Goal: Check status: Check status

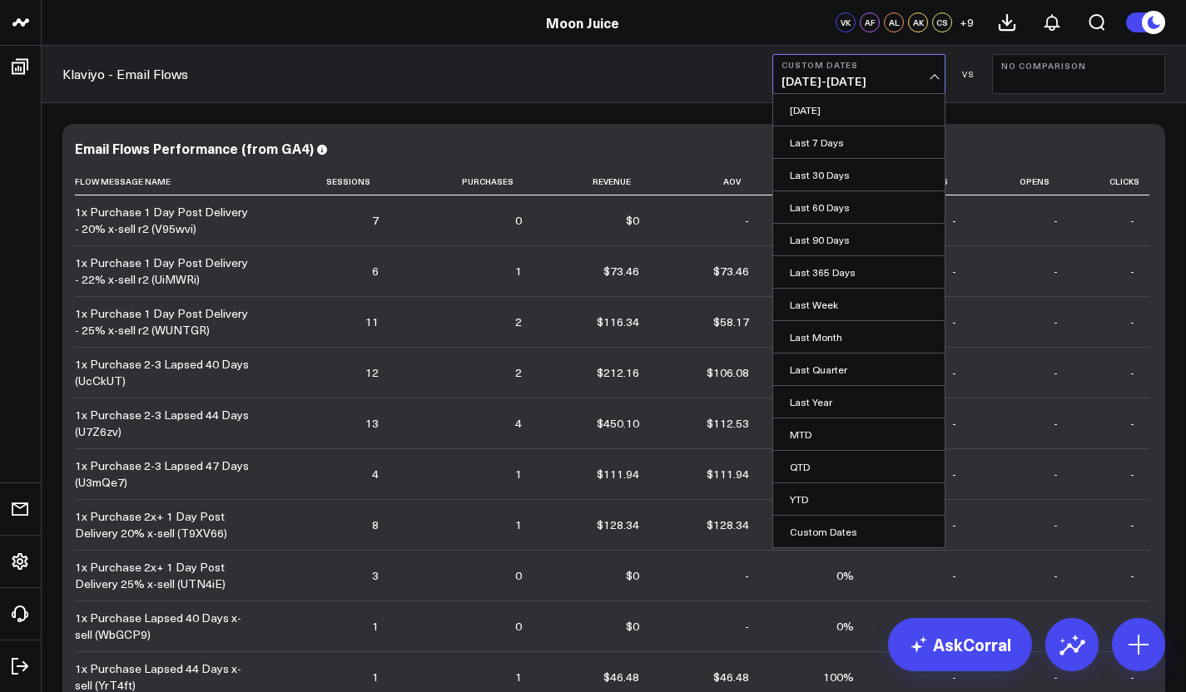
click at [897, 82] on span "[DATE] - [DATE]" at bounding box center [859, 81] width 155 height 13
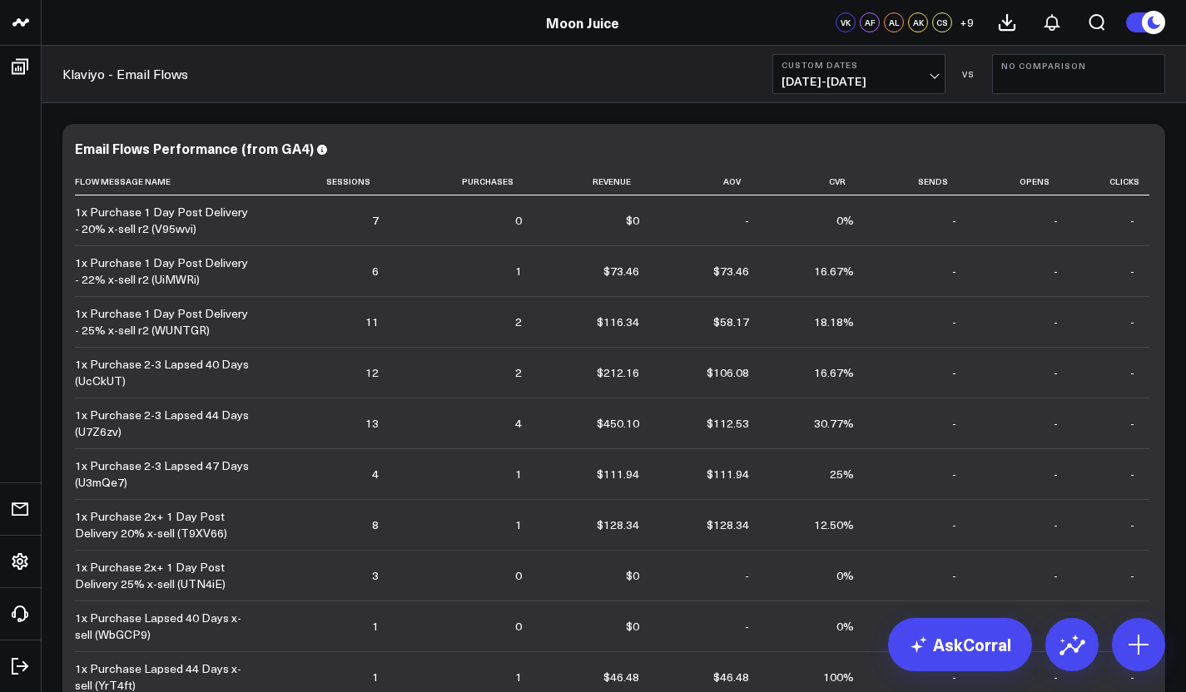
click at [897, 82] on span "[DATE] - [DATE]" at bounding box center [859, 81] width 155 height 13
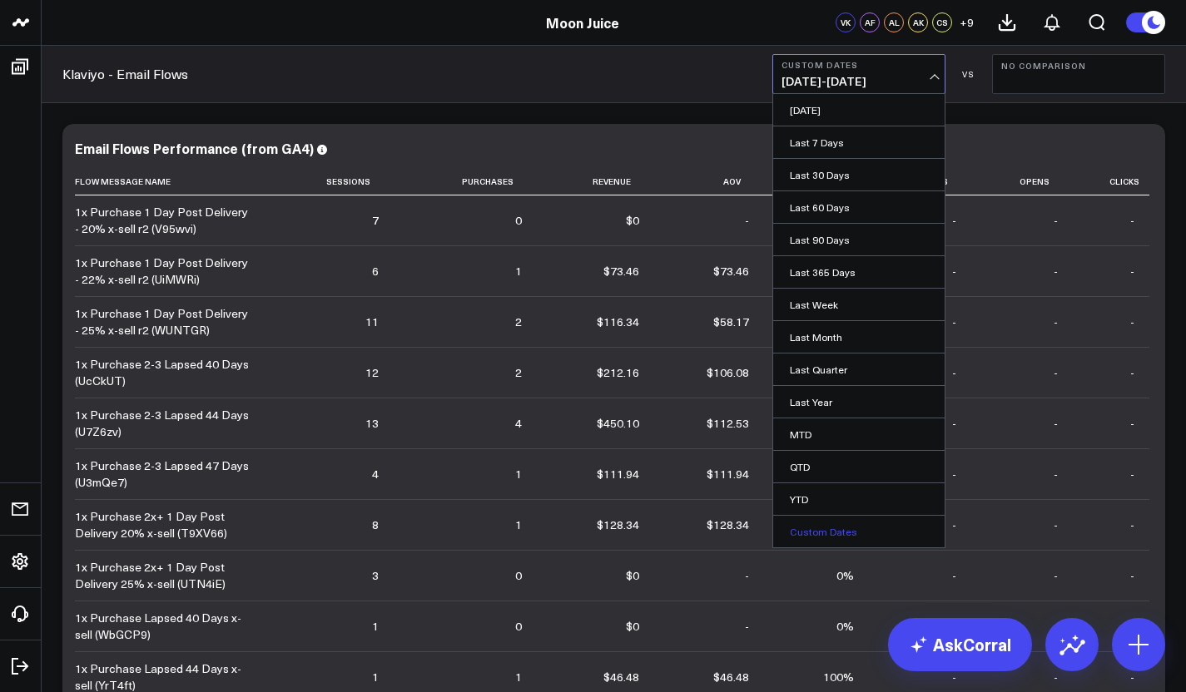
click at [801, 538] on link "Custom Dates" at bounding box center [858, 532] width 171 height 32
select select "8"
select select "2025"
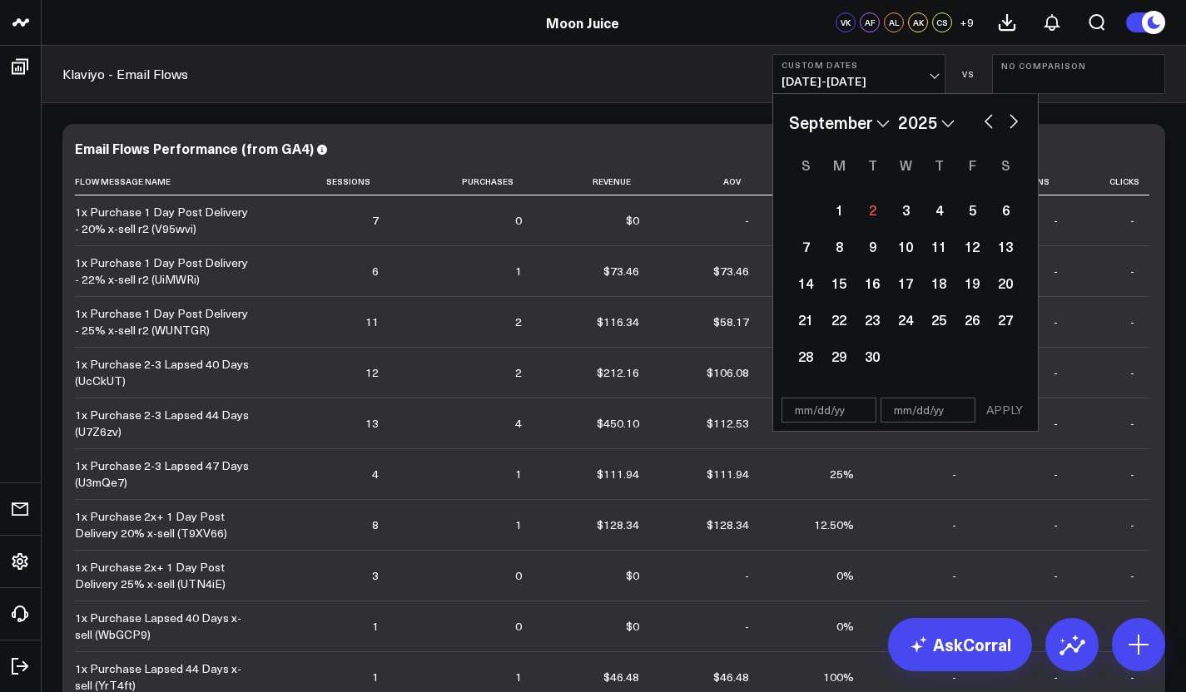
click at [990, 117] on button "button" at bounding box center [988, 120] width 17 height 20
select select "6"
select select "2025"
click at [990, 117] on button "button" at bounding box center [988, 120] width 17 height 20
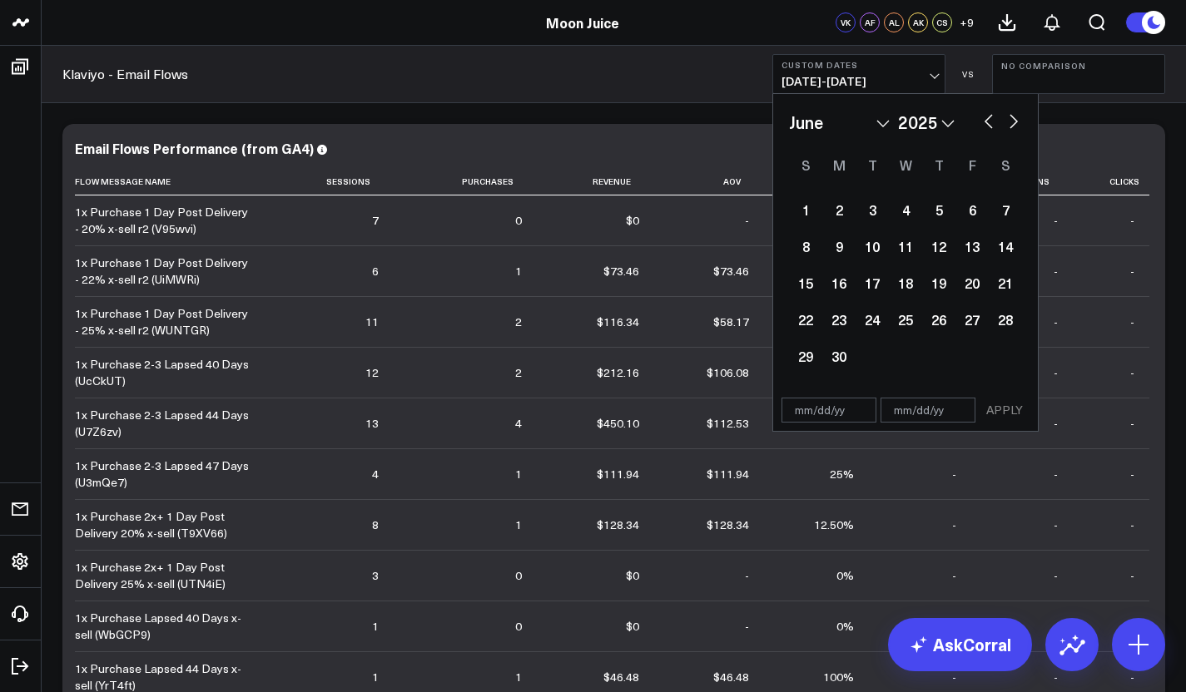
select select "3"
select select "2025"
click at [990, 117] on button "button" at bounding box center [988, 120] width 17 height 20
select select "2"
select select "2025"
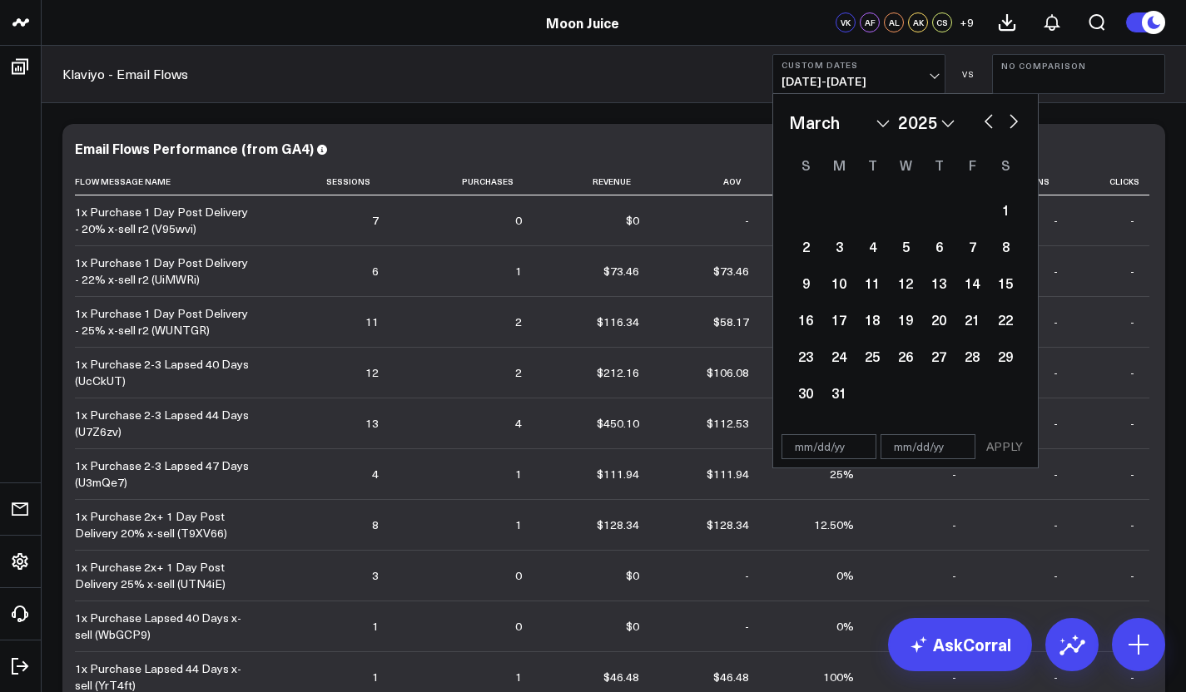
click at [990, 117] on button "button" at bounding box center [988, 120] width 17 height 20
select select "2025"
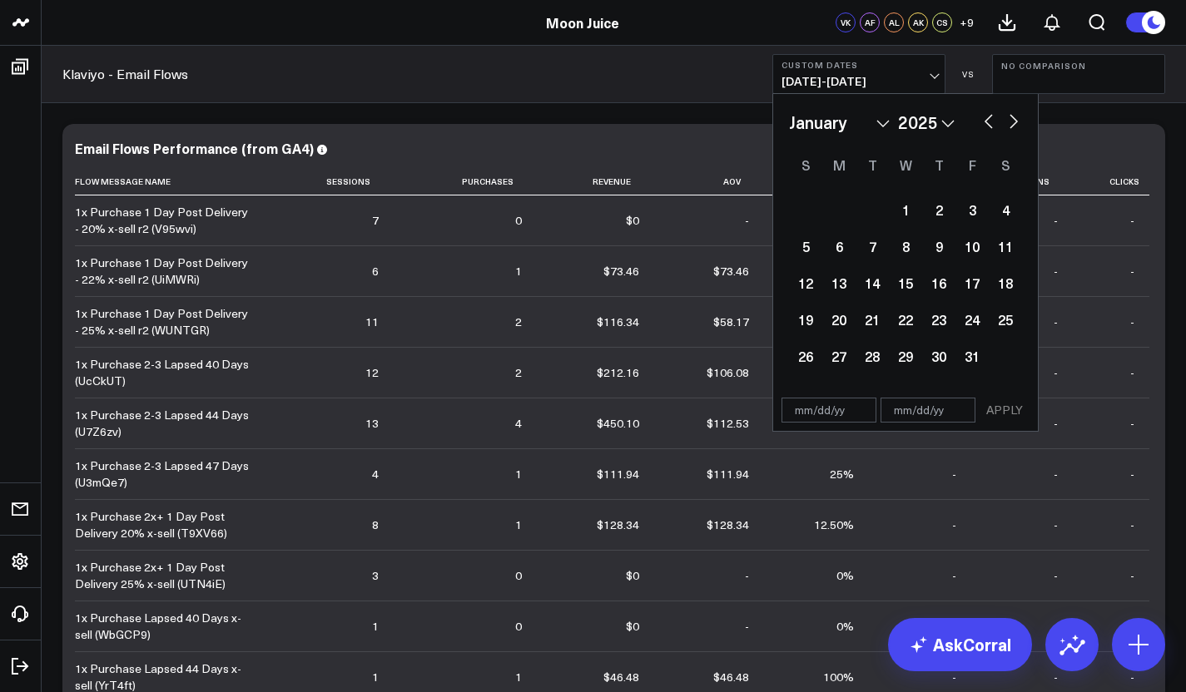
click at [990, 117] on button "button" at bounding box center [988, 120] width 17 height 20
select select "11"
select select "2024"
click at [1020, 122] on button "button" at bounding box center [1013, 120] width 17 height 20
select select "2025"
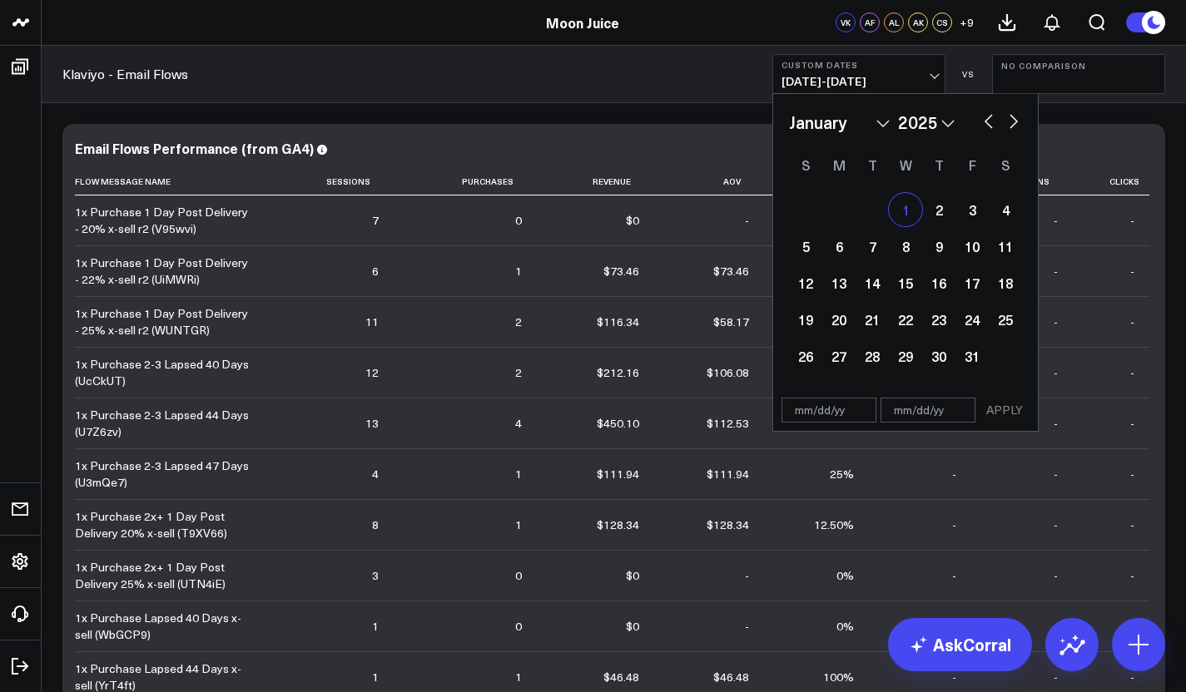
click at [908, 207] on div "1" at bounding box center [905, 209] width 33 height 33
type input "[DATE]"
select select "2025"
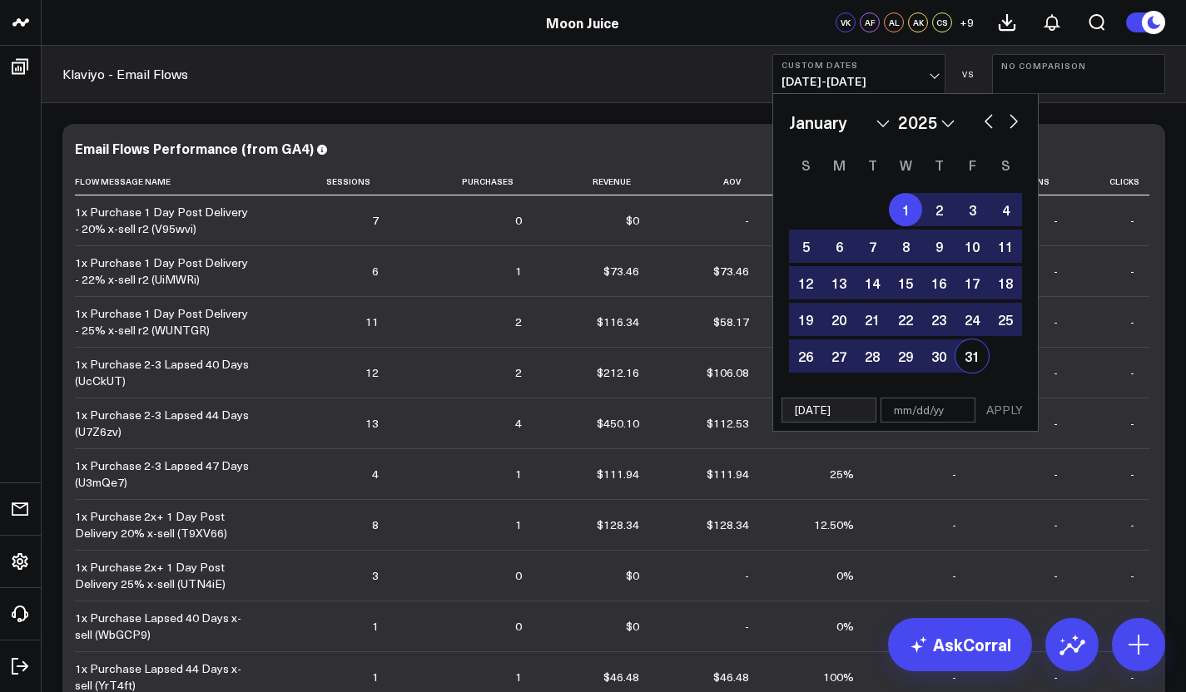
click at [970, 350] on div "31" at bounding box center [971, 356] width 33 height 33
type input "[DATE]"
select select "2025"
click at [1003, 406] on button "APPLY" at bounding box center [1005, 410] width 50 height 25
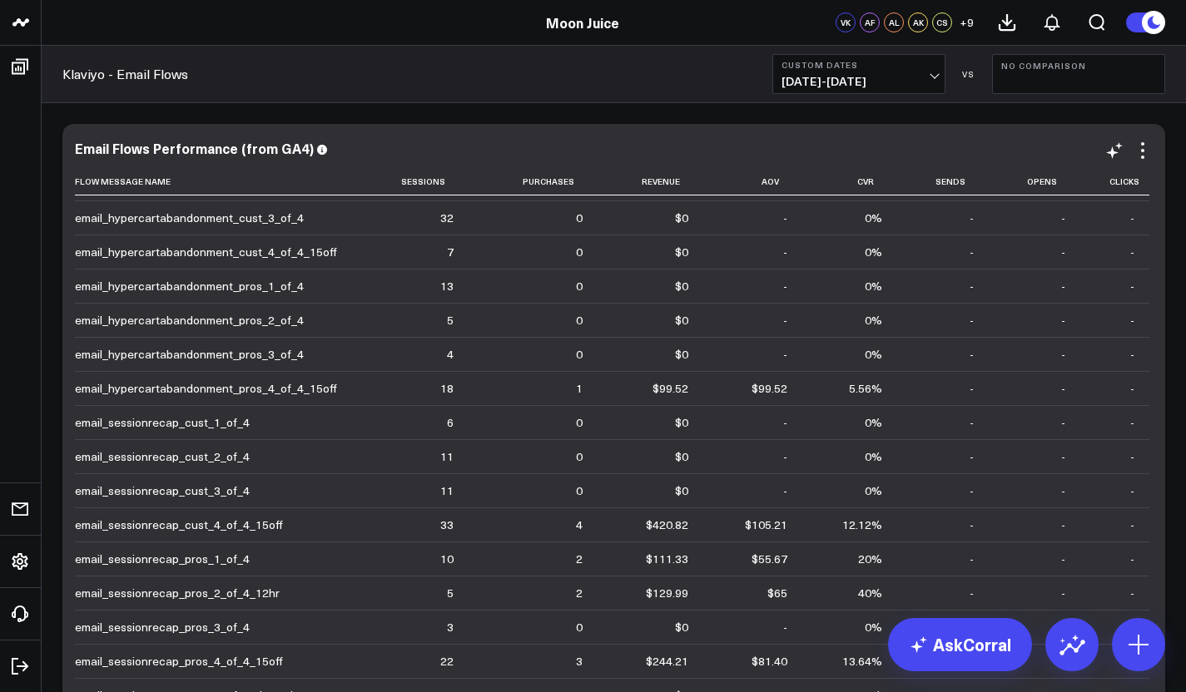
scroll to position [181, 0]
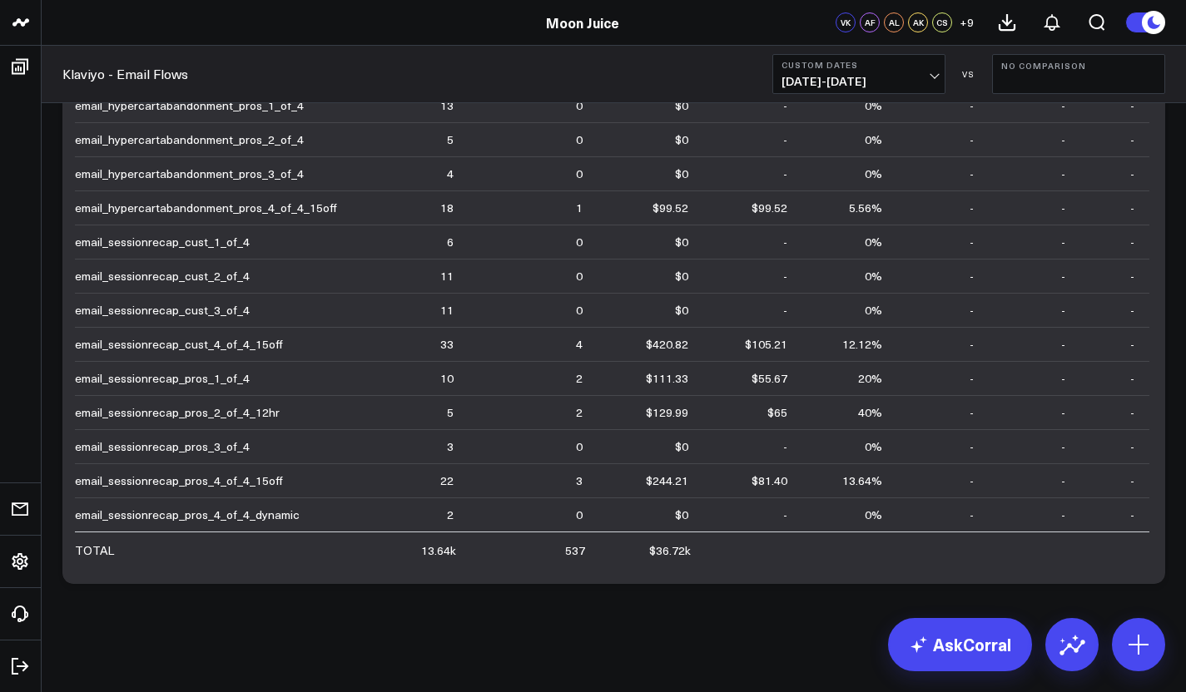
click at [870, 75] on span "[DATE] - [DATE]" at bounding box center [859, 81] width 155 height 13
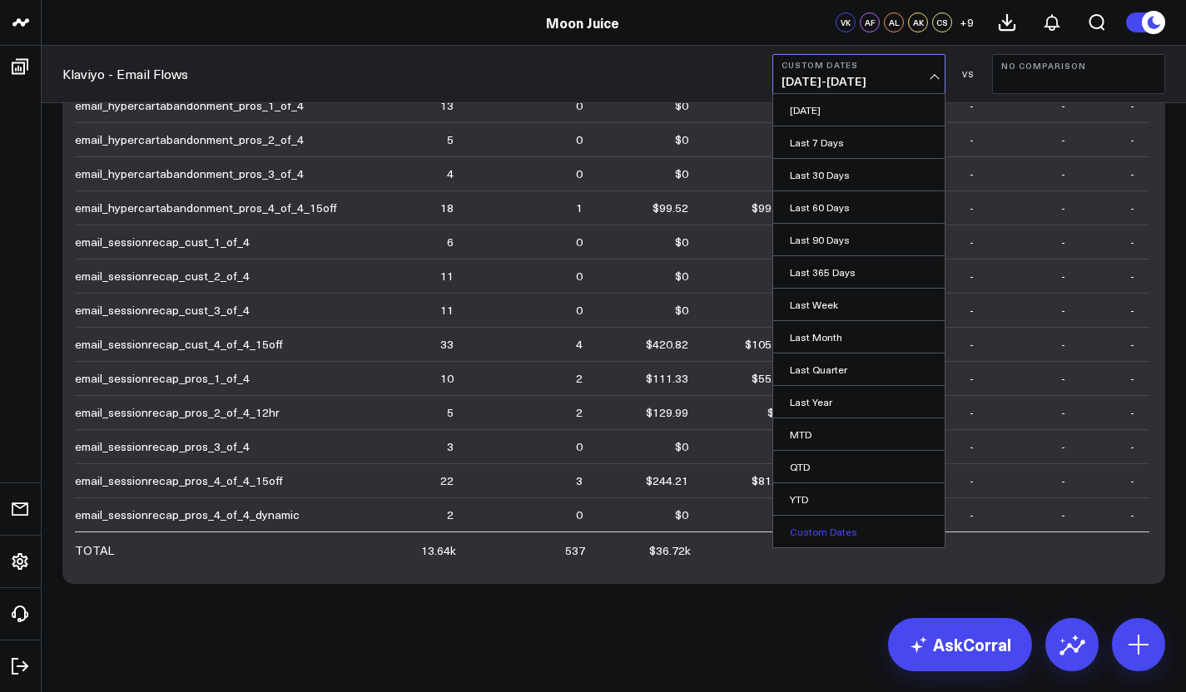
click at [817, 538] on link "Custom Dates" at bounding box center [858, 532] width 171 height 32
select select "8"
select select "2025"
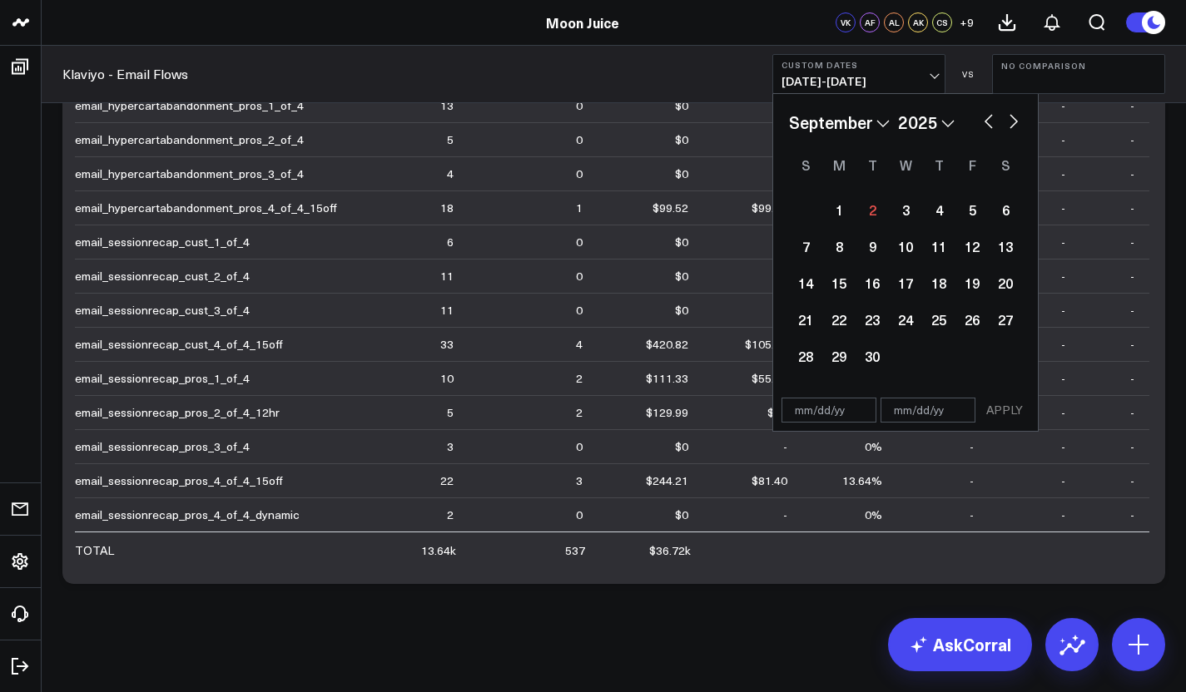
click at [994, 131] on div "January February March April May June July August September October November [D…" at bounding box center [905, 122] width 233 height 25
click at [892, 79] on span "[DATE] - [DATE]" at bounding box center [859, 81] width 155 height 13
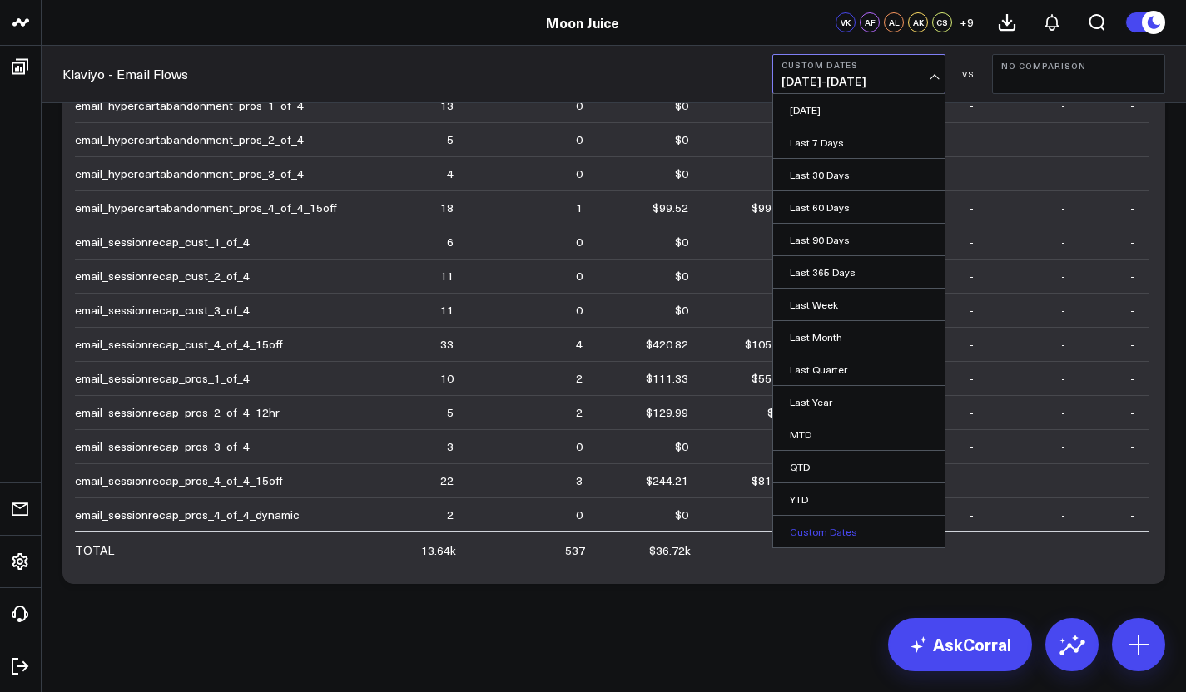
click at [825, 534] on link "Custom Dates" at bounding box center [858, 532] width 171 height 32
select select "8"
select select "2025"
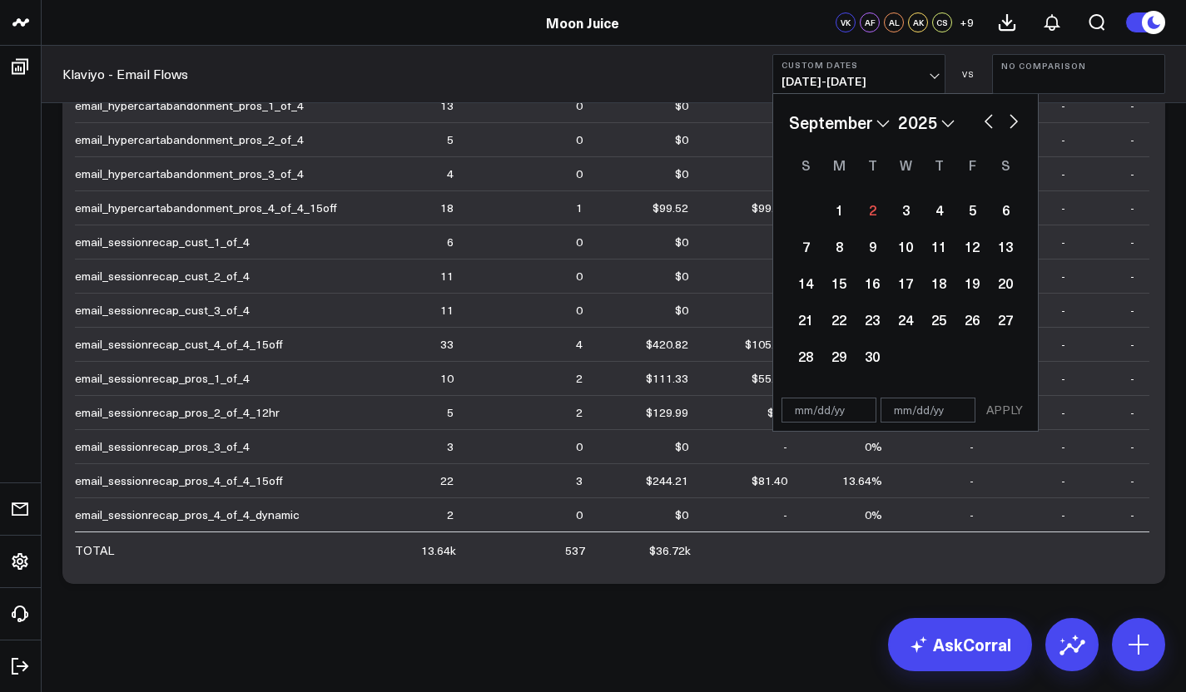
click at [985, 122] on button "button" at bounding box center [988, 120] width 17 height 20
select select "2"
select select "2025"
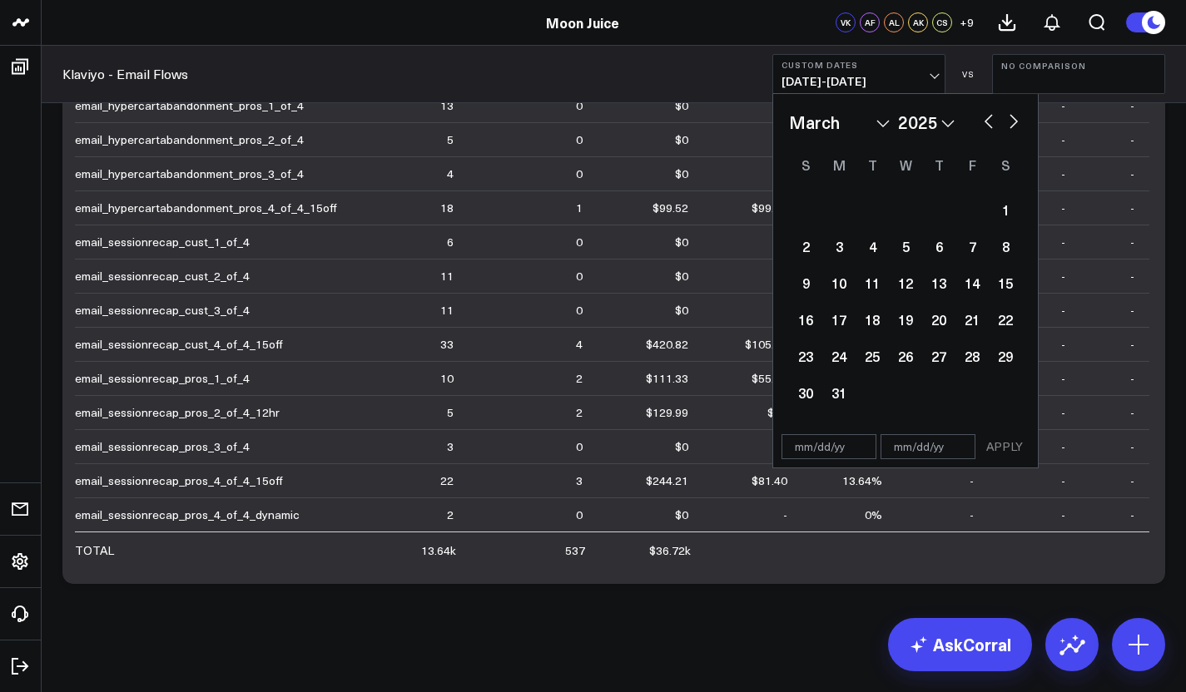
click at [985, 122] on button "button" at bounding box center [988, 120] width 17 height 20
select select "2025"
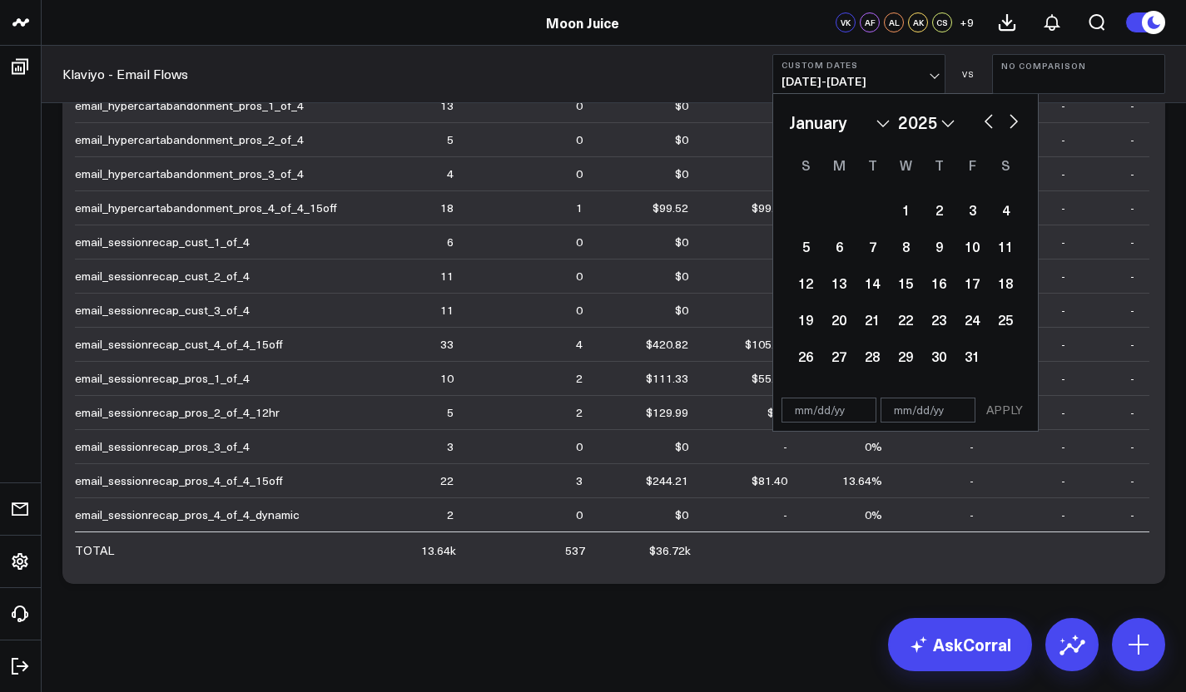
click at [985, 122] on button "button" at bounding box center [988, 120] width 17 height 20
select select "10"
select select "2024"
click at [985, 122] on button "button" at bounding box center [988, 120] width 17 height 20
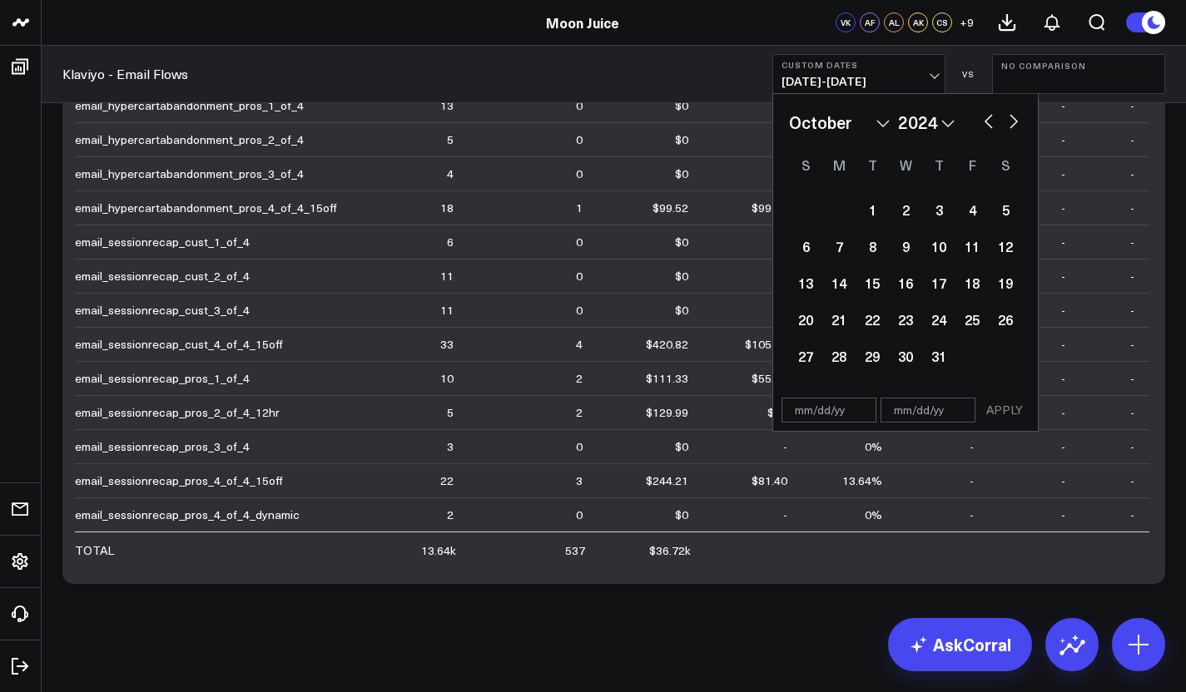
select select "8"
select select "2024"
click at [985, 122] on button "button" at bounding box center [988, 120] width 17 height 20
select select "5"
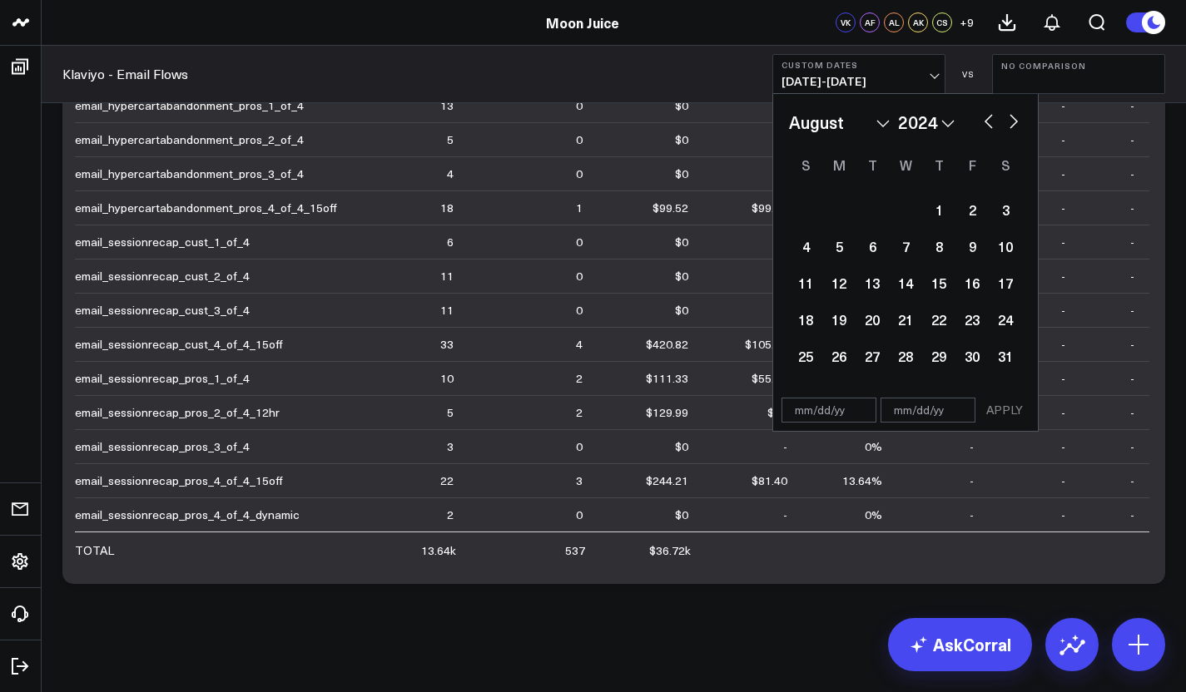
select select "2024"
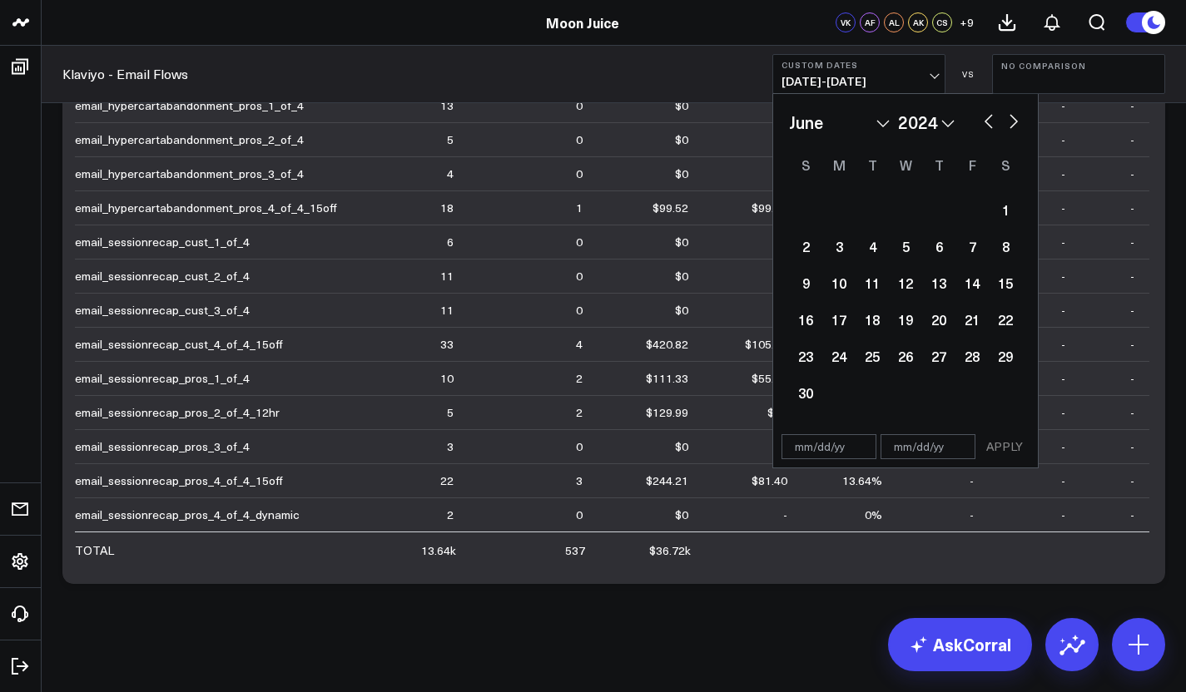
click at [985, 122] on button "button" at bounding box center [988, 120] width 17 height 20
select select "4"
select select "2024"
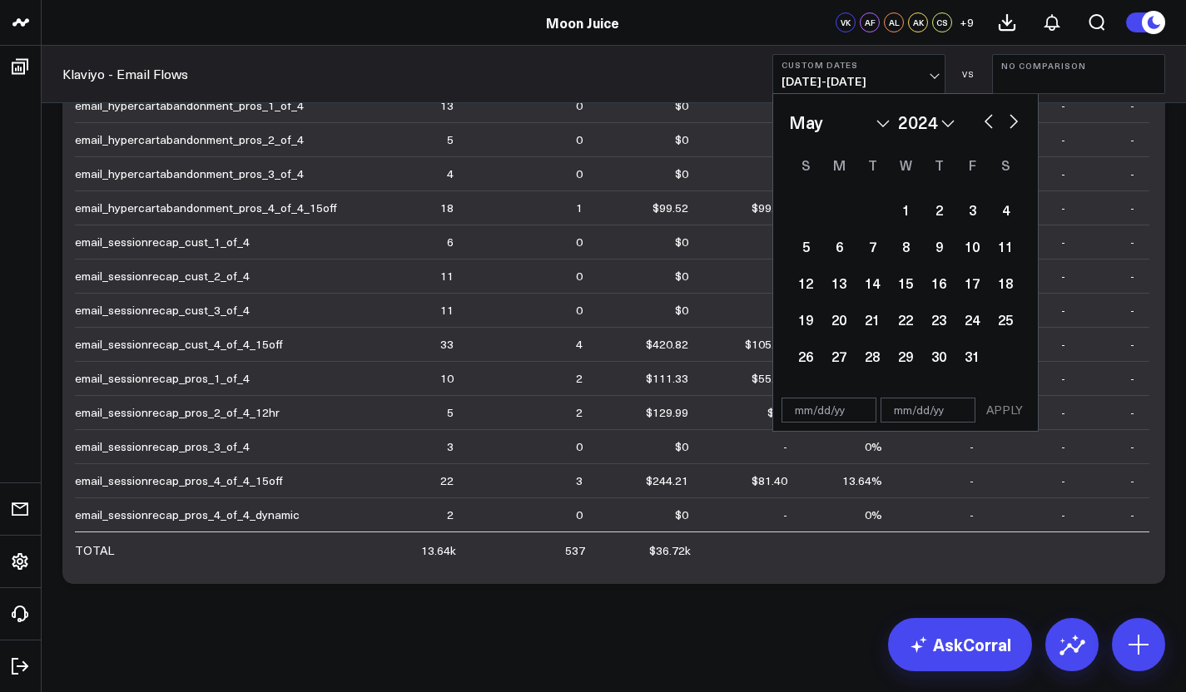
click at [985, 122] on button "button" at bounding box center [988, 120] width 17 height 20
select select "3"
select select "2024"
click at [985, 122] on button "button" at bounding box center [988, 120] width 17 height 20
select select "2"
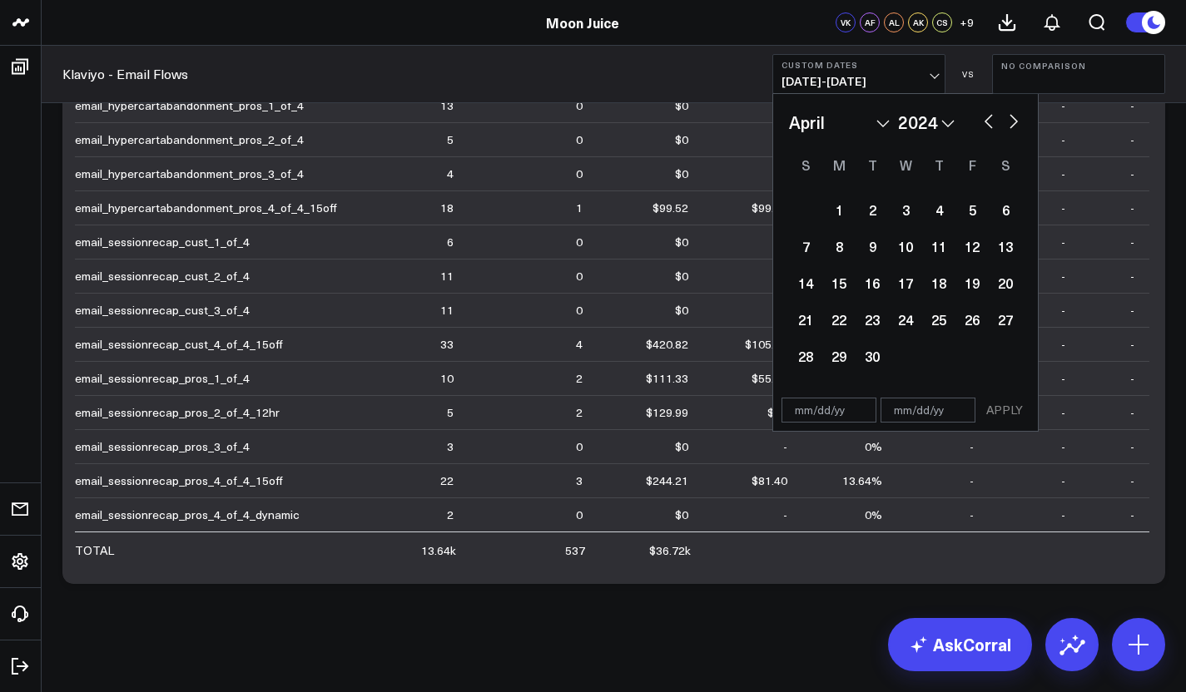
select select "2024"
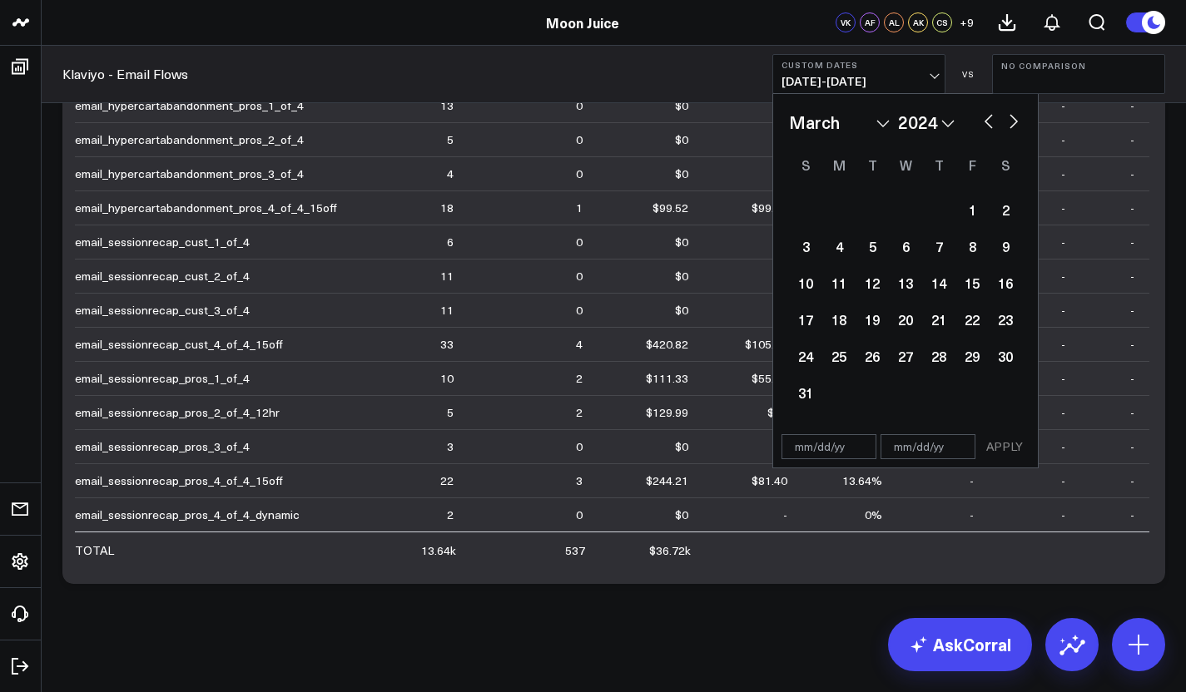
click at [985, 122] on button "button" at bounding box center [988, 120] width 17 height 20
select select "1"
select select "2024"
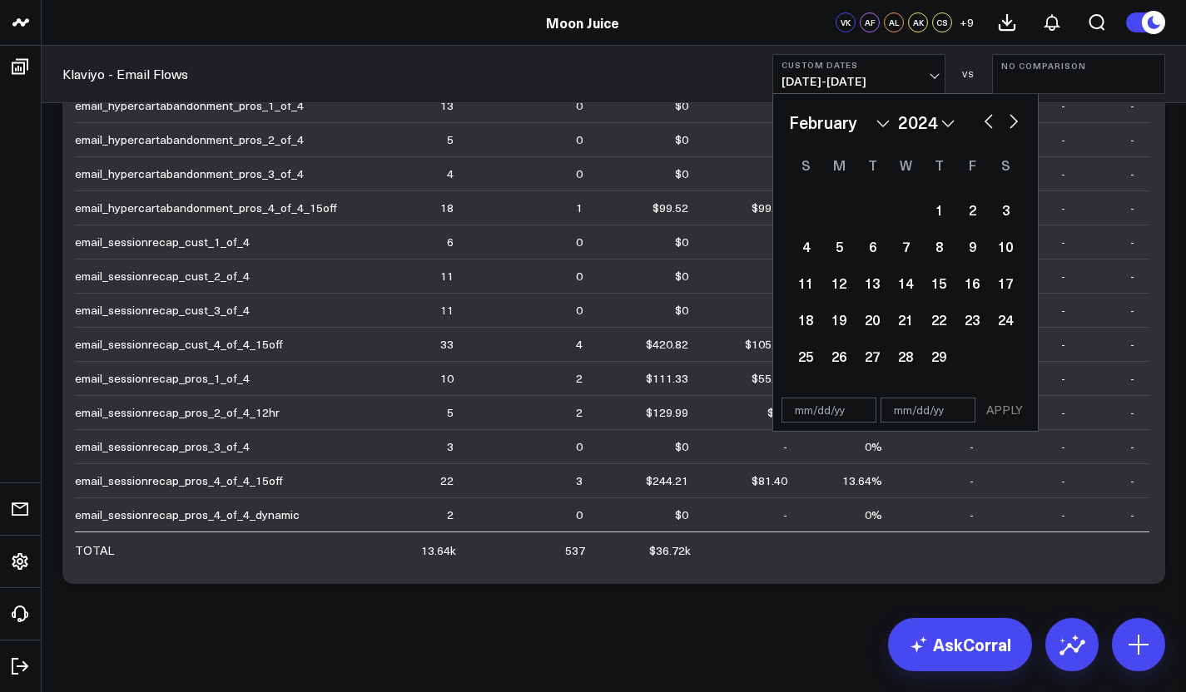
click at [985, 122] on button "button" at bounding box center [988, 120] width 17 height 20
select select "2024"
click at [836, 207] on div "1" at bounding box center [838, 209] width 33 height 33
type input "[DATE]"
select select "2024"
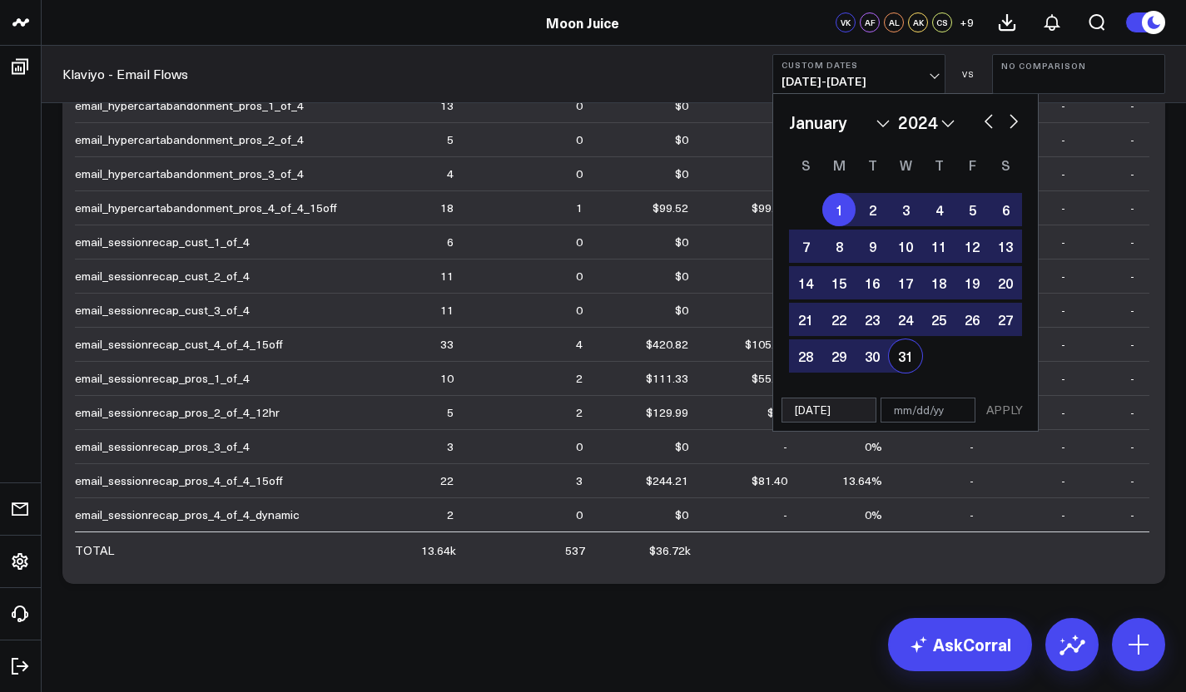
click at [910, 360] on div "31" at bounding box center [905, 356] width 33 height 33
type input "[DATE]"
select select "2024"
click at [1007, 421] on button "APPLY" at bounding box center [1005, 410] width 50 height 25
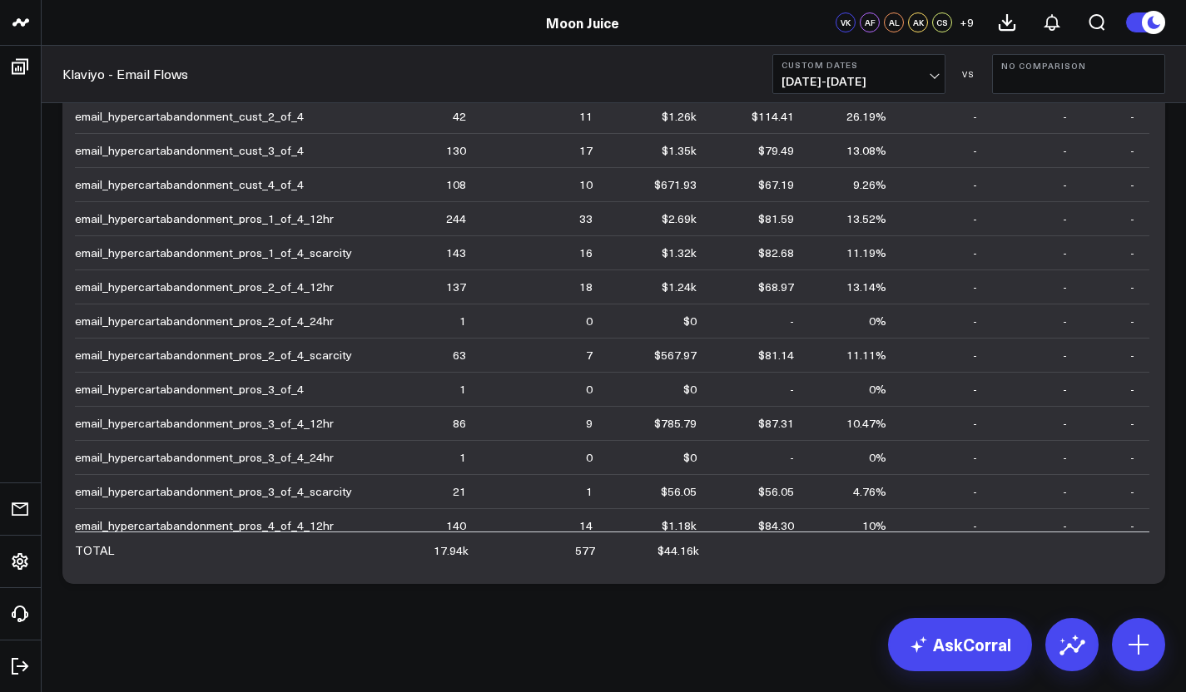
click at [896, 92] on button "Custom Dates [DATE] - [DATE]" at bounding box center [858, 74] width 173 height 40
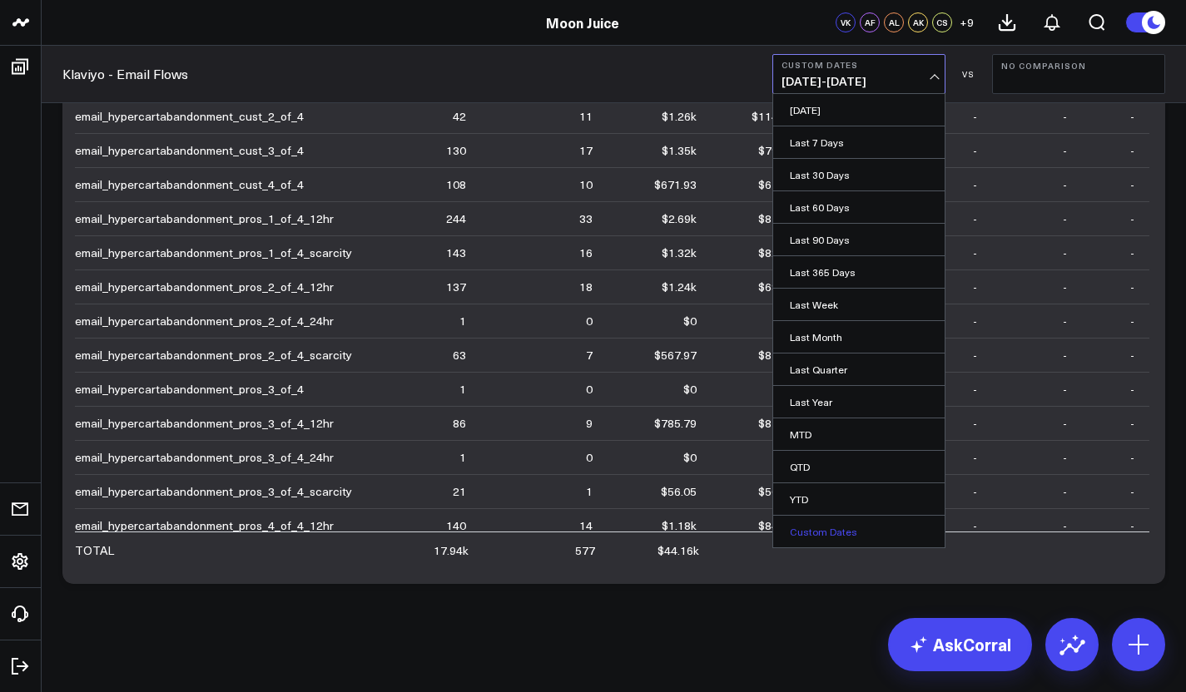
click at [822, 529] on link "Custom Dates" at bounding box center [858, 532] width 171 height 32
select select "8"
select select "2025"
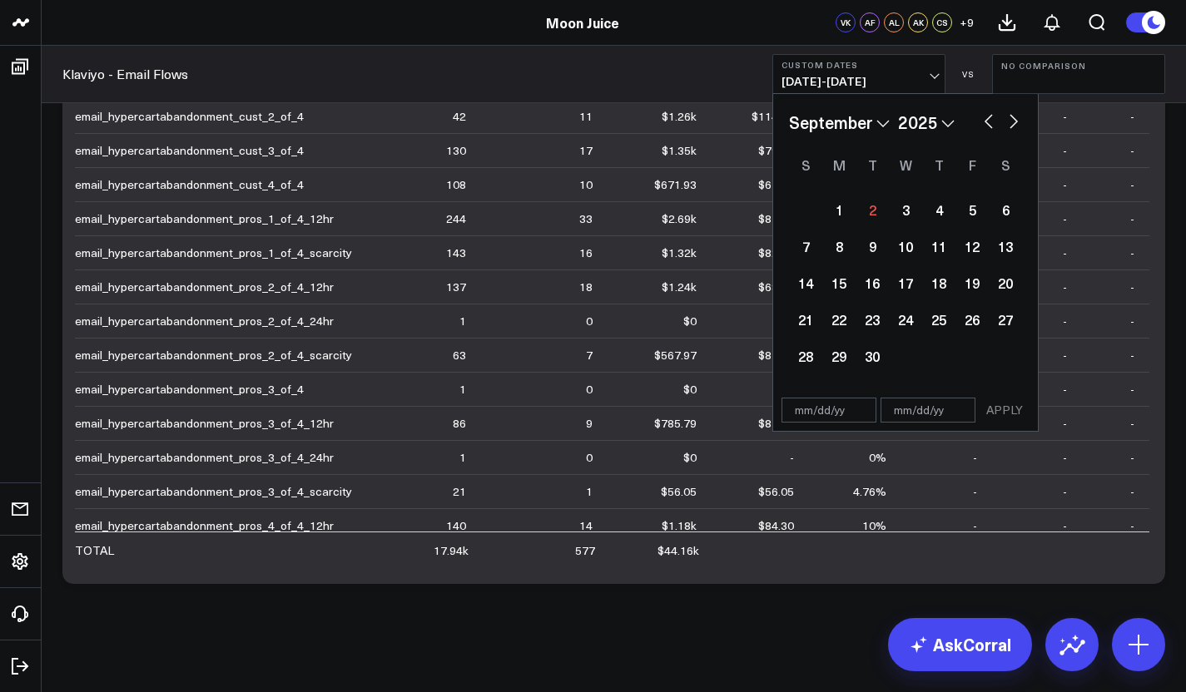
click at [881, 122] on select "January February March April May June July August September October November De…" at bounding box center [839, 122] width 101 height 25
select select "1"
select select "2025"
click at [922, 121] on select "2026 2025 2024 2023 2022 2021 2020 2019 2018 2017 2016 2015 2014 2013 2012 2011…" at bounding box center [926, 122] width 57 height 25
select select "1"
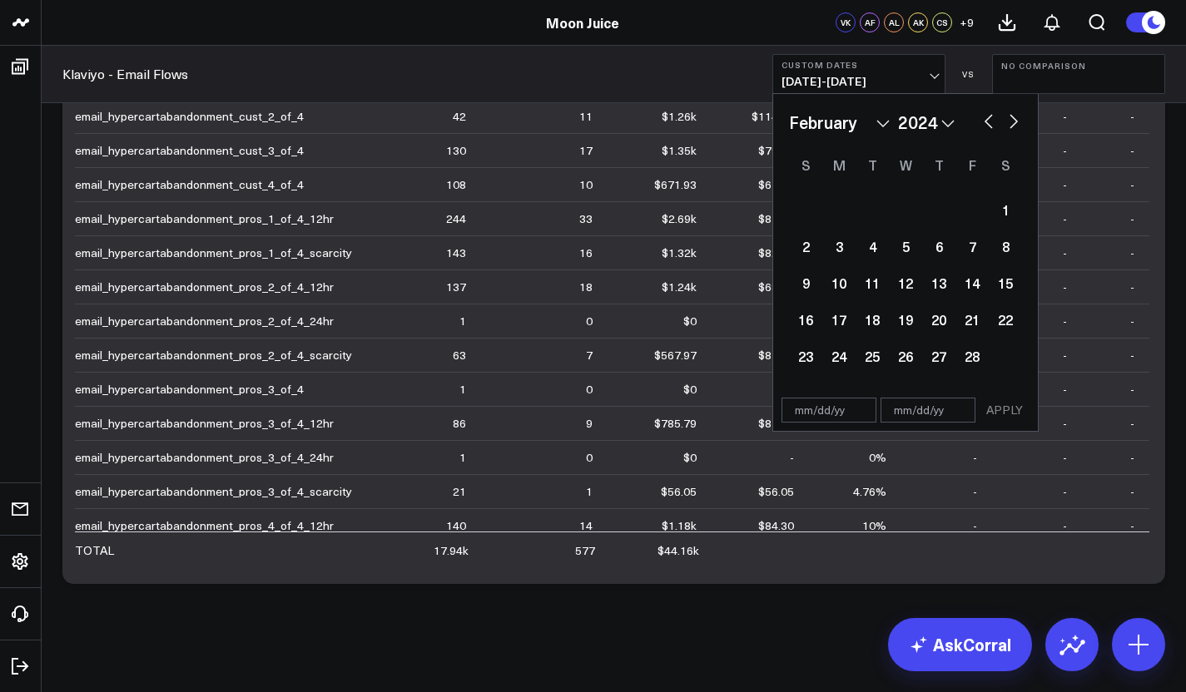
select select "2024"
click at [921, 209] on div at bounding box center [905, 209] width 33 height 37
click at [935, 209] on div "1" at bounding box center [938, 209] width 33 height 33
type input "[DATE]"
select select "1"
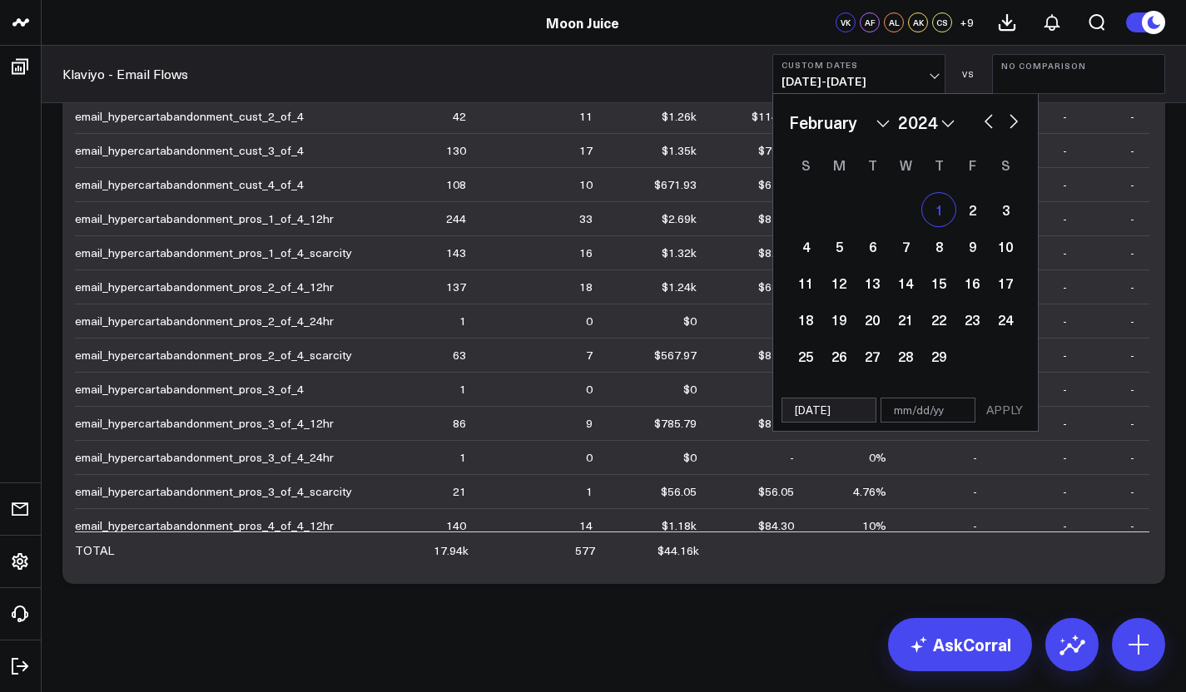
select select "2024"
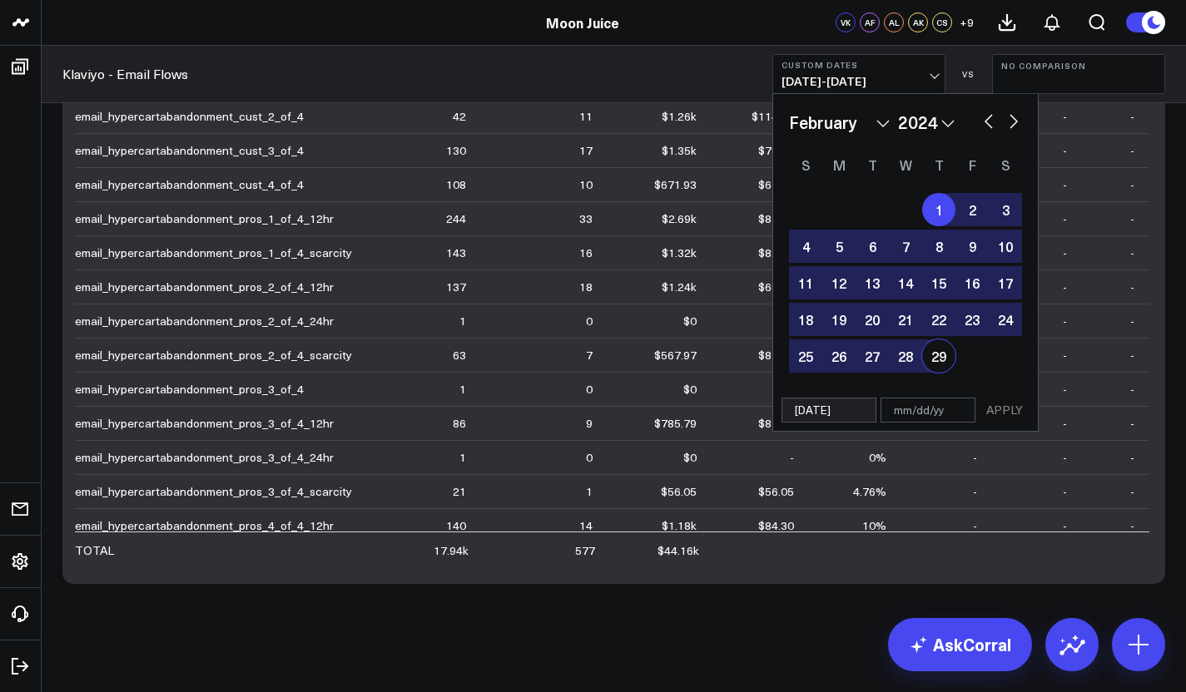
click at [950, 355] on div "29" at bounding box center [938, 356] width 33 height 33
type input "[DATE]"
select select "1"
select select "2024"
click at [1005, 419] on button "APPLY" at bounding box center [1005, 410] width 50 height 25
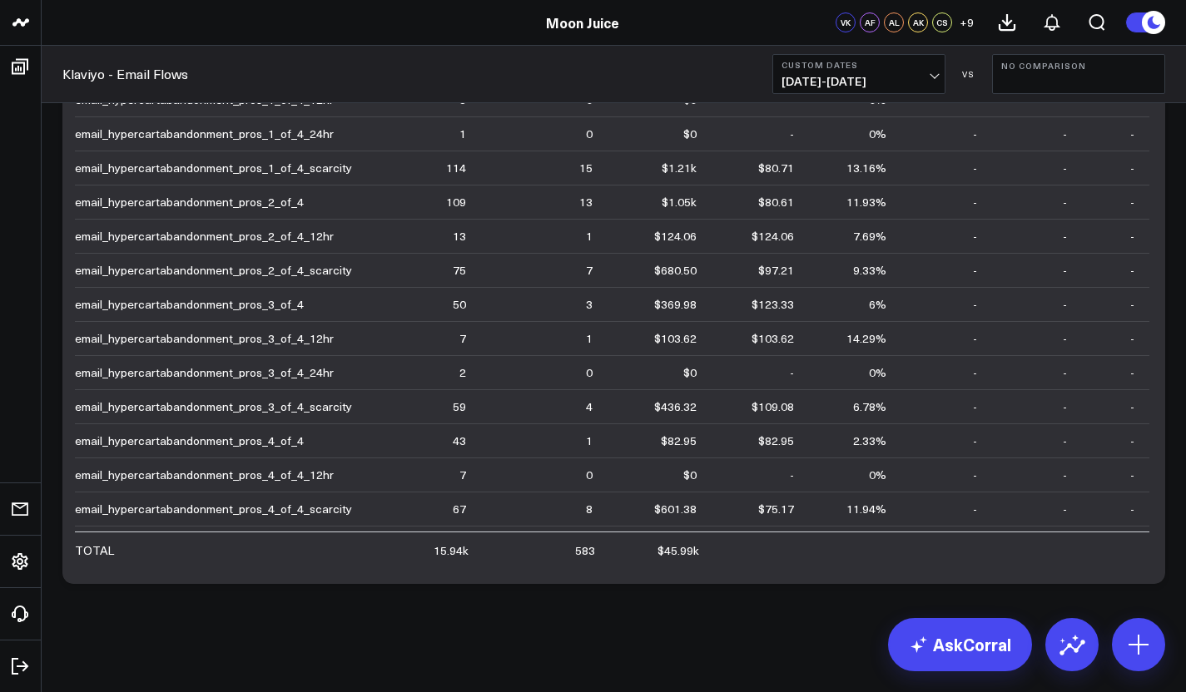
click at [901, 79] on span "[DATE] - [DATE]" at bounding box center [859, 81] width 155 height 13
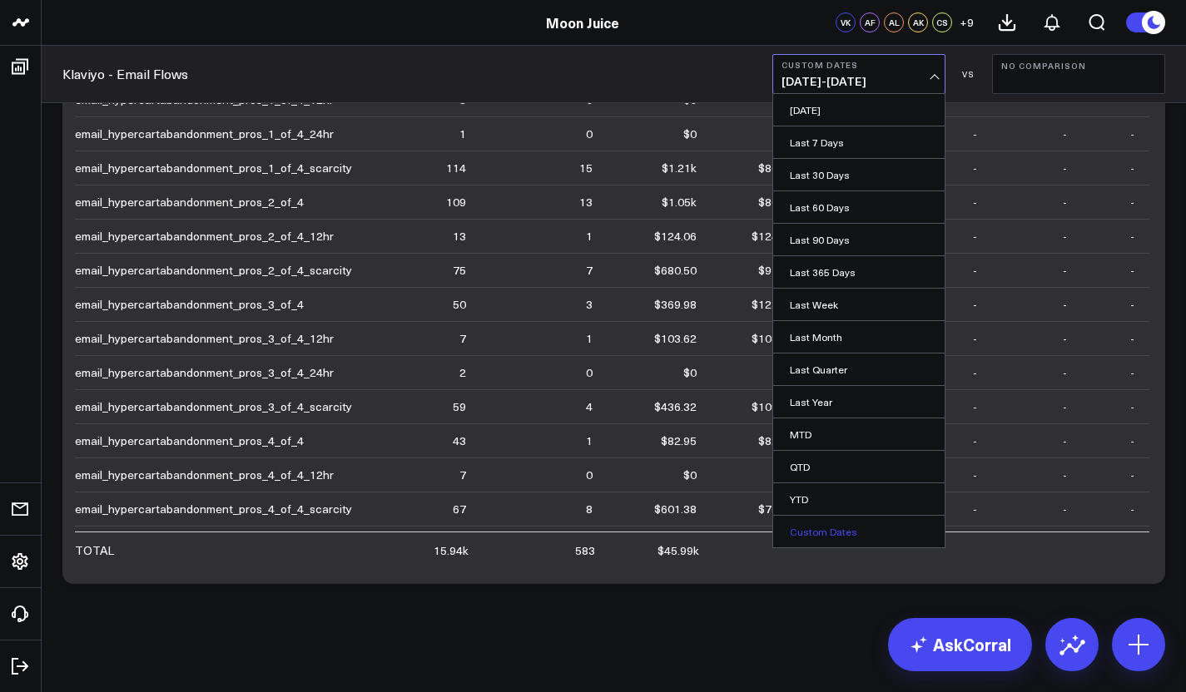
click at [806, 538] on link "Custom Dates" at bounding box center [858, 532] width 171 height 32
select select "8"
select select "2025"
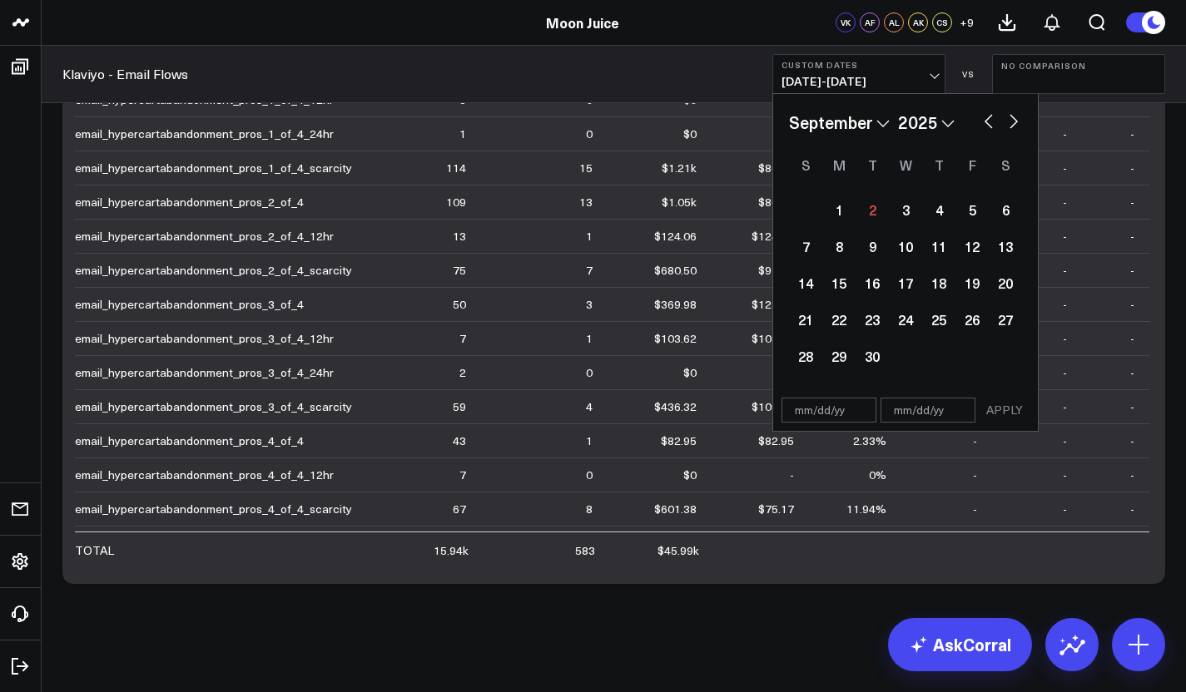
click at [873, 128] on select "January February March April May June July August September October November De…" at bounding box center [839, 122] width 101 height 25
select select "2"
select select "2025"
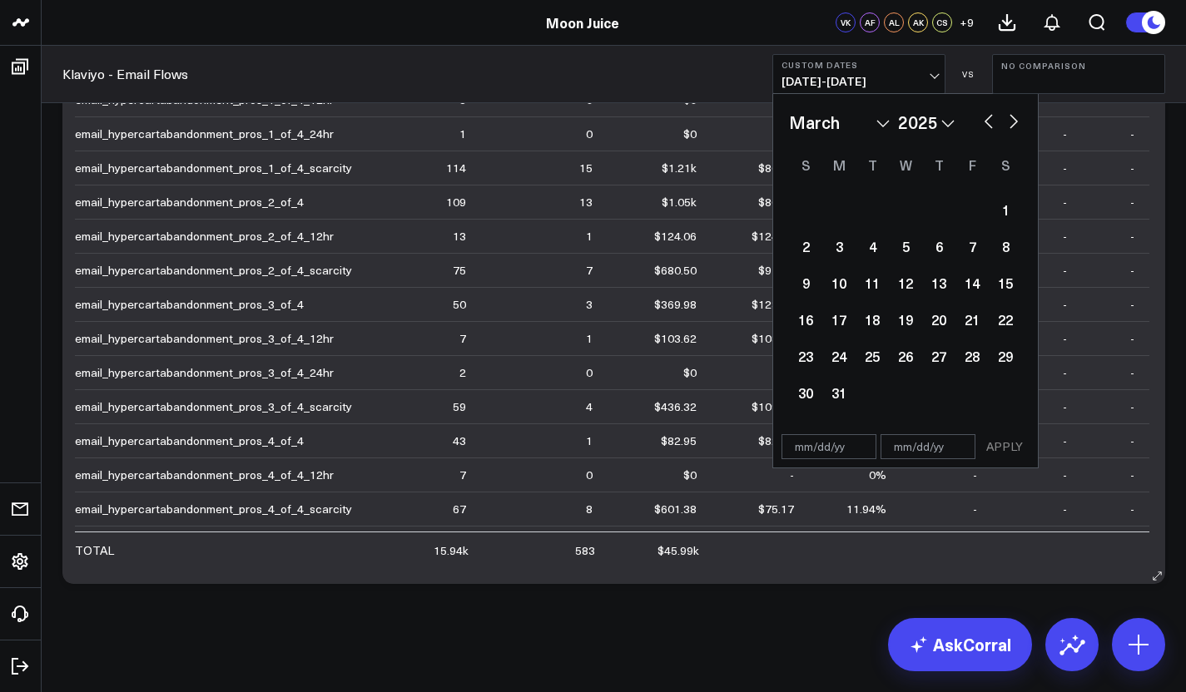
click at [925, 127] on select "2026 2025 2024 2023 2022 2021 2020 2019 2018 2017 2016 2015 2014 2013 2012 2011…" at bounding box center [926, 122] width 57 height 25
select select "2"
select select "2024"
click at [962, 211] on div "1" at bounding box center [971, 209] width 33 height 33
type input "[DATE]"
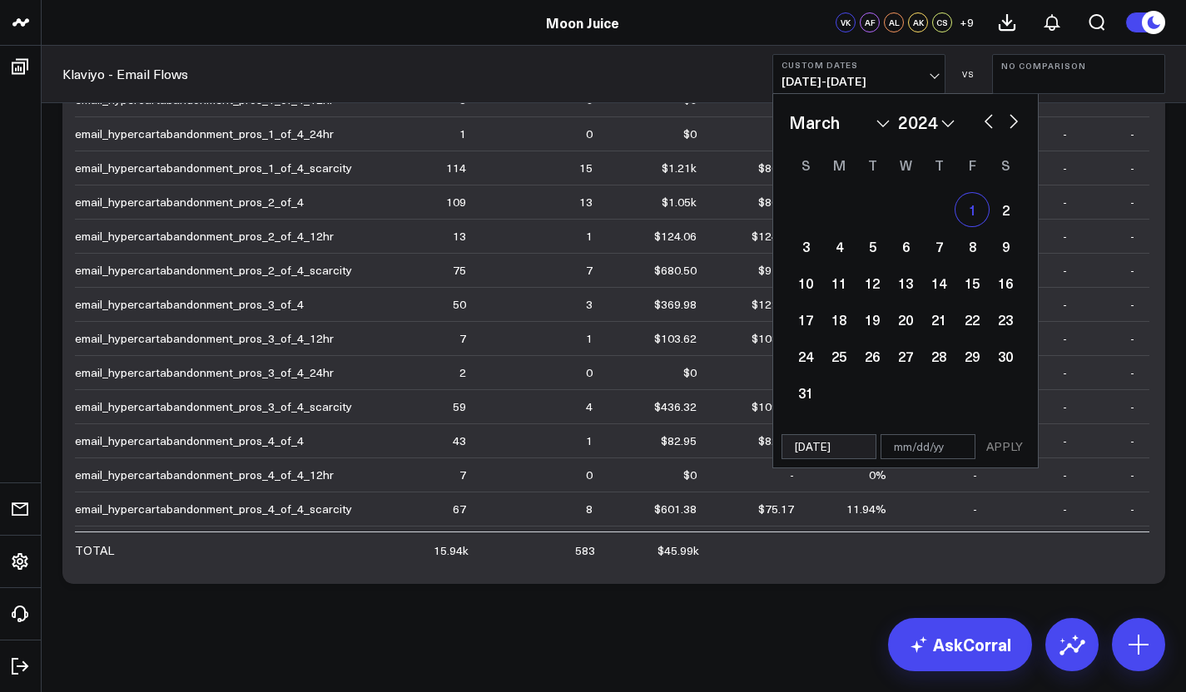
select select "2"
select select "2024"
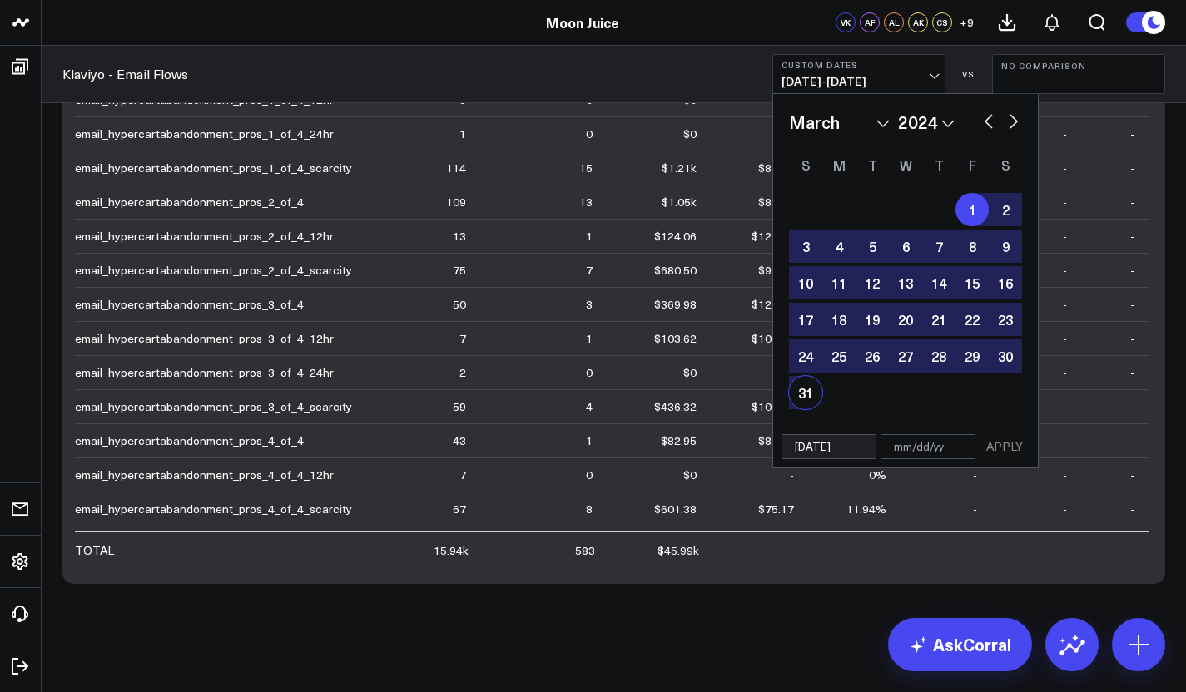
click at [797, 400] on div "31" at bounding box center [805, 392] width 33 height 33
type input "[DATE]"
select select "2"
select select "2024"
click at [1004, 453] on button "APPLY" at bounding box center [1005, 446] width 50 height 25
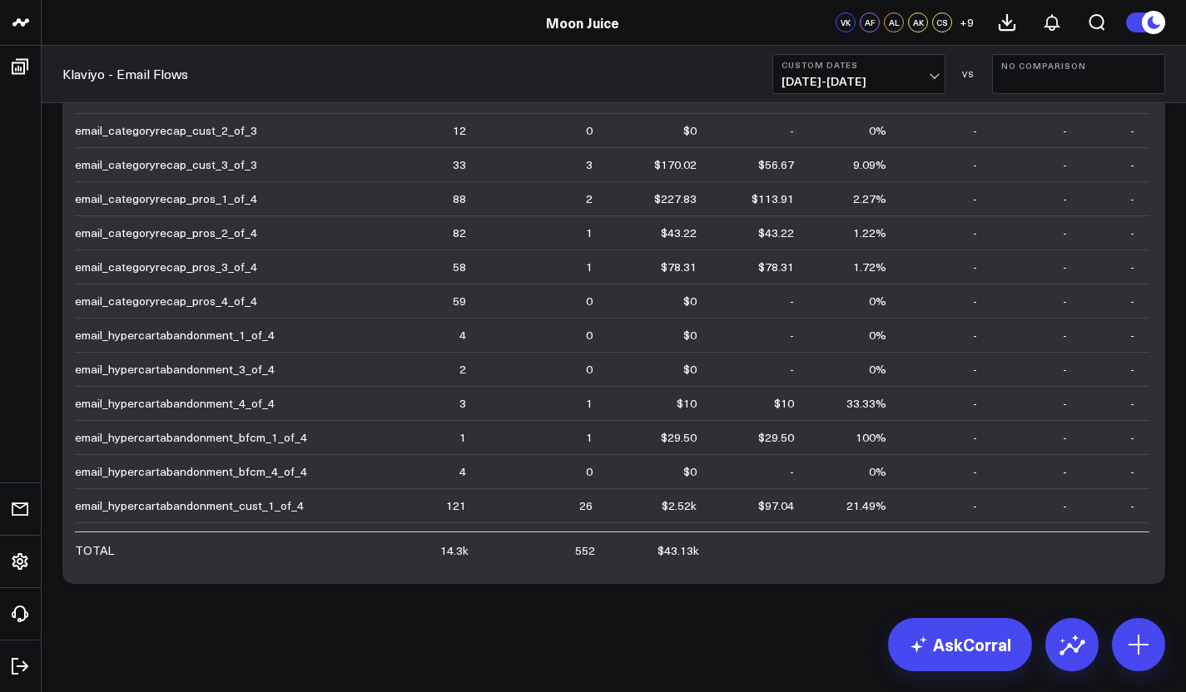
click at [876, 86] on span "[DATE] - [DATE]" at bounding box center [859, 81] width 155 height 13
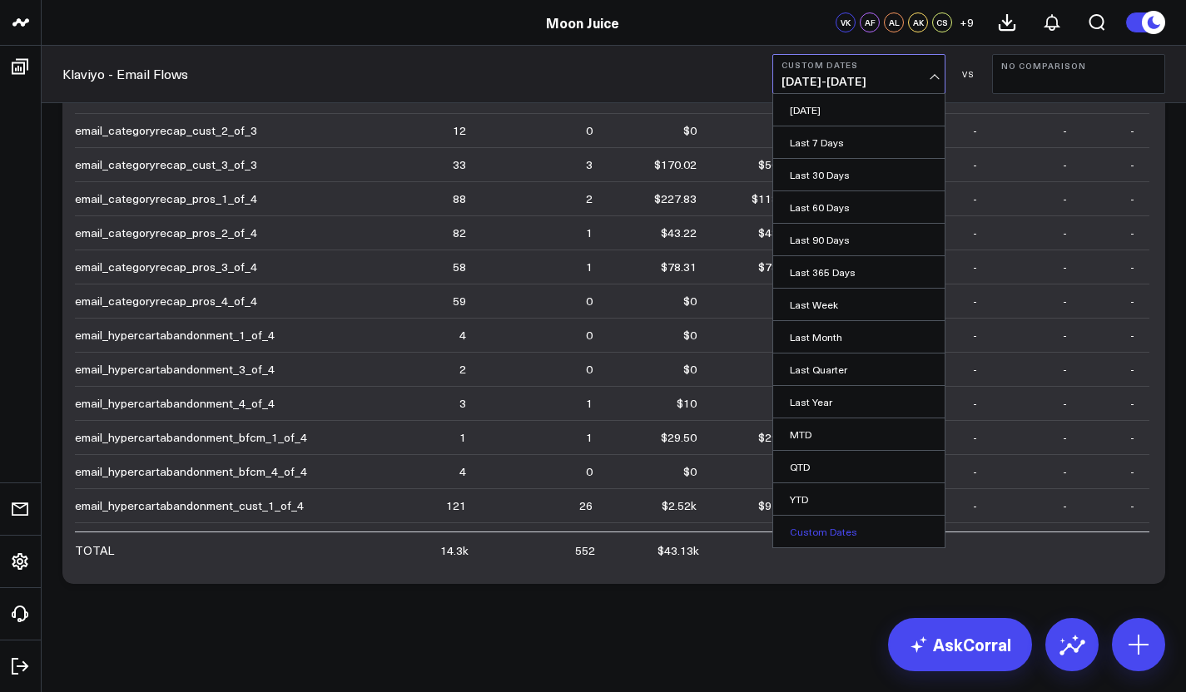
click at [830, 531] on link "Custom Dates" at bounding box center [858, 532] width 171 height 32
select select "8"
select select "2025"
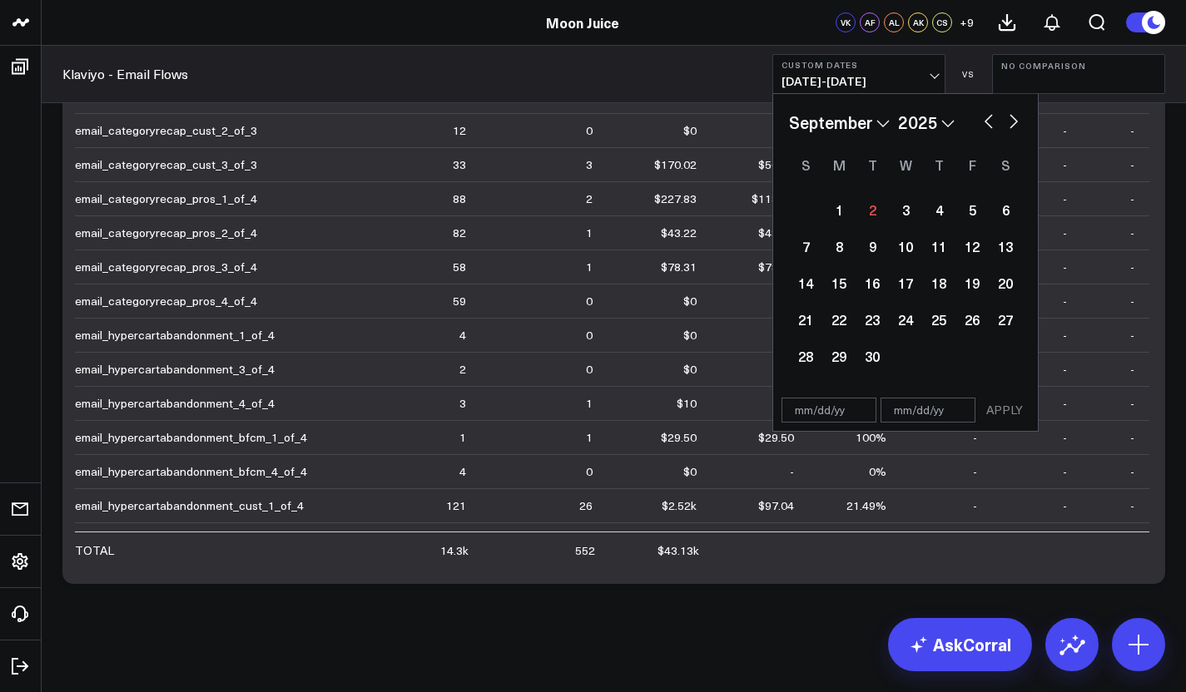
click at [869, 119] on select "January February March April May June July August September October November De…" at bounding box center [839, 122] width 101 height 25
select select "1"
select select "2025"
click at [928, 126] on select "2026 2025 2024 2023 2022 2021 2020 2019 2018 2017 2016 2015 2014 2013 2012 2011…" at bounding box center [926, 122] width 57 height 25
select select "1"
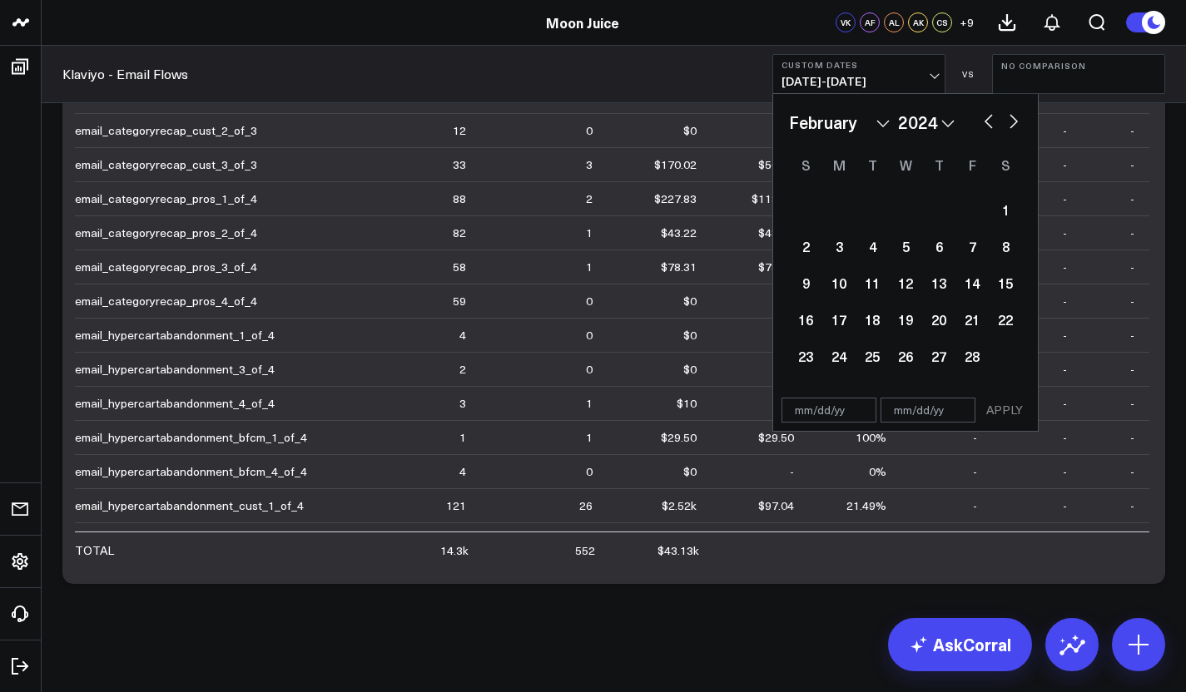
select select "2024"
click at [931, 201] on div "1" at bounding box center [938, 209] width 33 height 33
type input "[DATE]"
select select "1"
select select "2024"
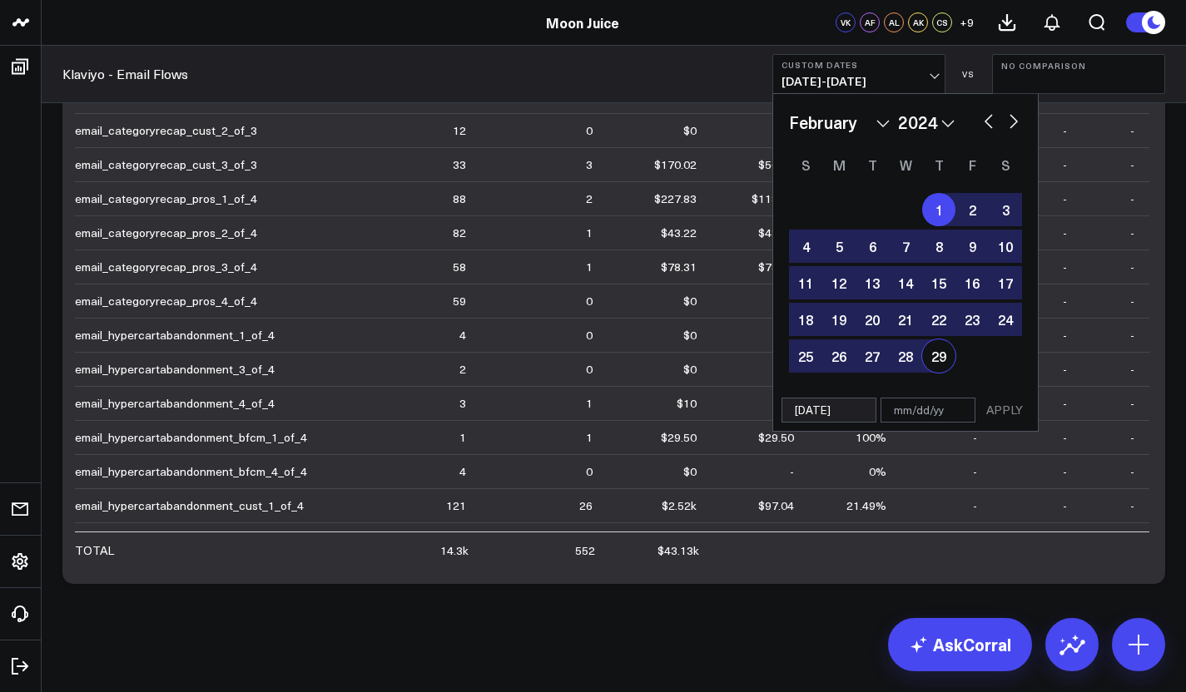
click at [954, 364] on div "1 2 3 4 5 6 7 8 9 10 11 12 13 14 15 16 17 18 19 20 21 22 23 24 25 26 27 28 29" at bounding box center [905, 282] width 233 height 183
click at [933, 365] on div "29" at bounding box center [938, 356] width 33 height 33
type input "[DATE]"
select select "1"
select select "2024"
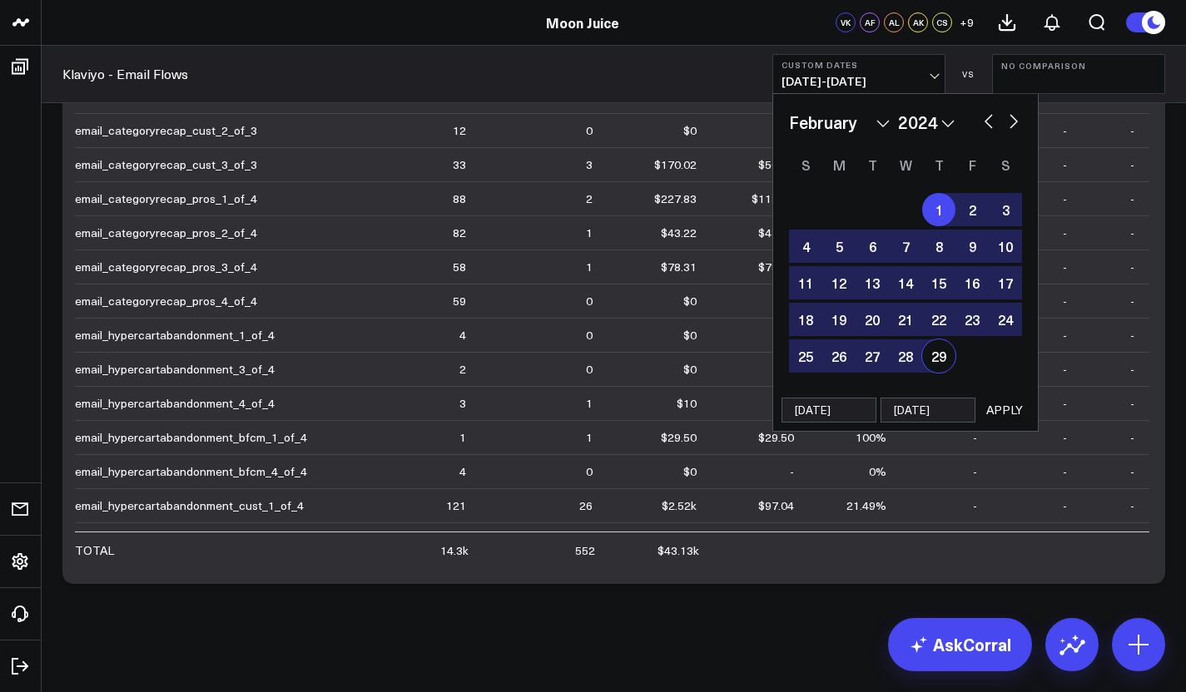
click at [1010, 409] on button "APPLY" at bounding box center [1005, 410] width 50 height 25
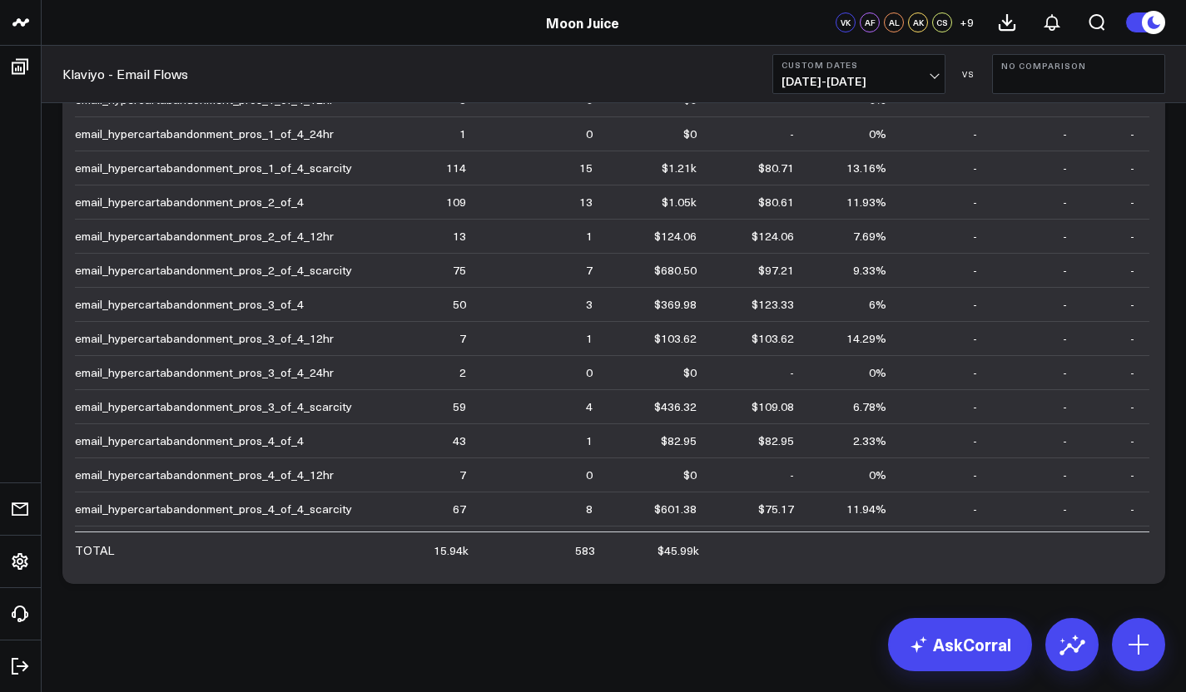
click at [1010, 409] on td "-" at bounding box center [1037, 407] width 90 height 34
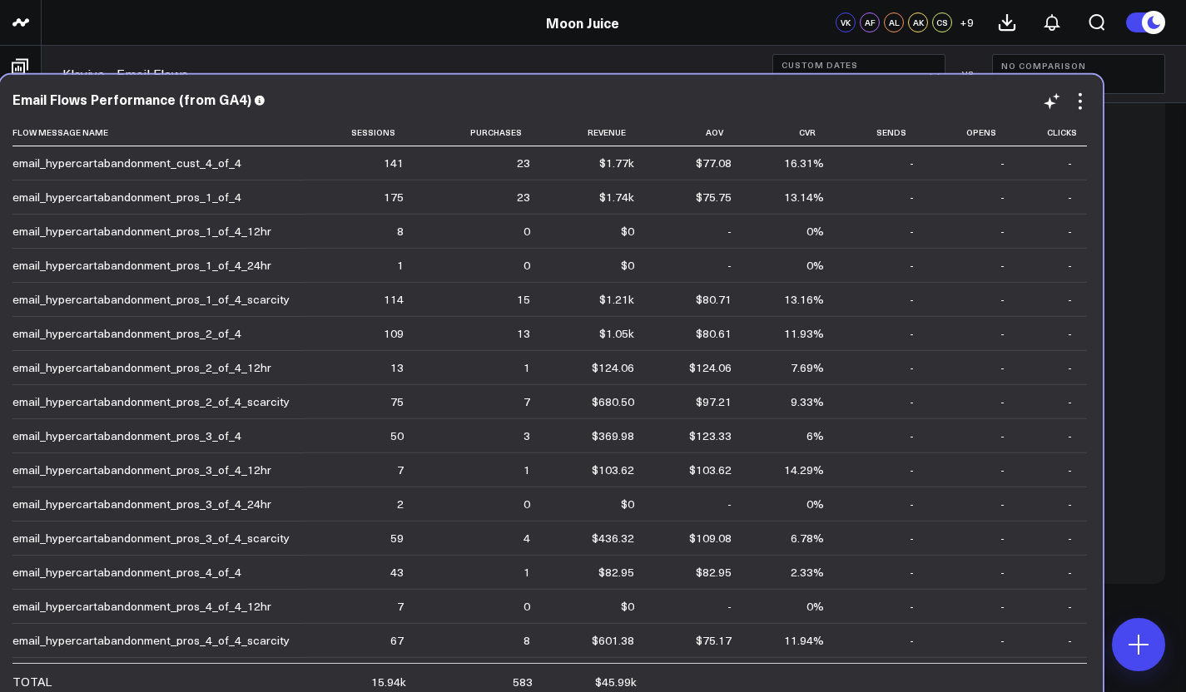
click at [930, 540] on td "-" at bounding box center [974, 538] width 90 height 34
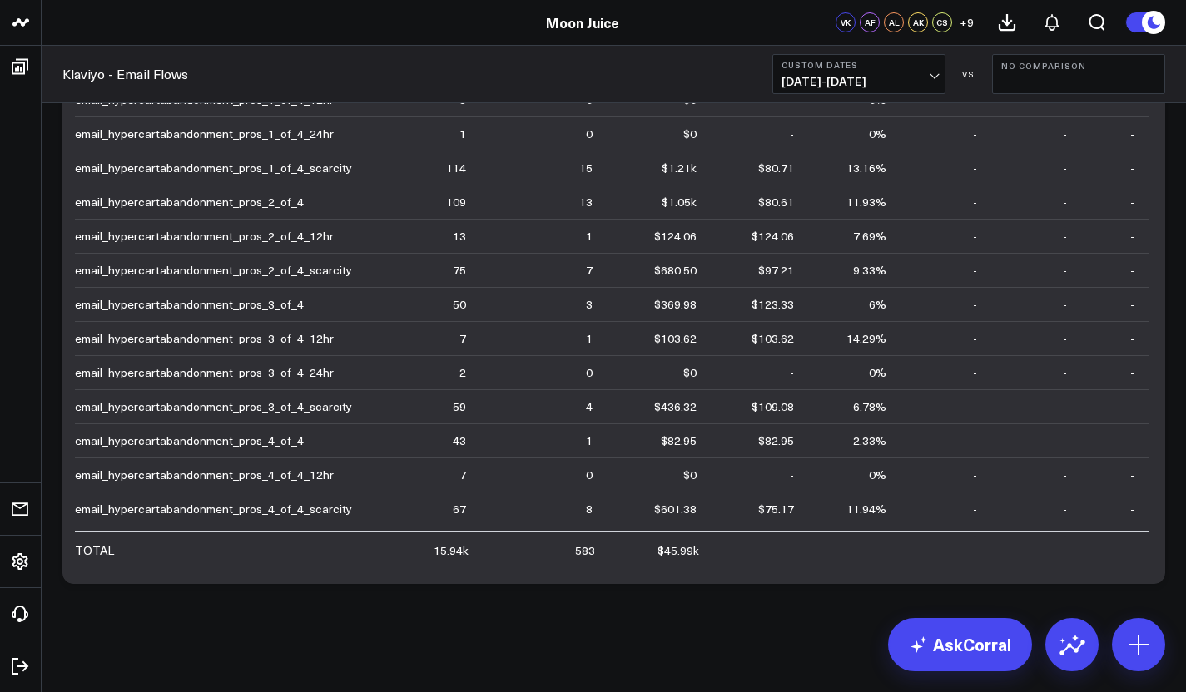
click at [926, 68] on b "Custom Dates" at bounding box center [859, 65] width 155 height 10
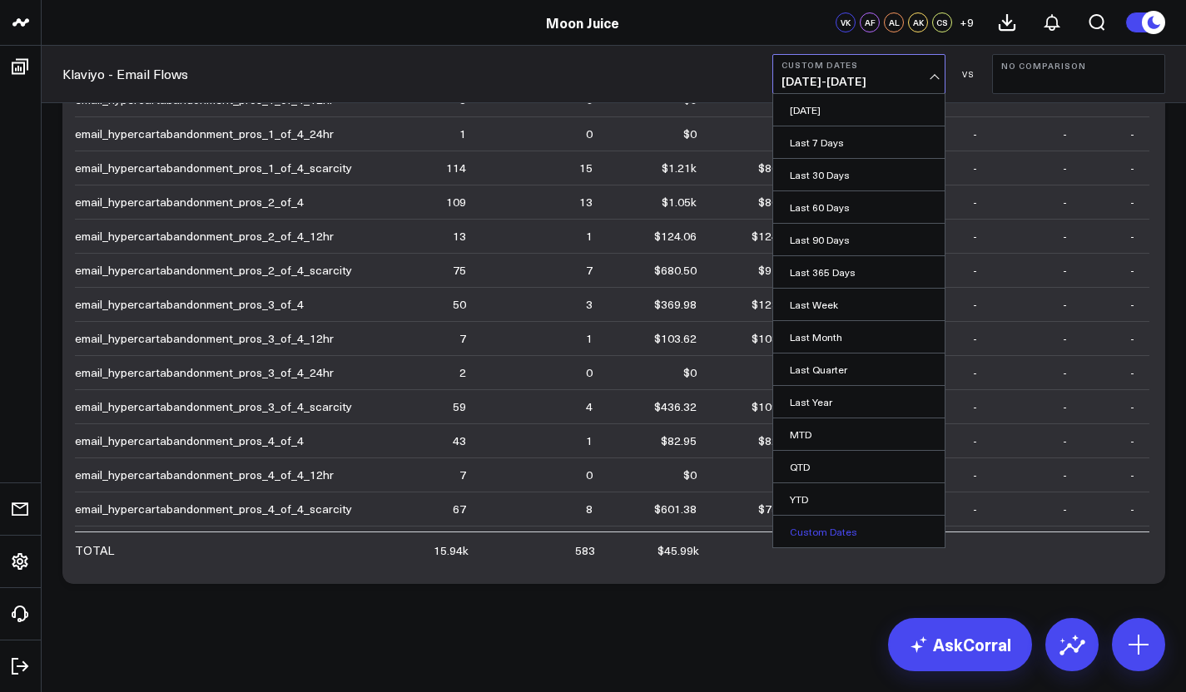
click at [827, 521] on link "Custom Dates" at bounding box center [858, 532] width 171 height 32
select select "8"
select select "2025"
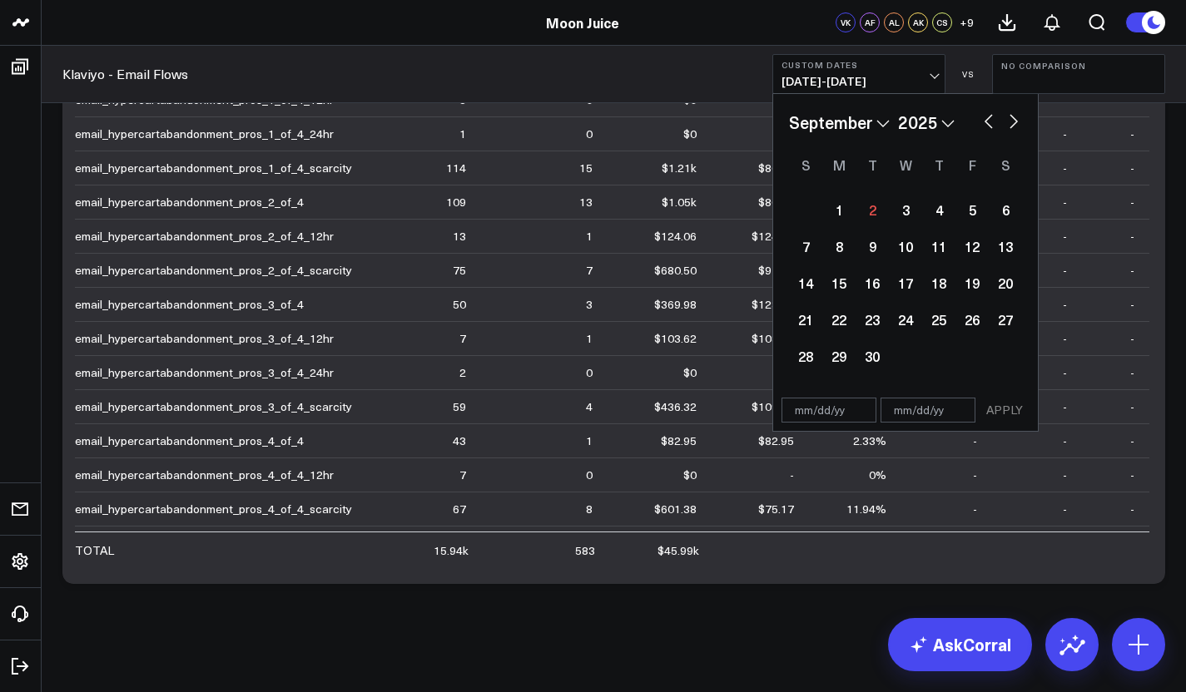
click at [866, 128] on select "January February March April May June July August September October November De…" at bounding box center [839, 122] width 101 height 25
select select "3"
select select "2025"
click at [940, 127] on select "2026 2025 2024 2023 2022 2021 2020 2019 2018 2017 2016 2015 2014 2013 2012 2011…" at bounding box center [926, 122] width 57 height 25
select select "3"
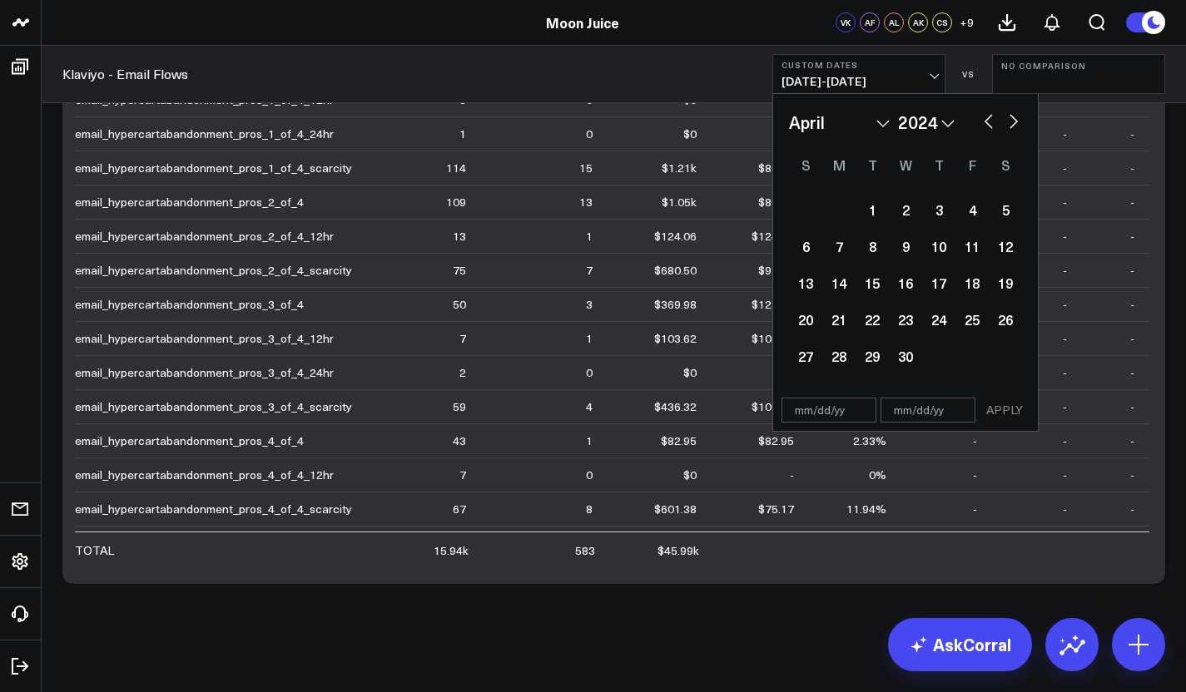
select select "2024"
click at [835, 211] on div "1" at bounding box center [838, 209] width 33 height 33
type input "[DATE]"
select select "3"
select select "2024"
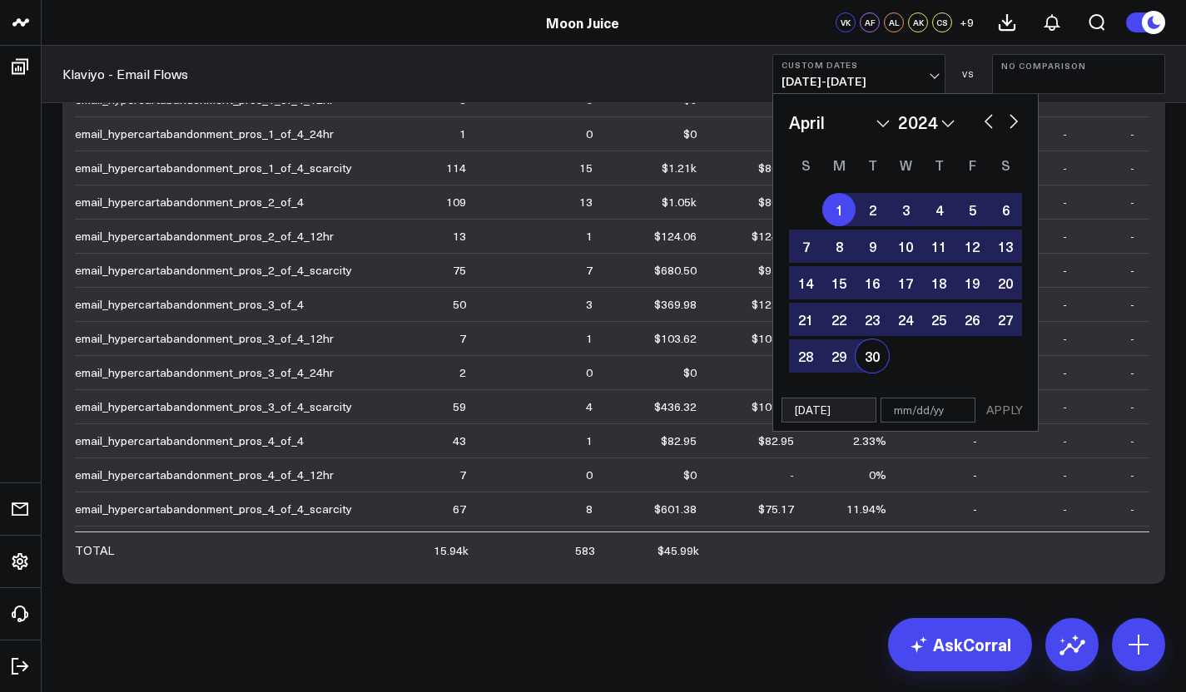
click at [876, 359] on div "30" at bounding box center [872, 356] width 33 height 33
type input "[DATE]"
select select "3"
select select "2024"
click at [991, 409] on button "APPLY" at bounding box center [1005, 410] width 50 height 25
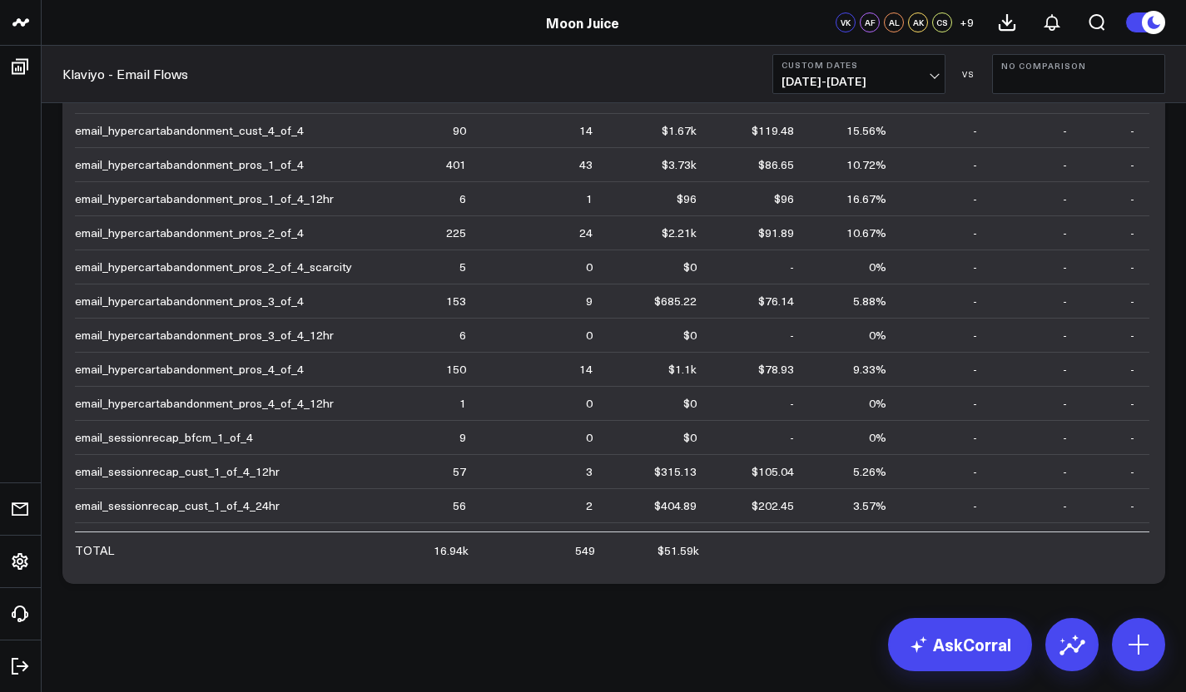
click at [858, 88] on span "[DATE] - [DATE]" at bounding box center [859, 81] width 155 height 13
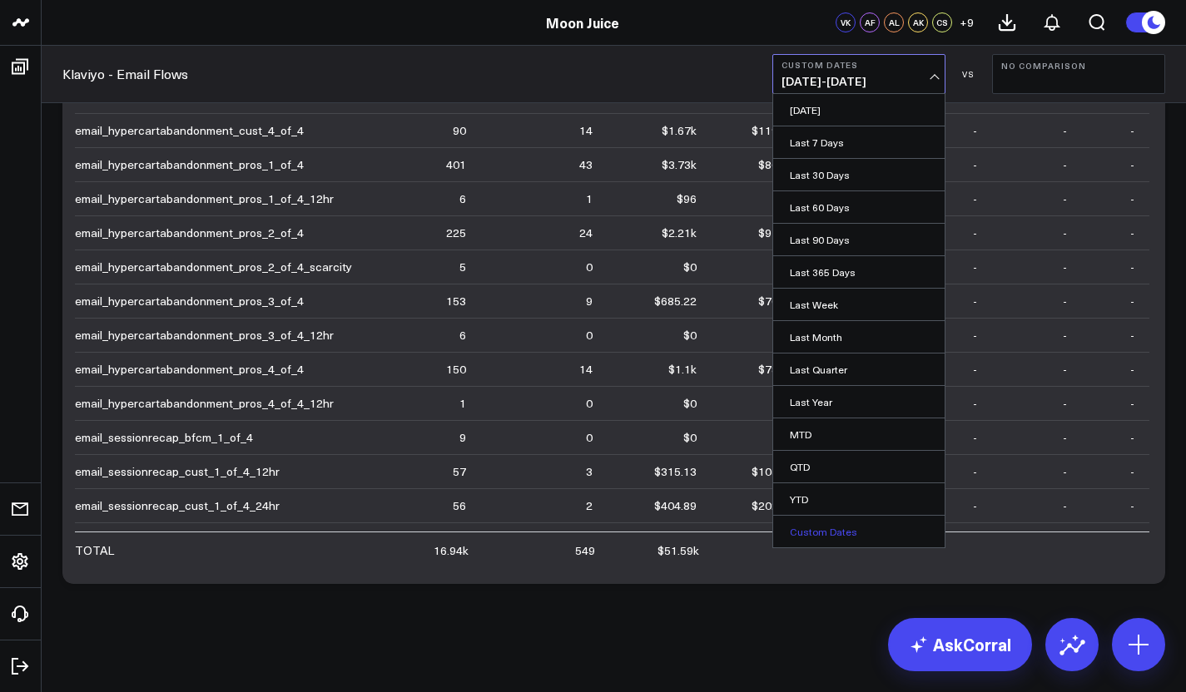
click at [843, 536] on link "Custom Dates" at bounding box center [858, 532] width 171 height 32
select select "8"
select select "2025"
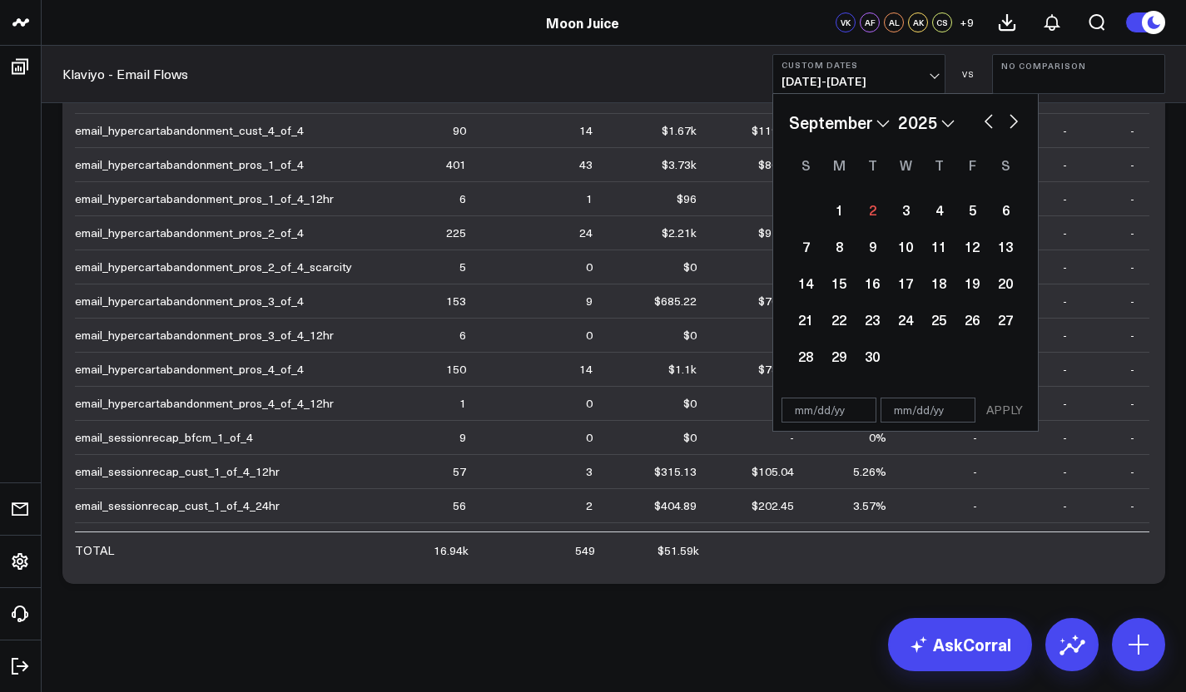
click at [861, 127] on select "January February March April May June July August September October November De…" at bounding box center [839, 122] width 101 height 25
select select "4"
select select "2025"
click at [926, 127] on select "2026 2025 2024 2023 2022 2021 2020 2019 2018 2017 2016 2015 2014 2013 2012 2011…" at bounding box center [926, 122] width 57 height 25
select select "4"
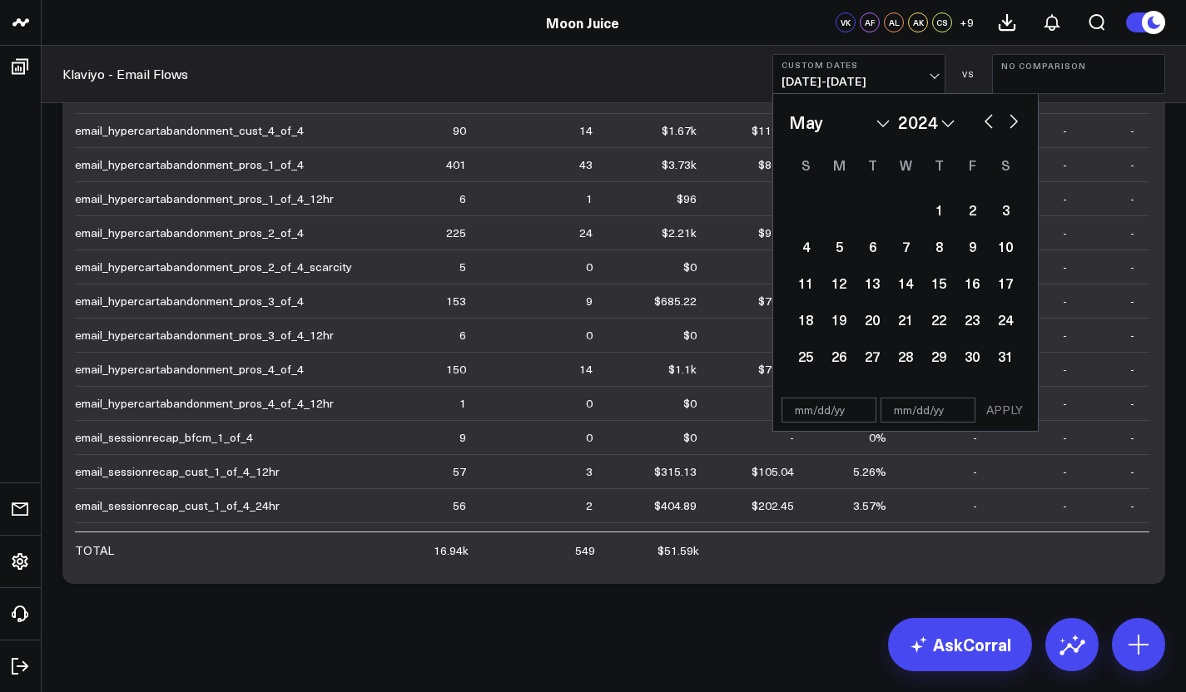
select select "2024"
click at [895, 213] on div "1" at bounding box center [905, 209] width 33 height 33
type input "[DATE]"
select select "4"
select select "2024"
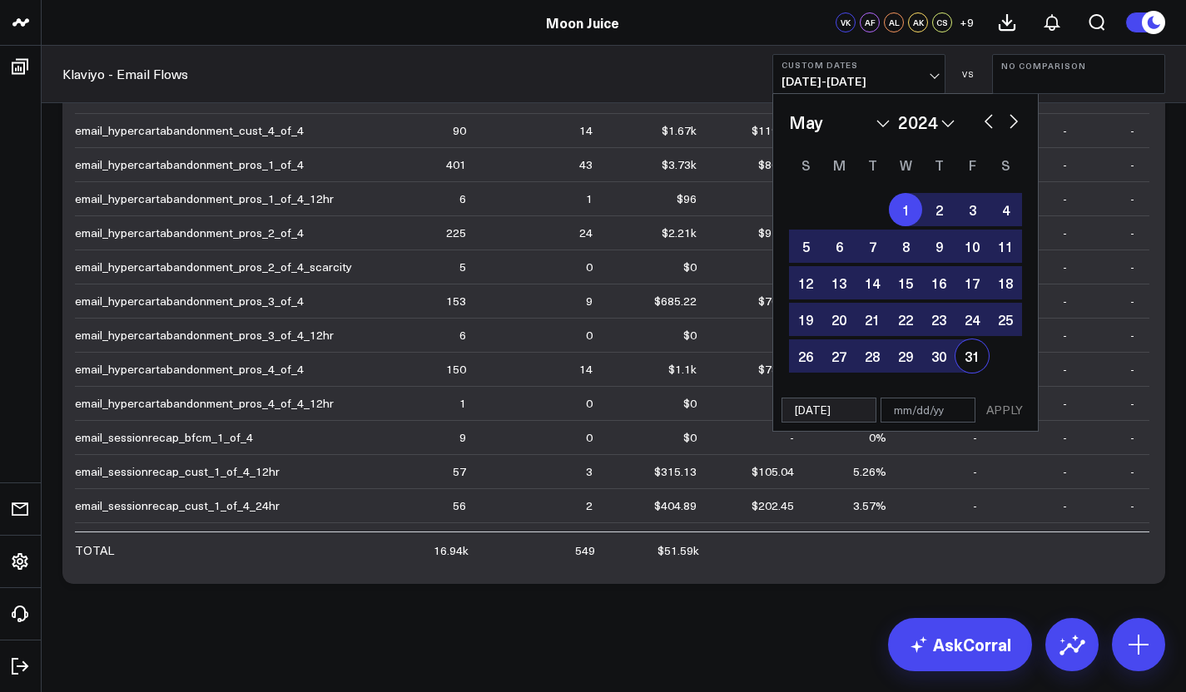
click at [962, 362] on div "31" at bounding box center [971, 356] width 33 height 33
type input "[DATE]"
select select "4"
select select "2024"
click at [1013, 409] on button "APPLY" at bounding box center [1005, 410] width 50 height 25
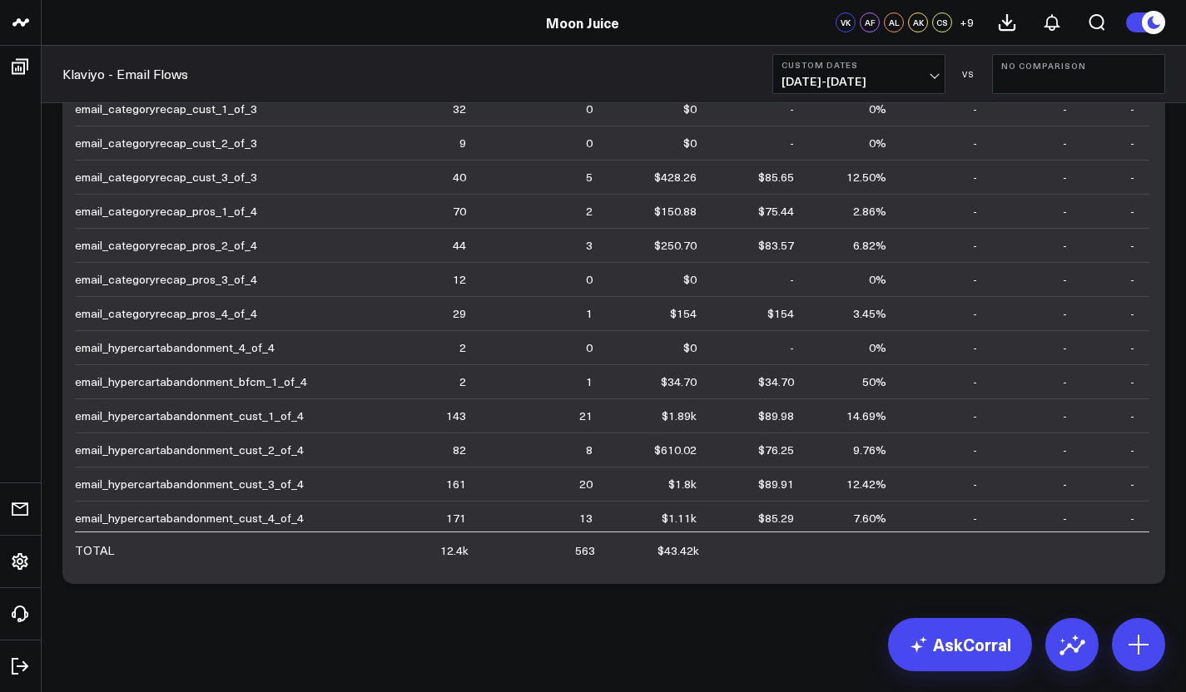
click at [914, 77] on span "[DATE] - [DATE]" at bounding box center [859, 81] width 155 height 13
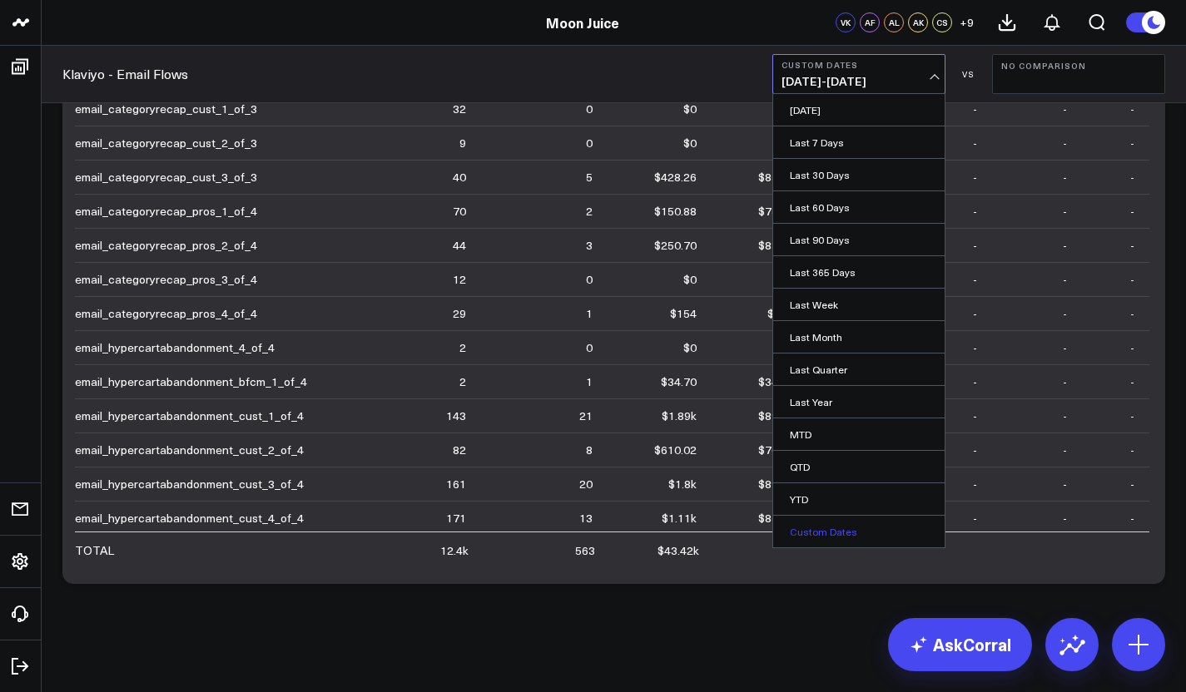
click at [863, 539] on link "Custom Dates" at bounding box center [858, 532] width 171 height 32
select select "8"
select select "2025"
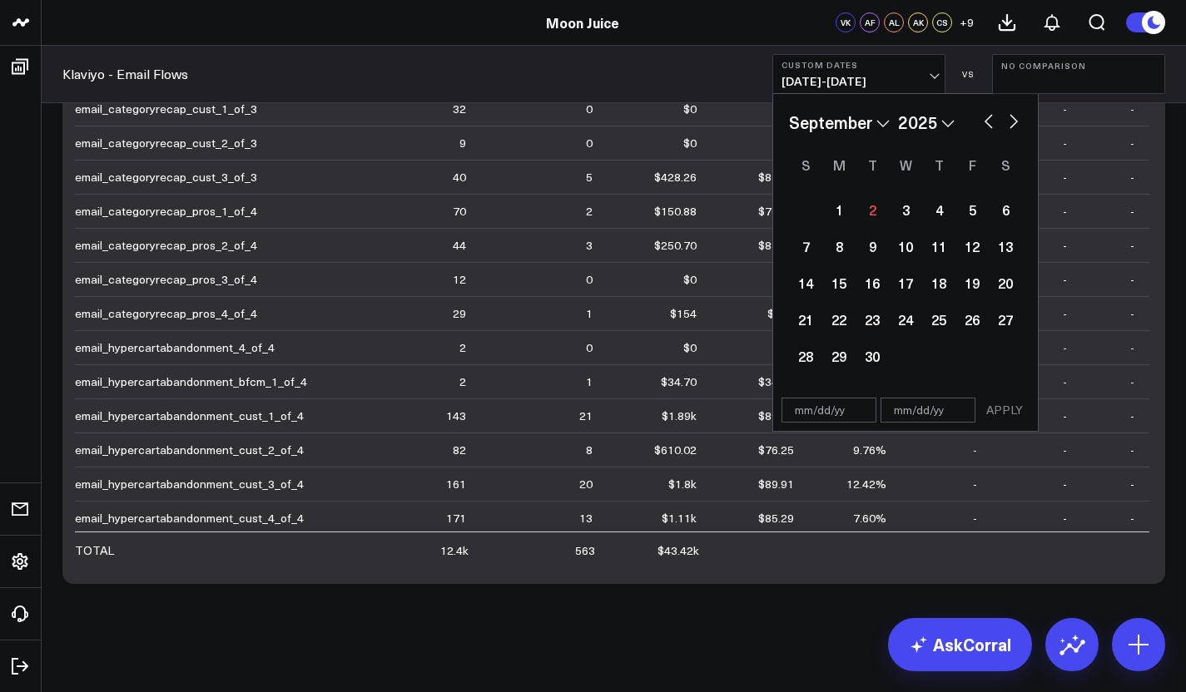
click at [877, 122] on select "January February March April May June July August September October November De…" at bounding box center [839, 122] width 101 height 25
select select "5"
select select "2025"
click at [933, 116] on select "2026 2025 2024 2023 2022 2021 2020 2019 2018 2017 2016 2015 2014 2013 2012 2011…" at bounding box center [926, 122] width 57 height 25
click at [960, 122] on div "January February March April May June July August September October November [D…" at bounding box center [905, 122] width 233 height 25
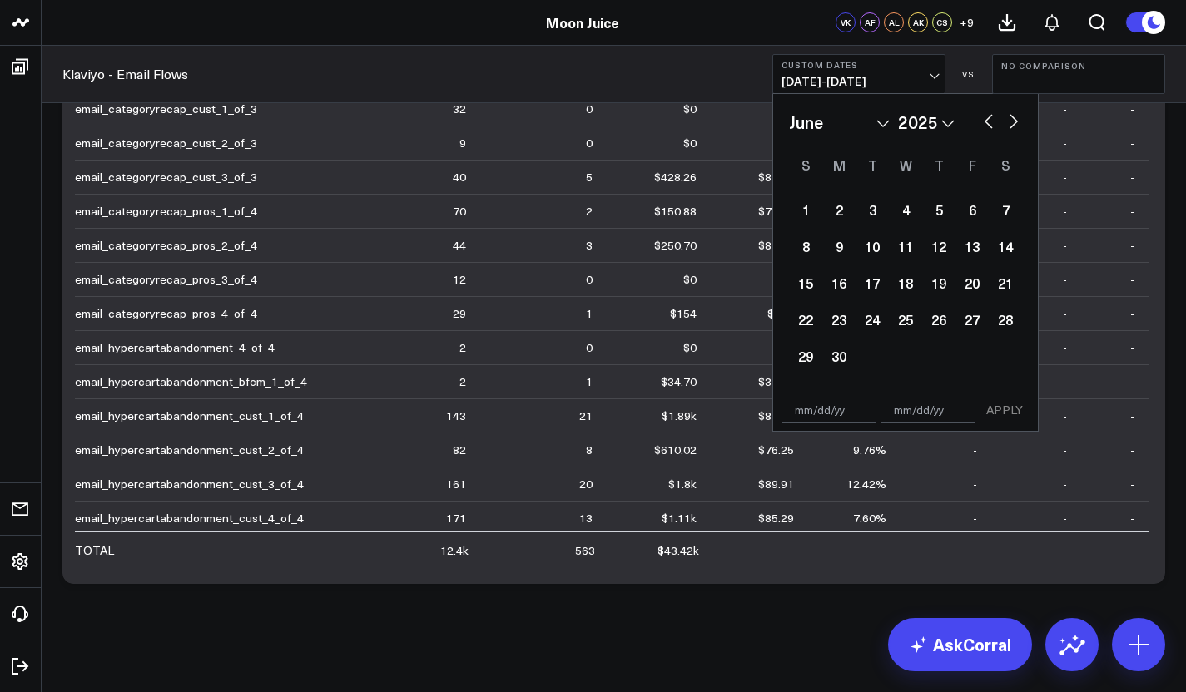
click at [950, 122] on select "2026 2025 2024 2023 2022 2021 2020 2019 2018 2017 2016 2015 2014 2013 2012 2011…" at bounding box center [926, 122] width 57 height 25
select select "5"
select select "2024"
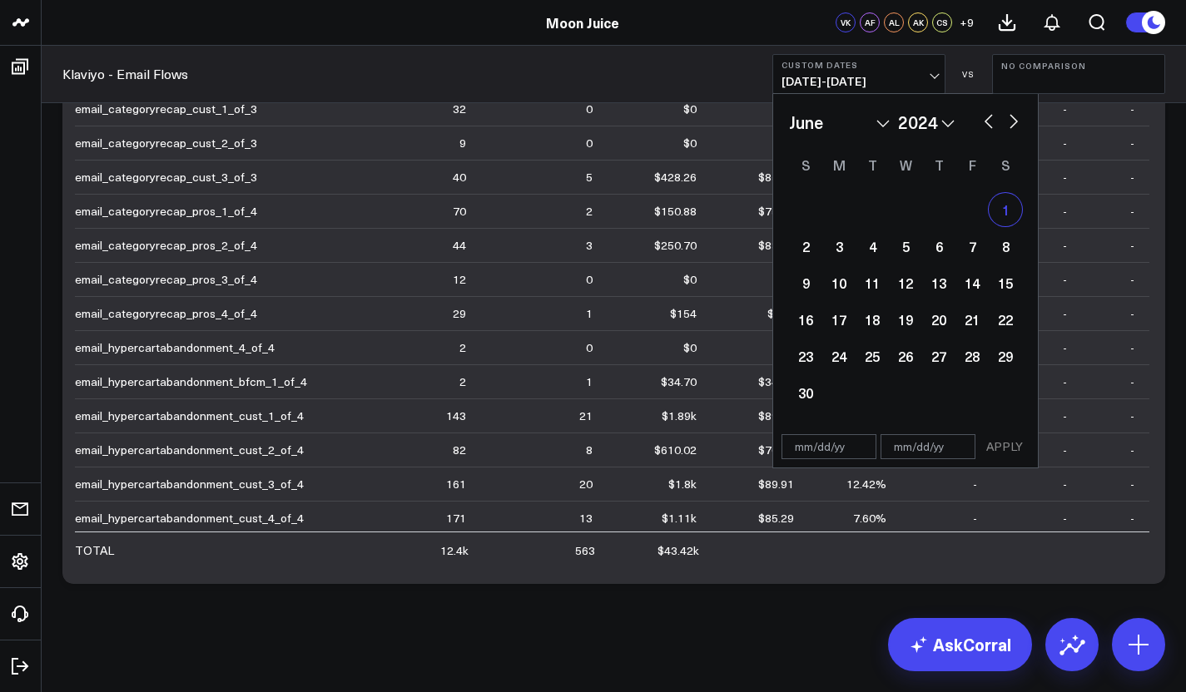
click at [1011, 212] on div "1" at bounding box center [1005, 209] width 33 height 33
type input "[DATE]"
select select "5"
select select "2024"
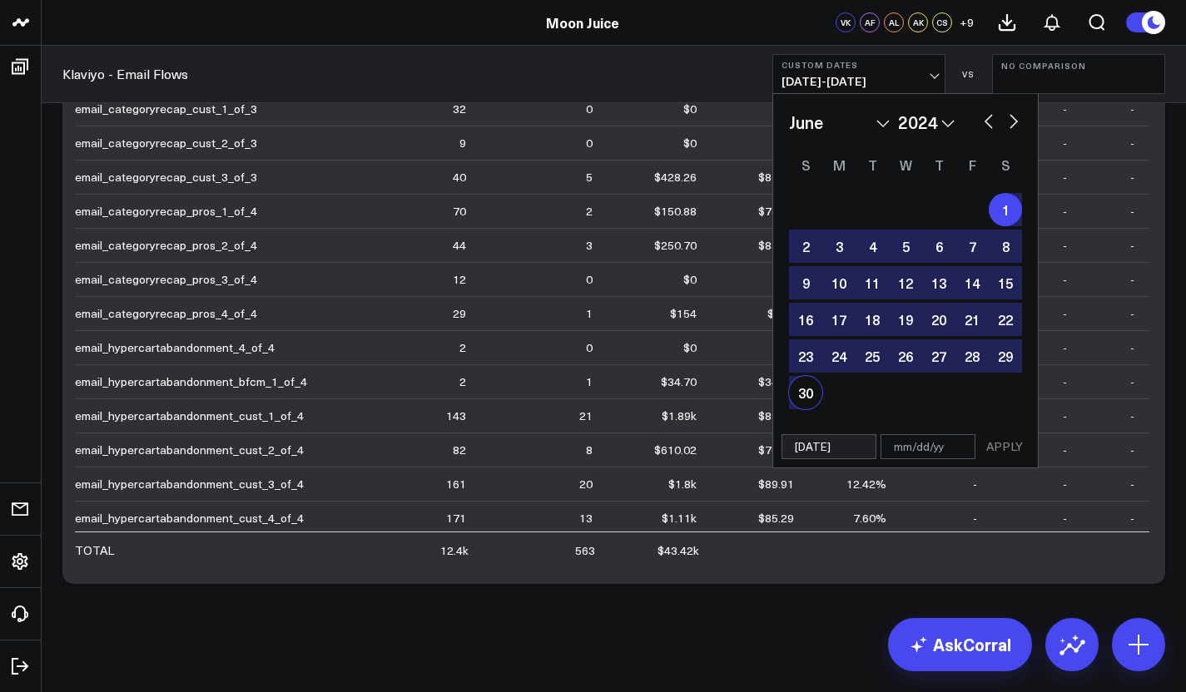
click at [811, 387] on div "30" at bounding box center [805, 392] width 33 height 33
type input "[DATE]"
select select "5"
select select "2024"
click at [1015, 452] on button "APPLY" at bounding box center [1005, 446] width 50 height 25
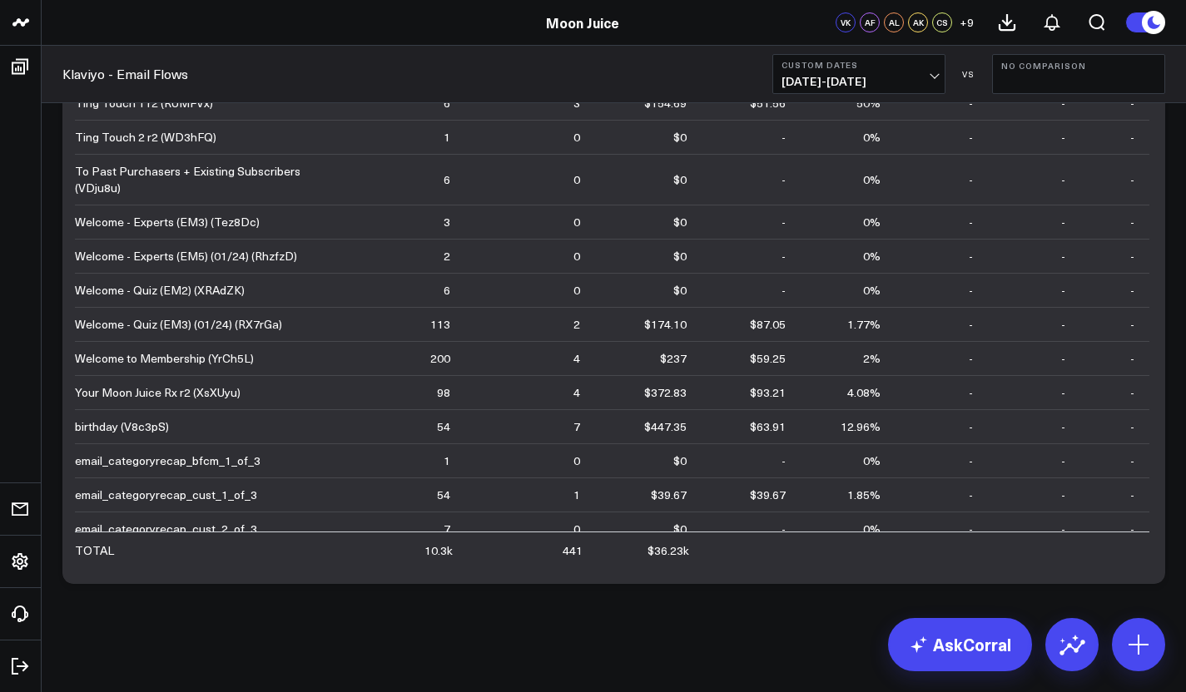
click at [936, 75] on span "[DATE] - [DATE]" at bounding box center [859, 81] width 155 height 13
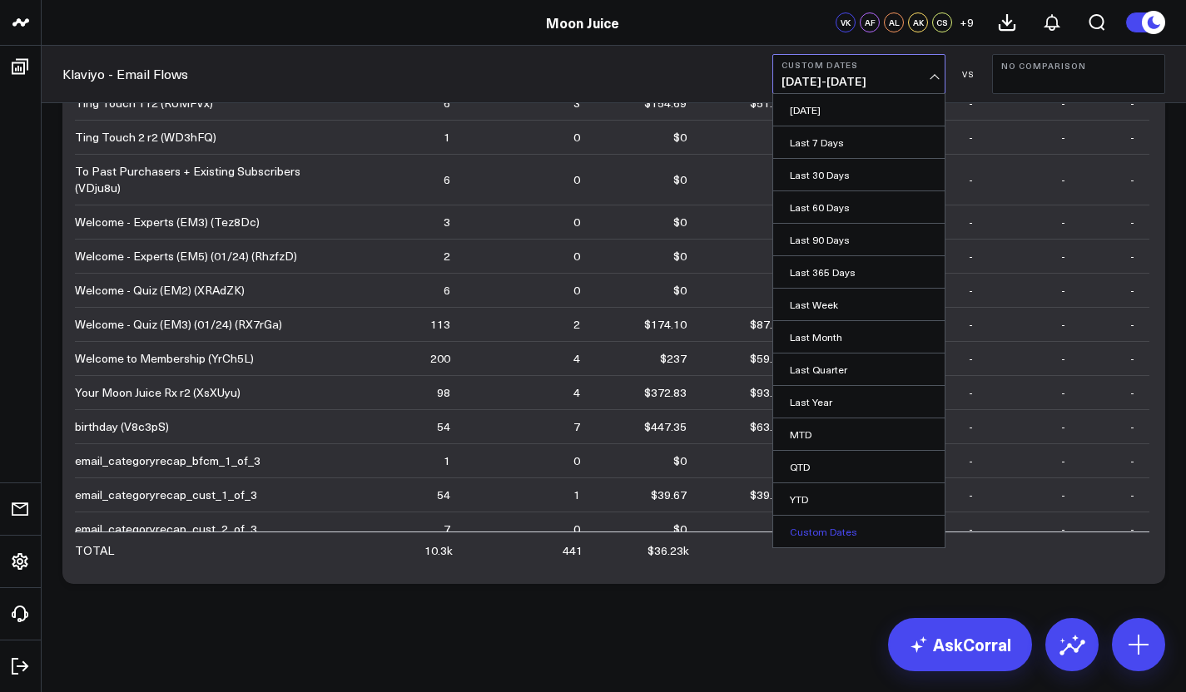
click at [842, 530] on link "Custom Dates" at bounding box center [858, 532] width 171 height 32
select select "8"
select select "2025"
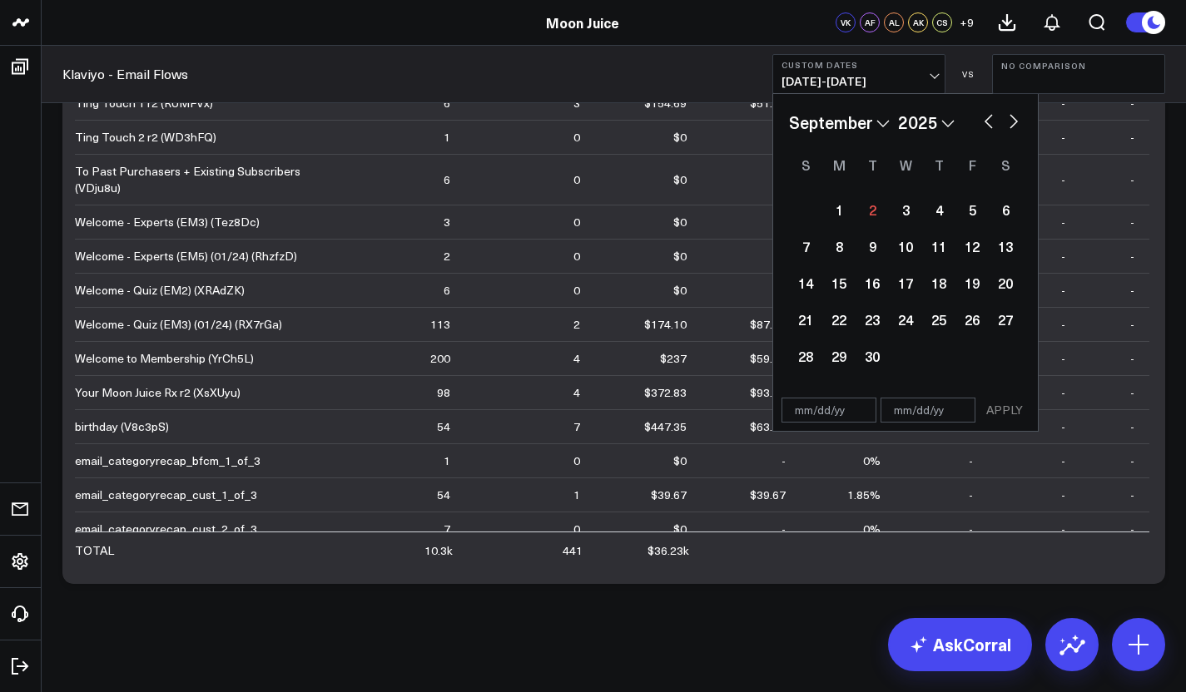
click at [880, 110] on select "January February March April May June July August September October November De…" at bounding box center [839, 122] width 101 height 25
select select "6"
select select "2025"
select select "6"
select select "2024"
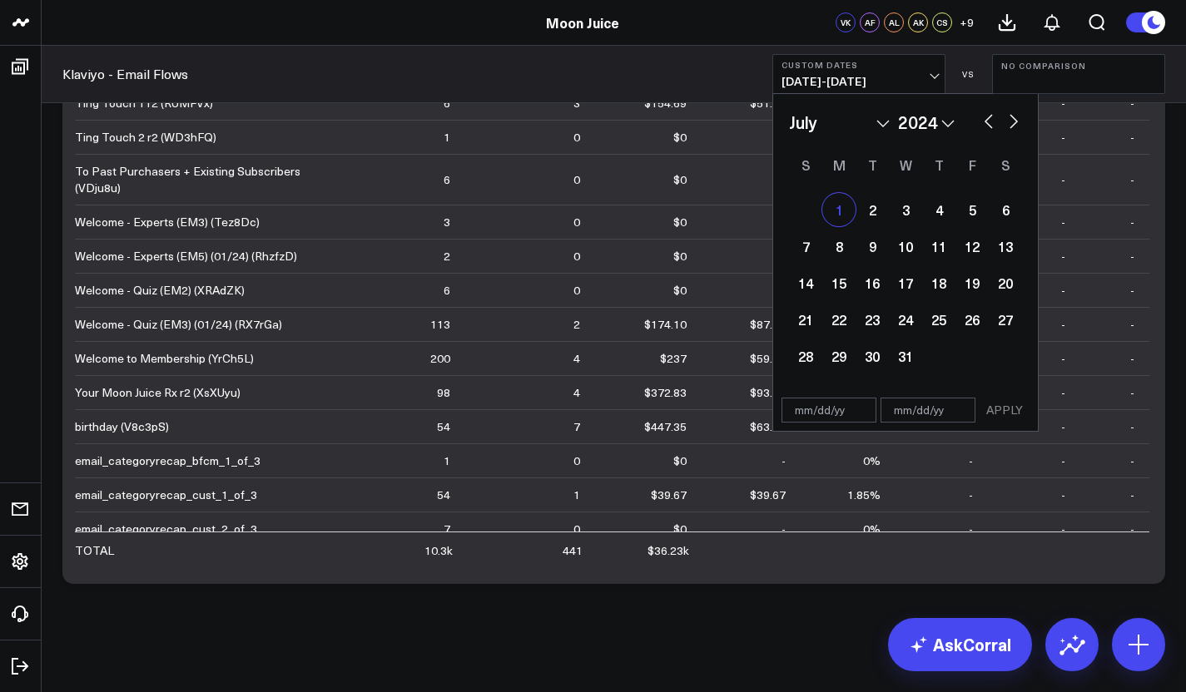
click at [840, 213] on div "1" at bounding box center [838, 209] width 33 height 33
type input "[DATE]"
select select "6"
select select "2024"
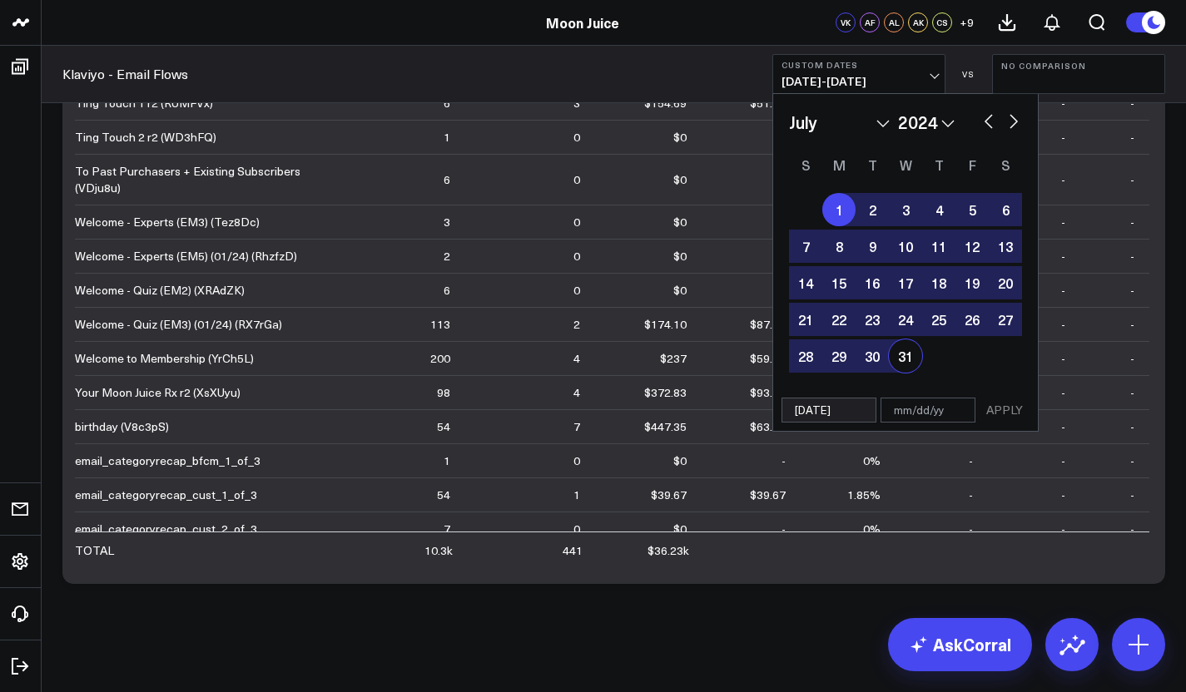
click at [911, 352] on div "31" at bounding box center [905, 356] width 33 height 33
type input "[DATE]"
select select "6"
select select "2024"
click at [997, 414] on button "APPLY" at bounding box center [1005, 410] width 50 height 25
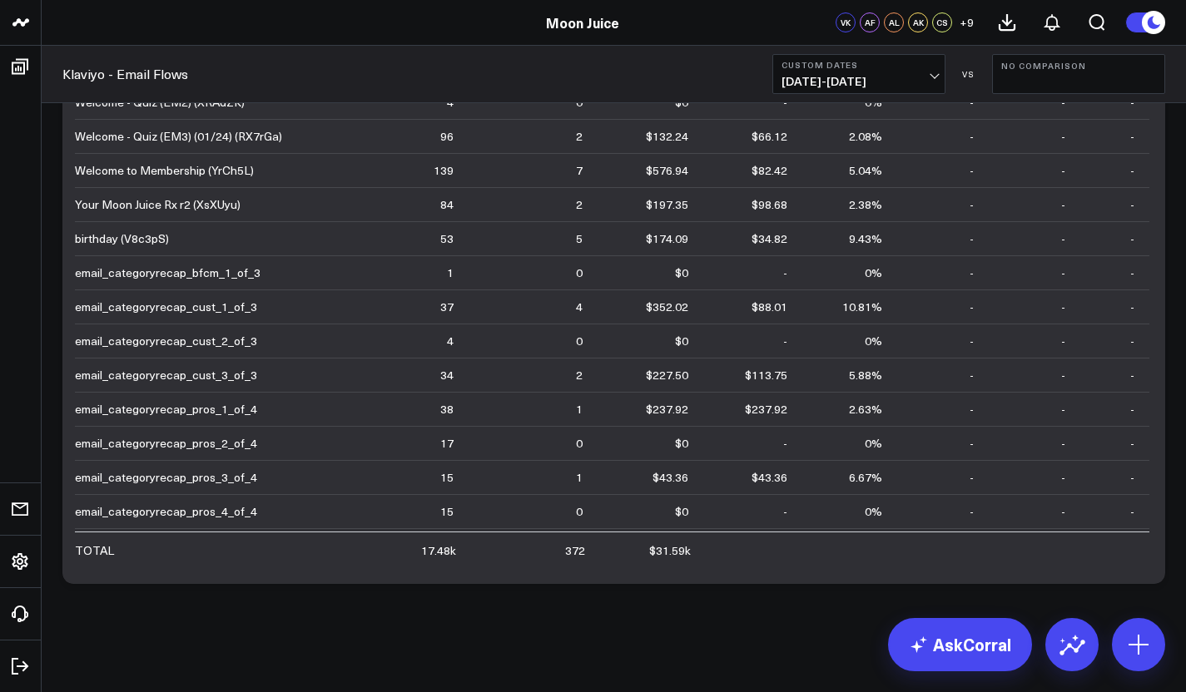
click at [898, 90] on button "Custom Dates [DATE] - [DATE]" at bounding box center [858, 74] width 173 height 40
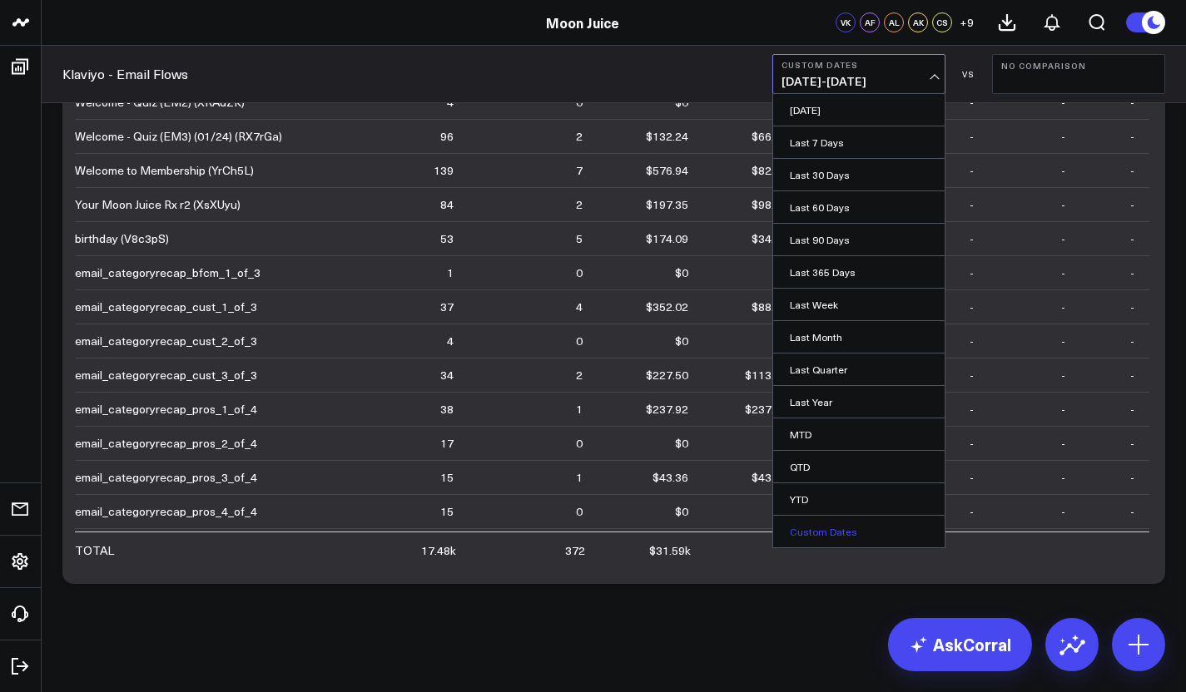
click at [854, 532] on link "Custom Dates" at bounding box center [858, 532] width 171 height 32
select select "8"
select select "2025"
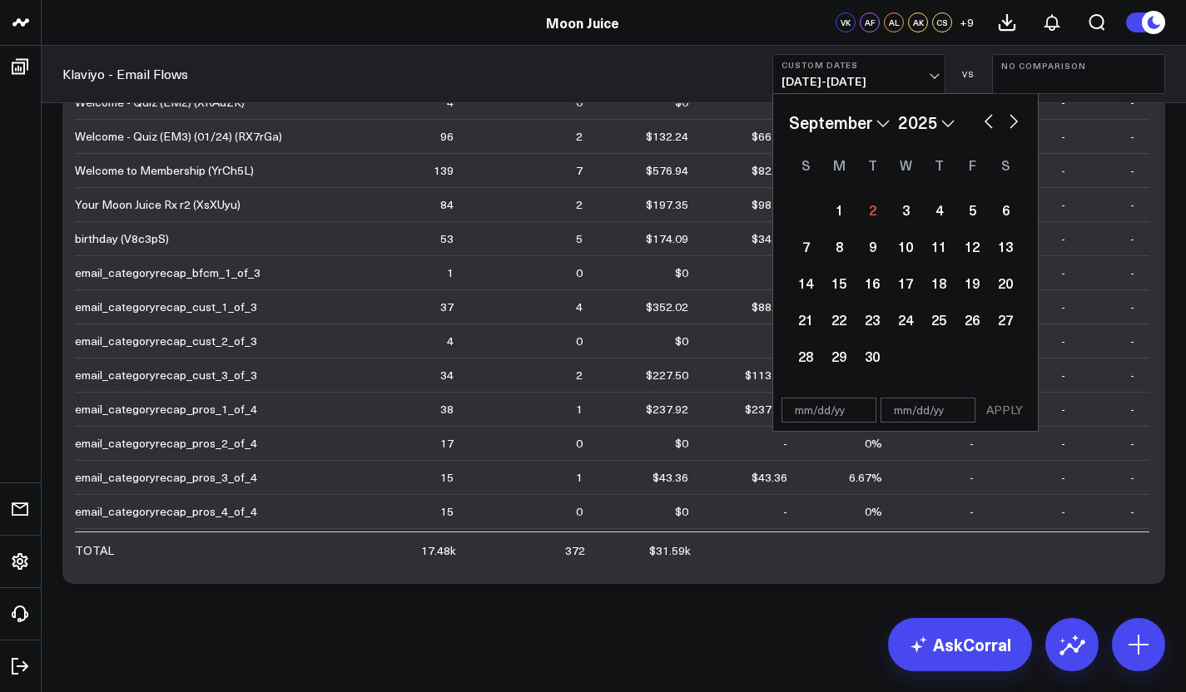
click at [875, 119] on select "January February March April May June July August September October November De…" at bounding box center [839, 122] width 101 height 25
select select "5"
select select "2025"
click at [934, 122] on select "2026 2025 2024 2023 2022 2021 2020 2019 2018 2017 2016 2015 2014 2013 2012 2011…" at bounding box center [926, 122] width 57 height 25
select select "5"
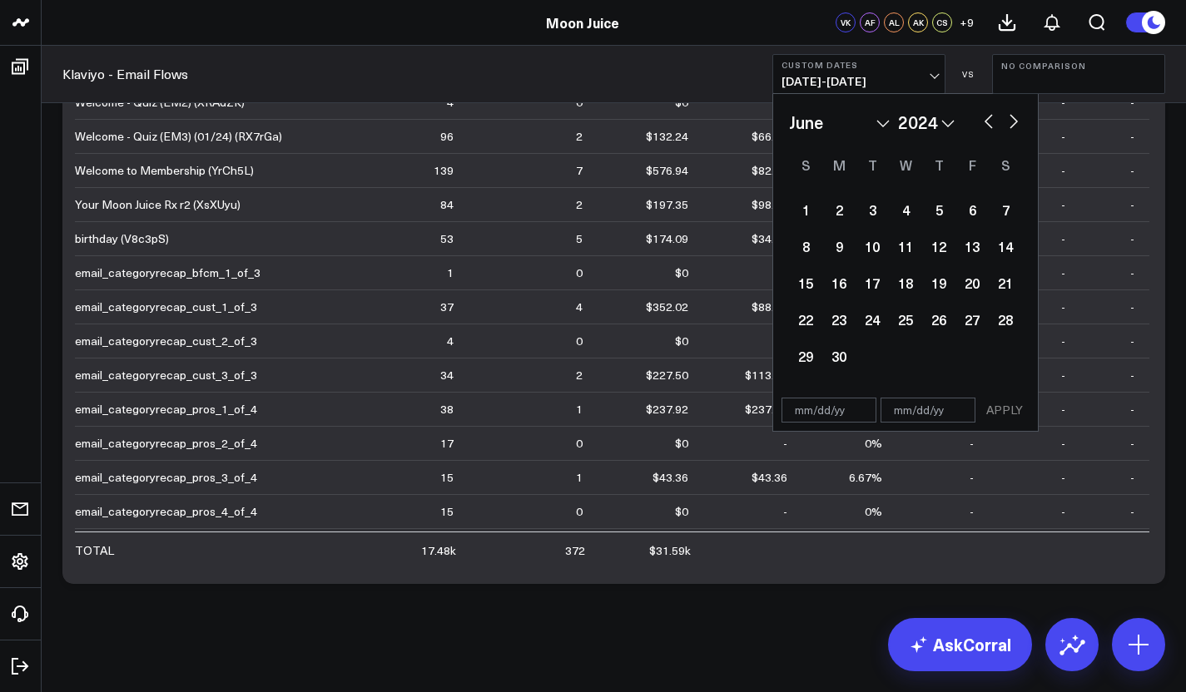
select select "2024"
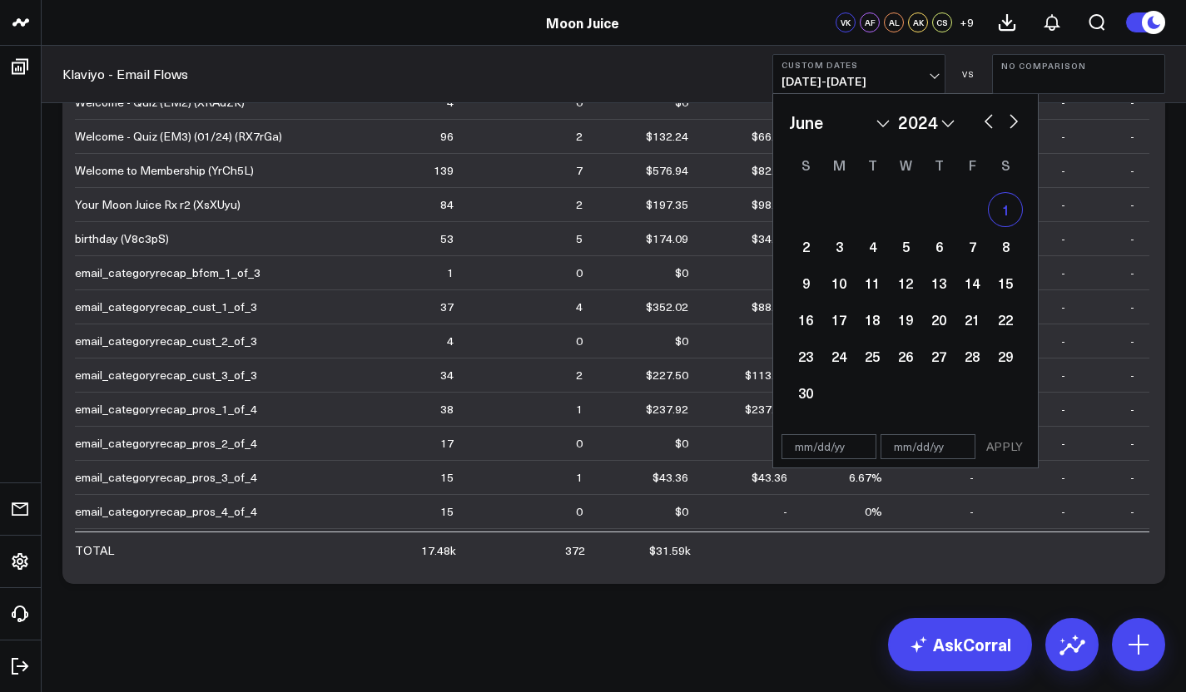
click at [990, 209] on div "1" at bounding box center [1005, 209] width 33 height 33
type input "[DATE]"
select select "5"
select select "2024"
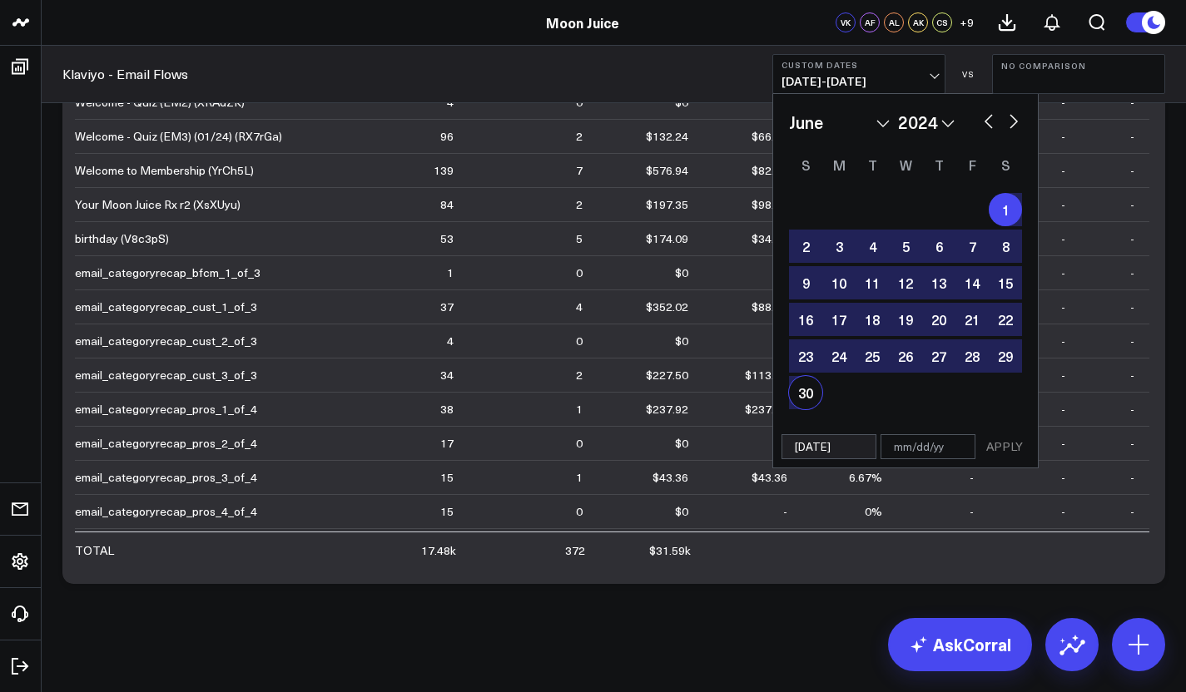
click at [810, 394] on div "30" at bounding box center [805, 392] width 33 height 33
type input "[DATE]"
select select "5"
select select "2024"
click at [1012, 451] on button "APPLY" at bounding box center [1005, 446] width 50 height 25
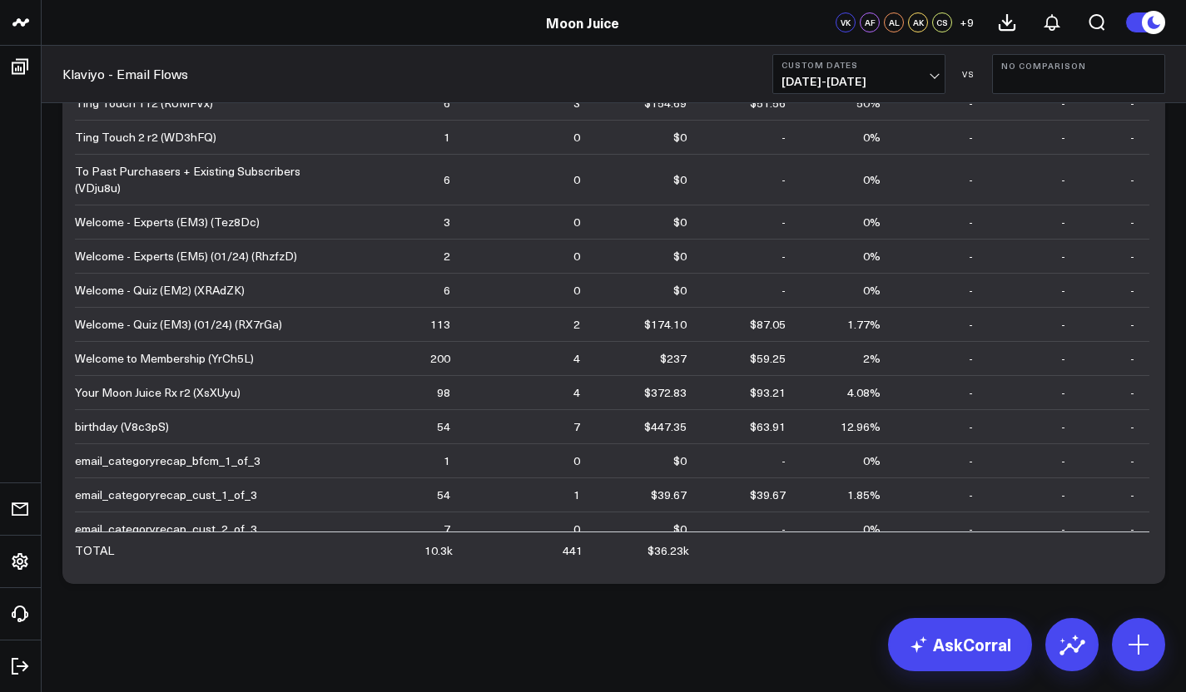
click at [910, 85] on span "[DATE] - [DATE]" at bounding box center [859, 81] width 155 height 13
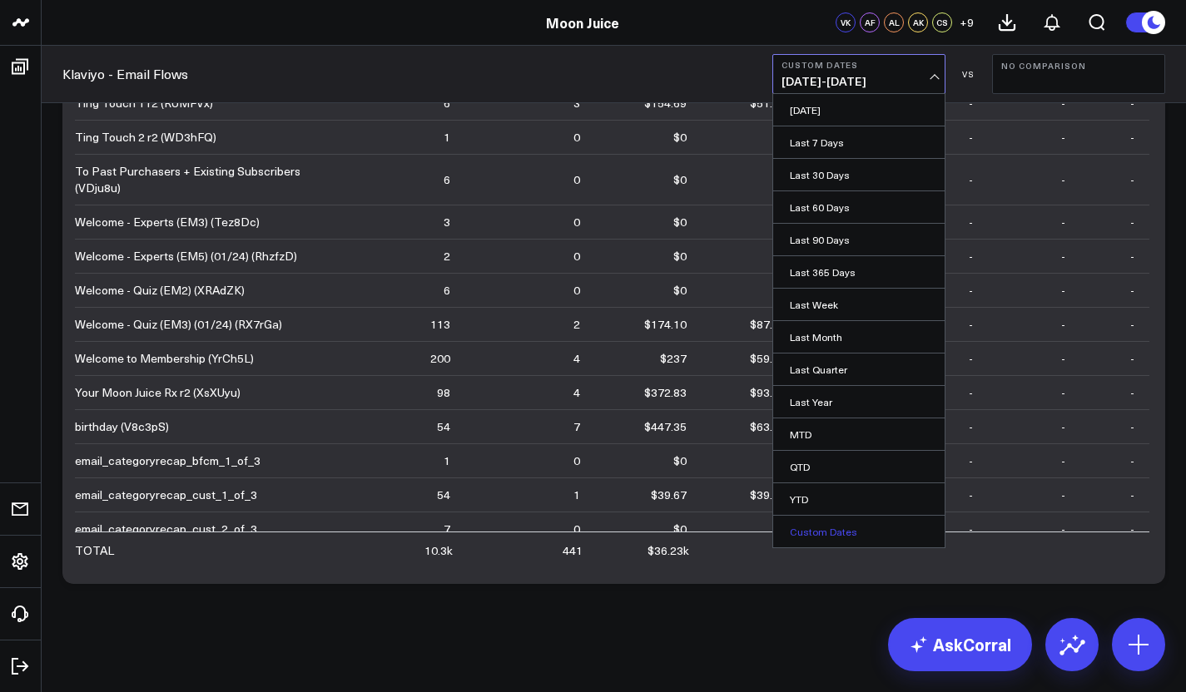
click at [830, 527] on link "Custom Dates" at bounding box center [858, 532] width 171 height 32
select select "8"
select select "2025"
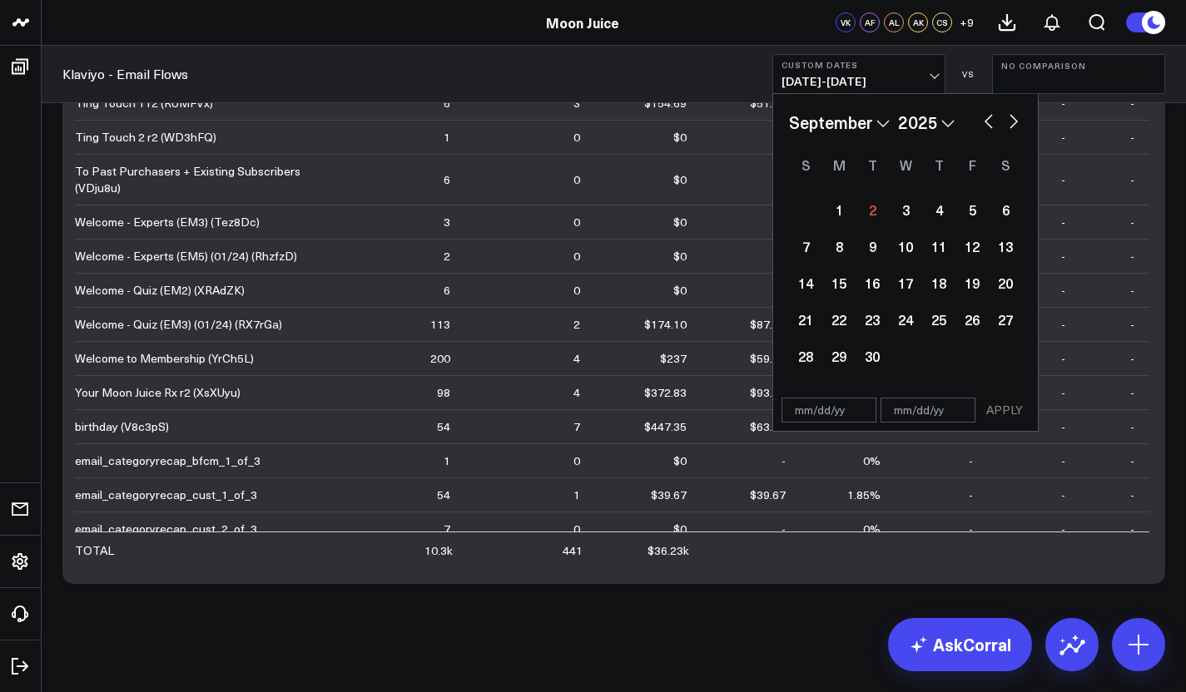
click at [866, 113] on select "January February March April May June July August September October November De…" at bounding box center [839, 122] width 101 height 25
select select "7"
select select "2025"
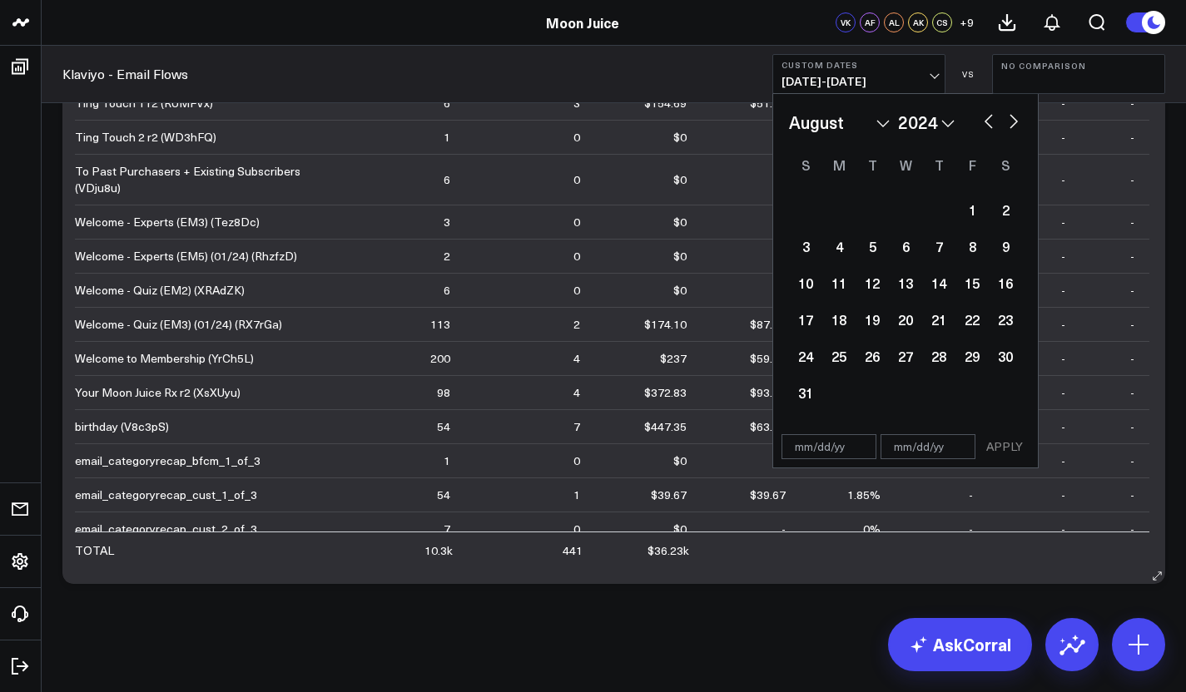
select select "7"
select select "2024"
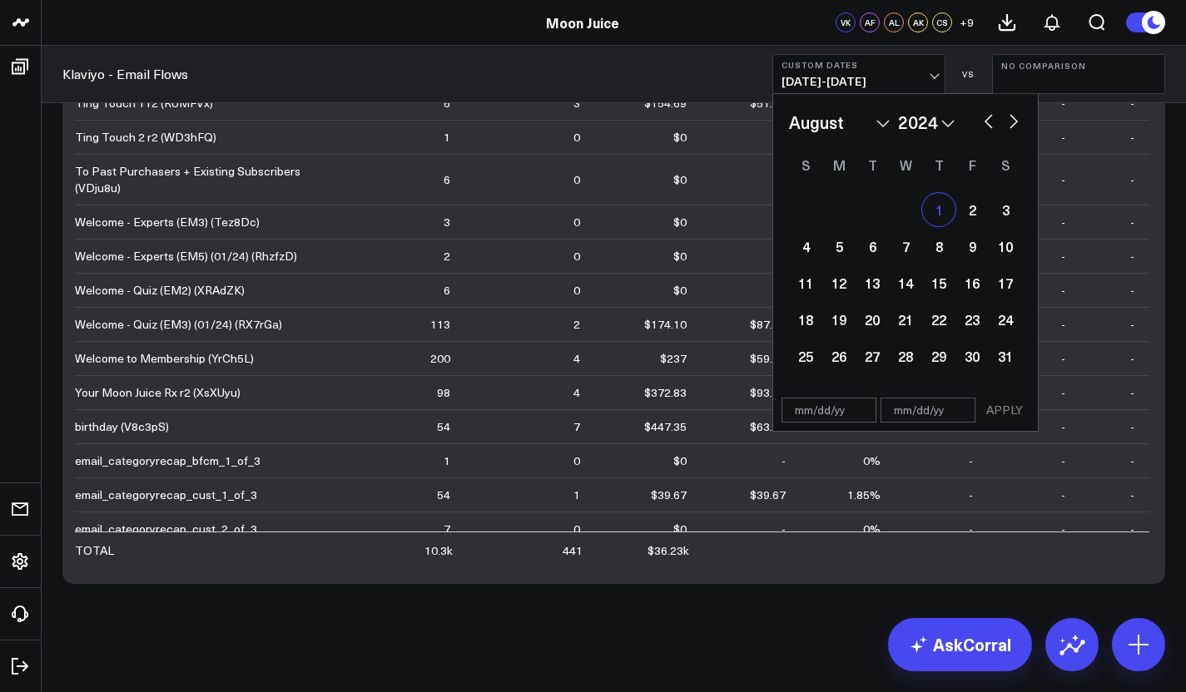
click at [938, 212] on div "1" at bounding box center [938, 209] width 33 height 33
type input "[DATE]"
select select "7"
select select "2024"
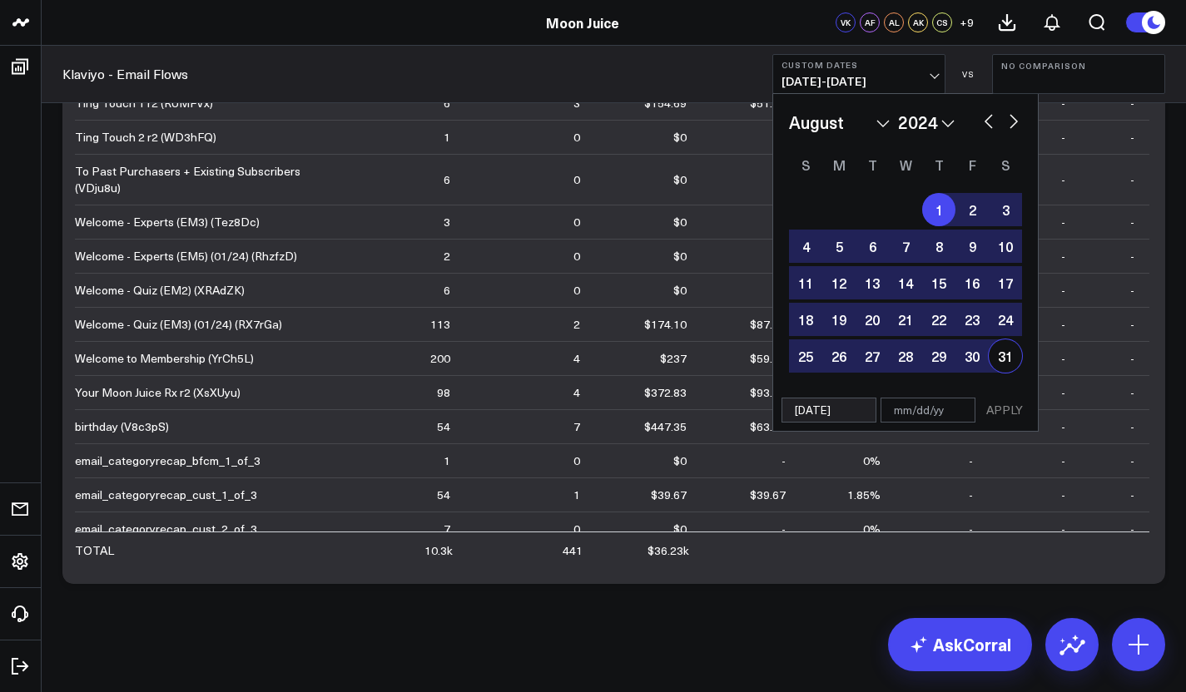
click at [1011, 371] on div "1 2 3 4 5 6 7 8 9 10 11 12 13 14 15 16 17 18 19 20 21 22 23 24 25 26 27 28 29 3…" at bounding box center [905, 282] width 233 height 183
click at [1005, 351] on div "31" at bounding box center [1005, 356] width 33 height 33
type input "[DATE]"
select select "7"
select select "2024"
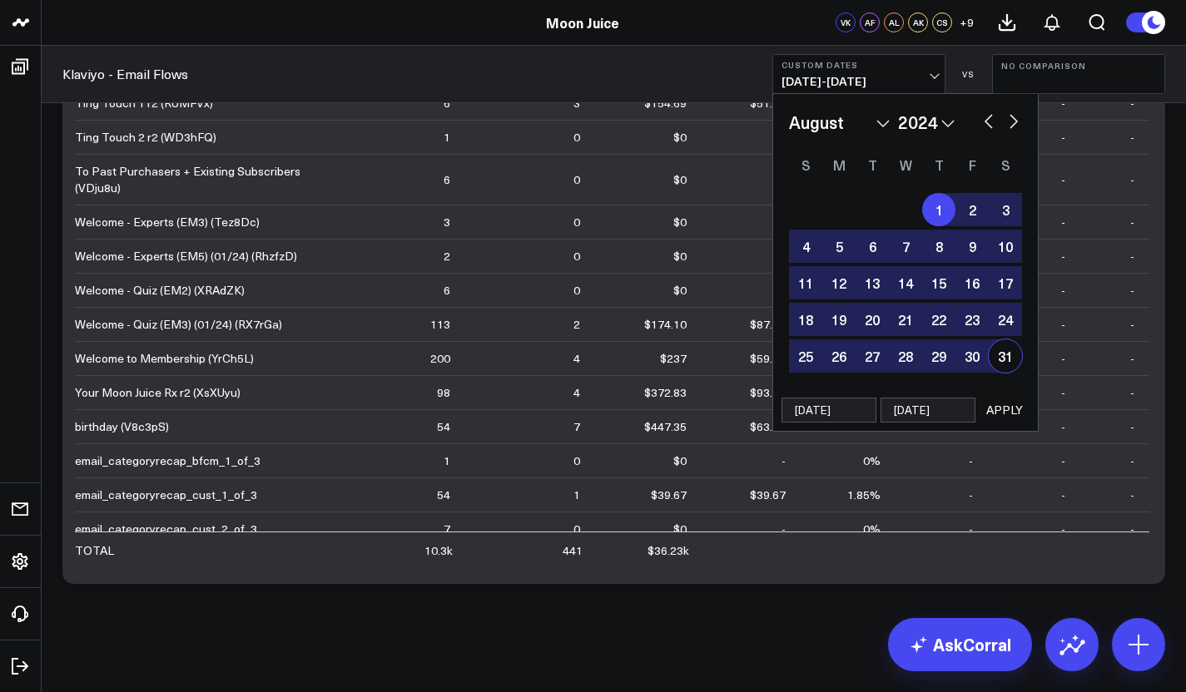
click at [1005, 404] on button "APPLY" at bounding box center [1005, 410] width 50 height 25
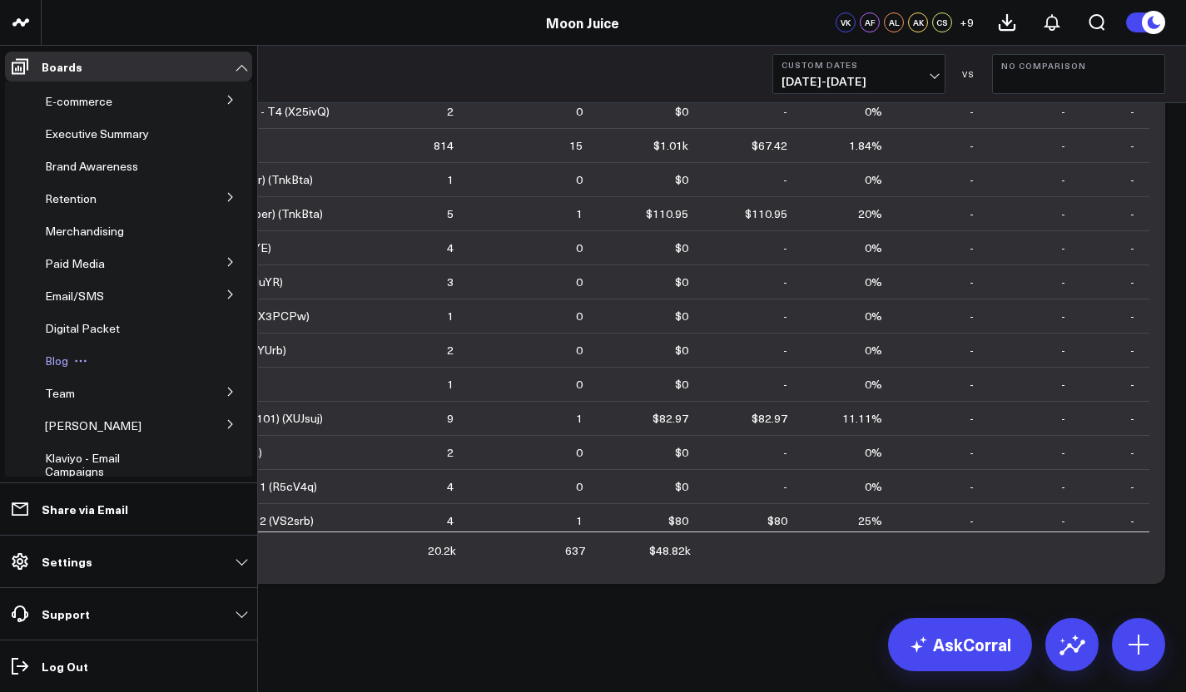
scroll to position [102, 0]
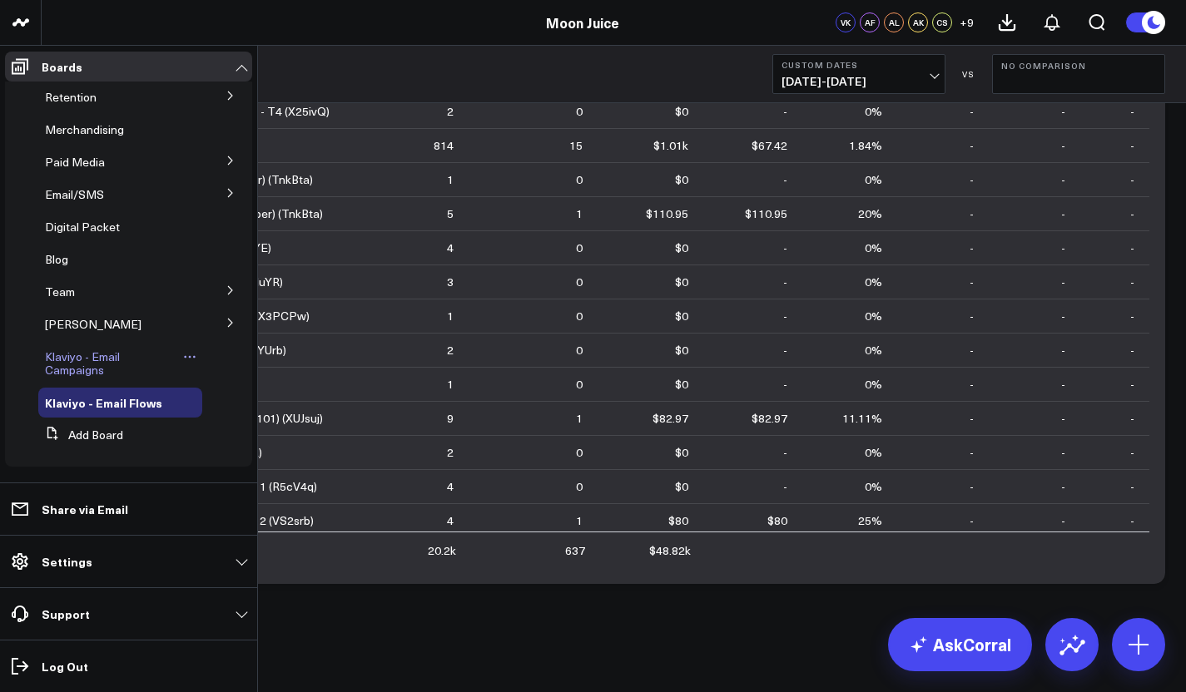
click at [79, 366] on span "Klaviyo - Email Campaigns" at bounding box center [82, 363] width 75 height 29
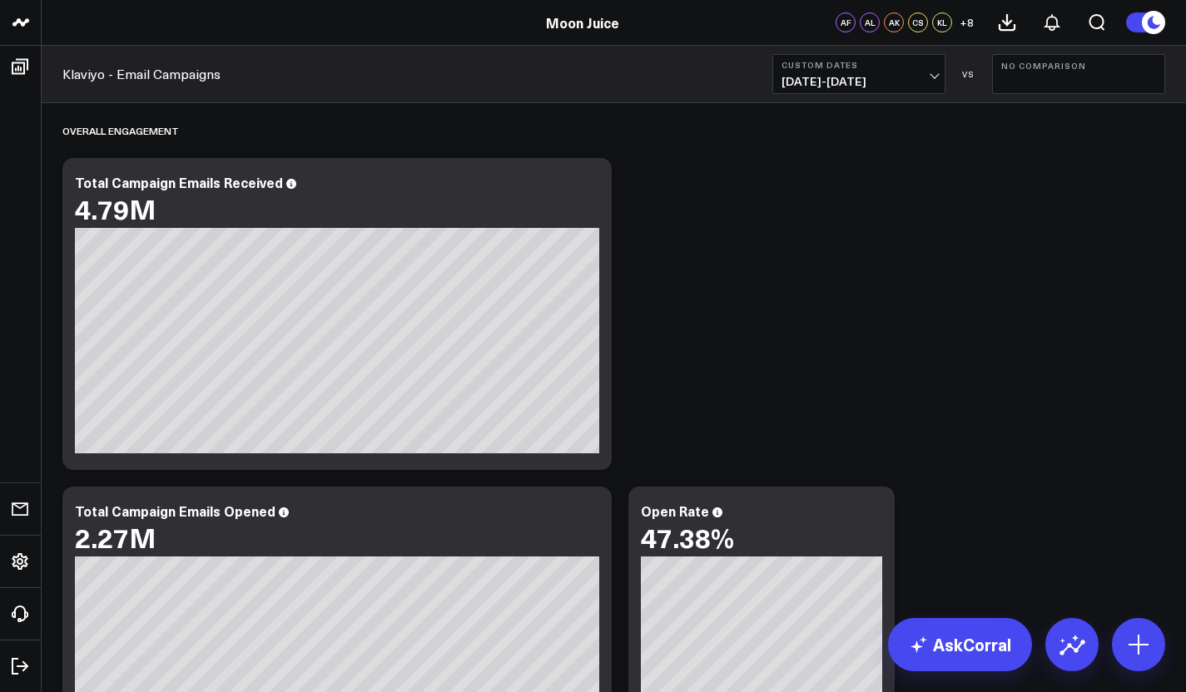
click at [869, 75] on span "[DATE] - [DATE]" at bounding box center [859, 81] width 155 height 13
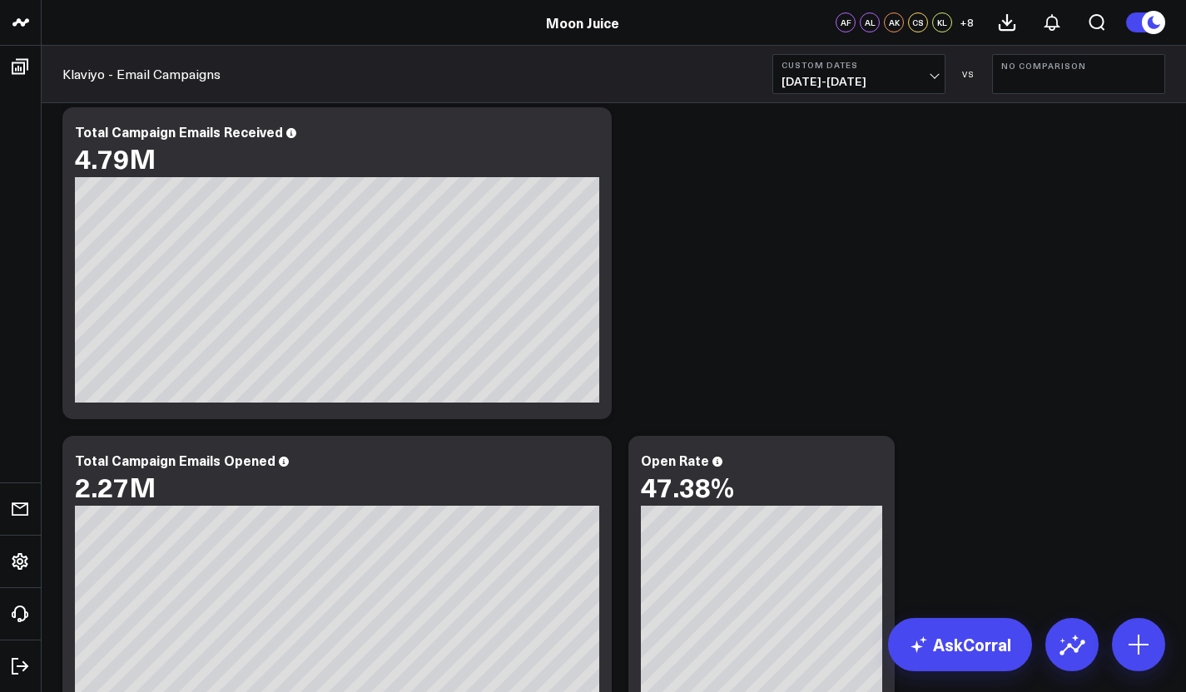
scroll to position [37, 0]
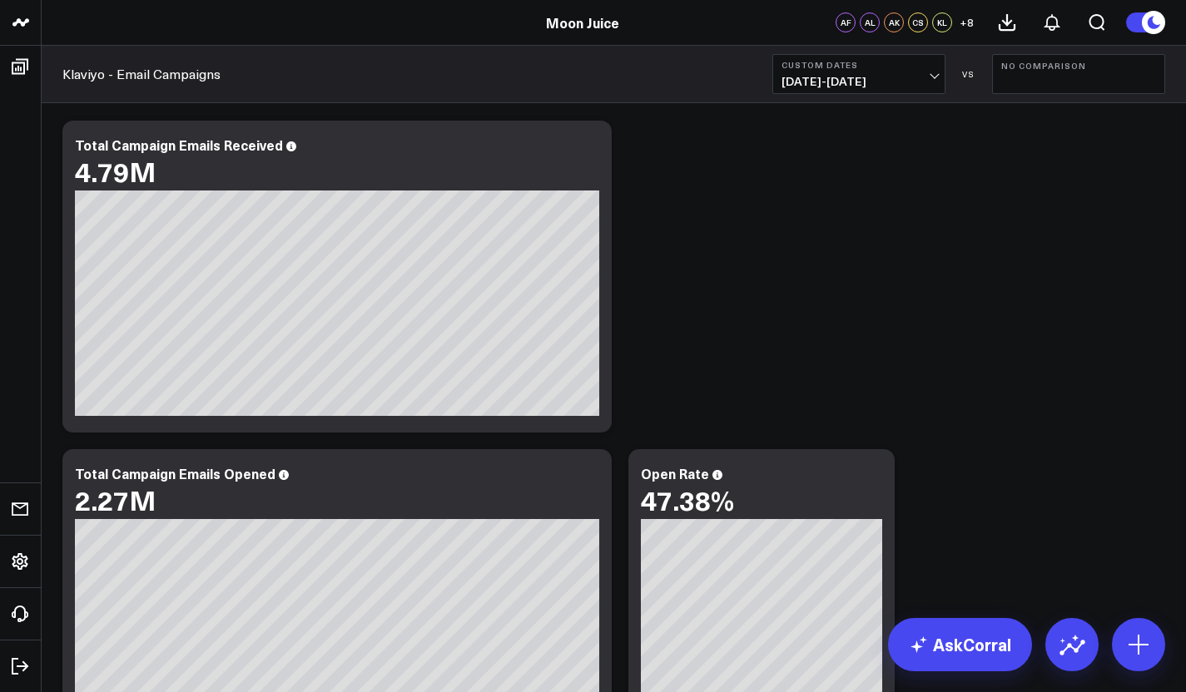
click at [924, 77] on span "[DATE] - [DATE]" at bounding box center [859, 81] width 155 height 13
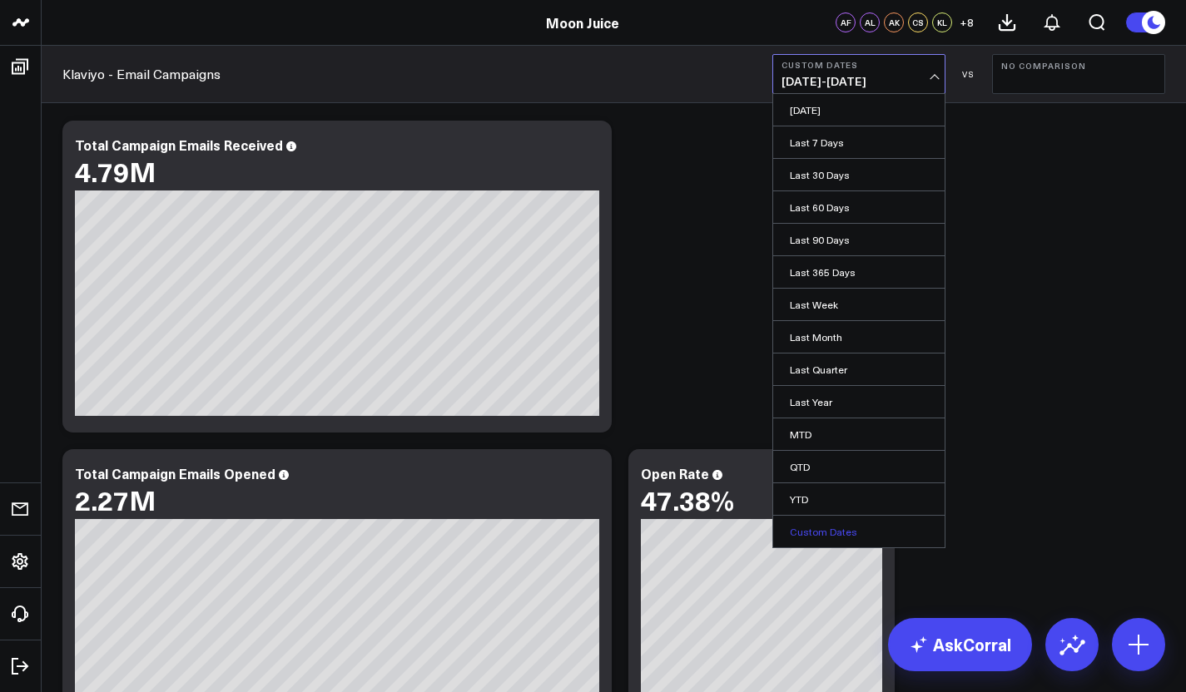
click at [826, 523] on link "Custom Dates" at bounding box center [858, 532] width 171 height 32
select select "8"
select select "2025"
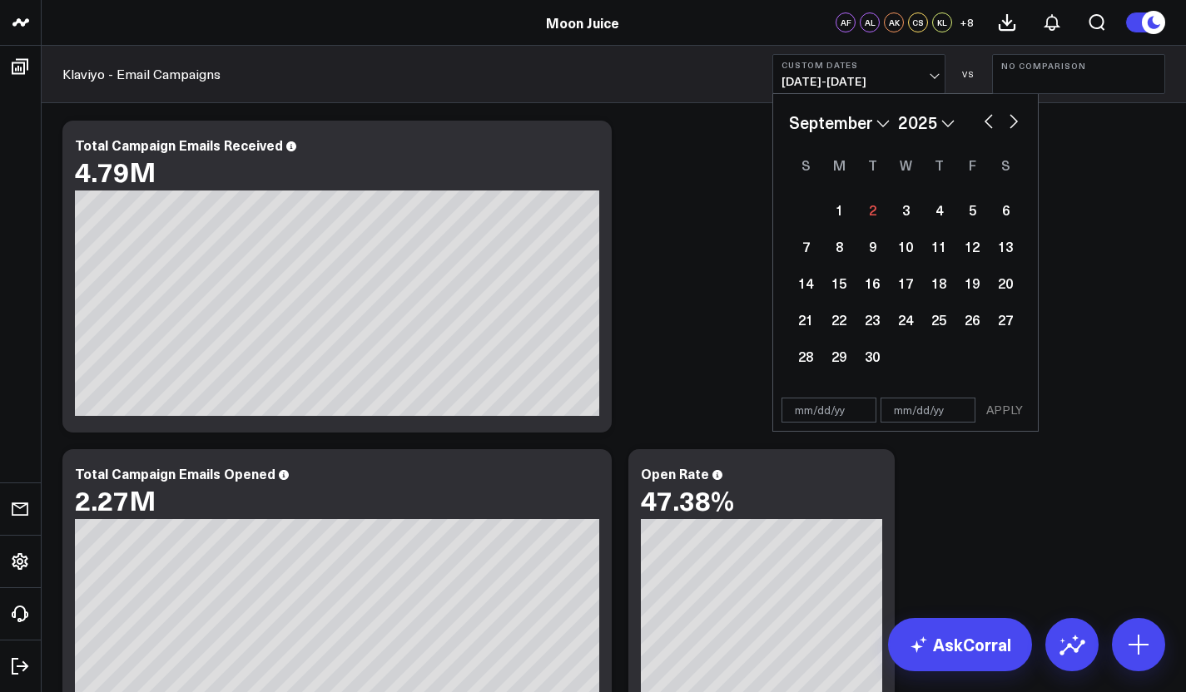
click at [1001, 115] on div "January February March April May June July August September October November [D…" at bounding box center [905, 122] width 233 height 25
click at [992, 124] on button "button" at bounding box center [988, 120] width 17 height 20
select select "6"
select select "2025"
click at [873, 219] on div "1" at bounding box center [872, 209] width 33 height 33
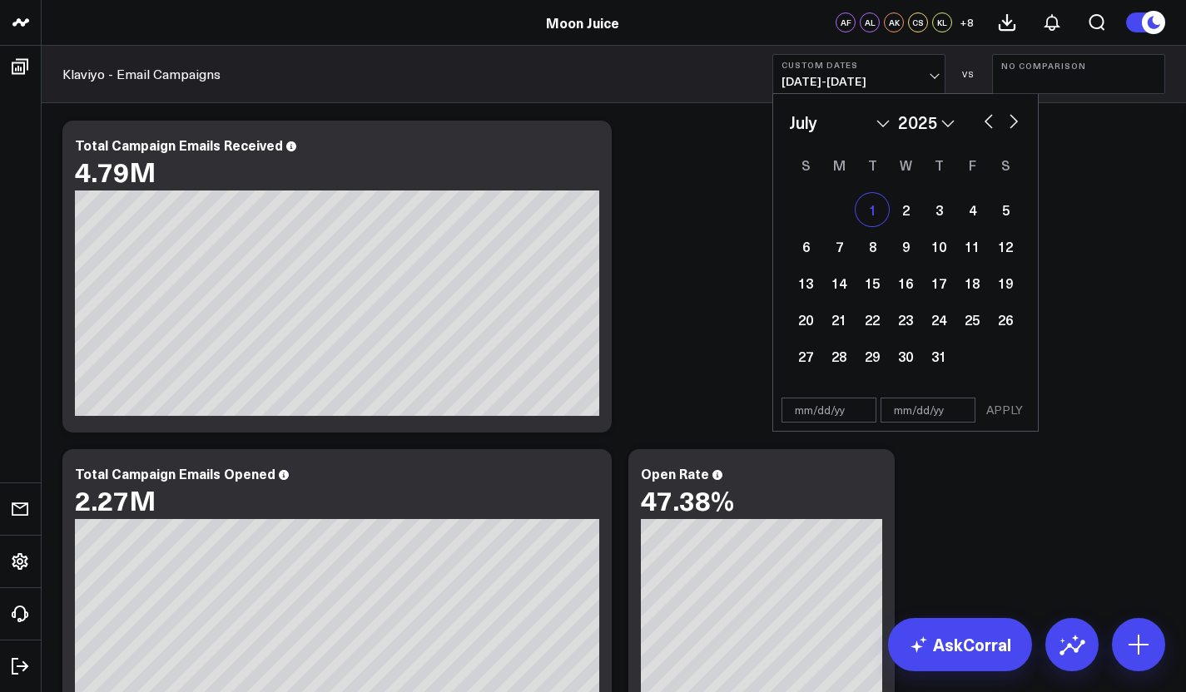
type input "[DATE]"
select select "6"
select select "2025"
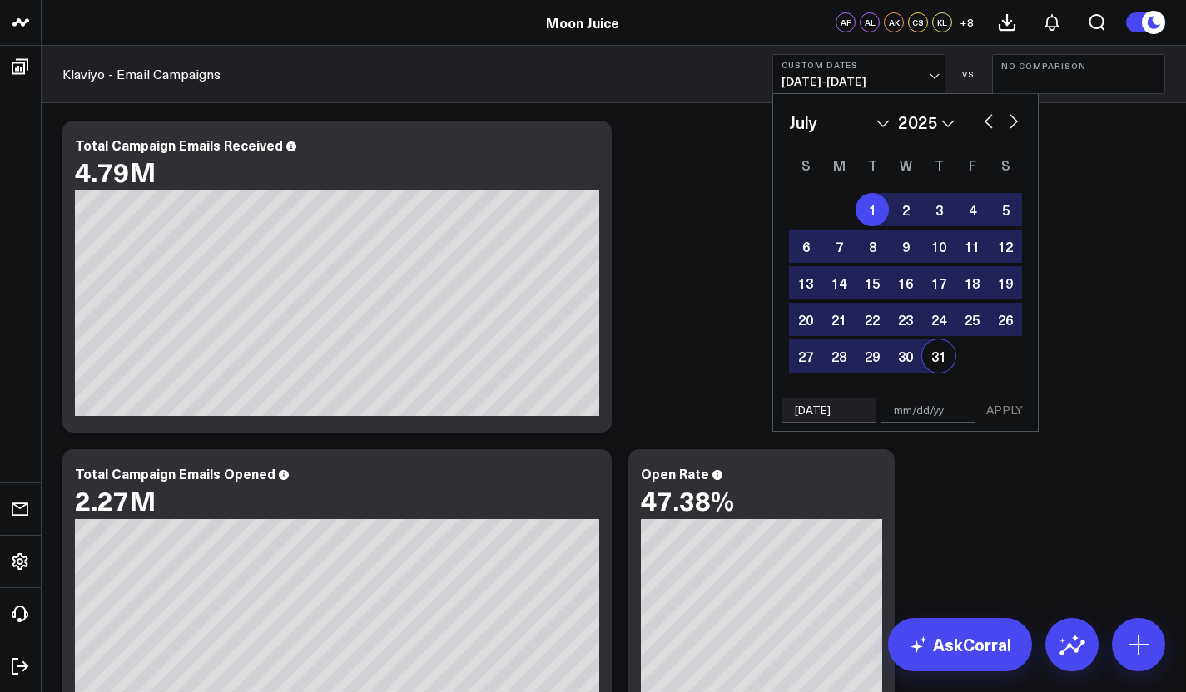
click at [931, 363] on div "31" at bounding box center [938, 356] width 33 height 33
type input "[DATE]"
select select "6"
select select "2025"
click at [1002, 412] on button "APPLY" at bounding box center [1005, 410] width 50 height 25
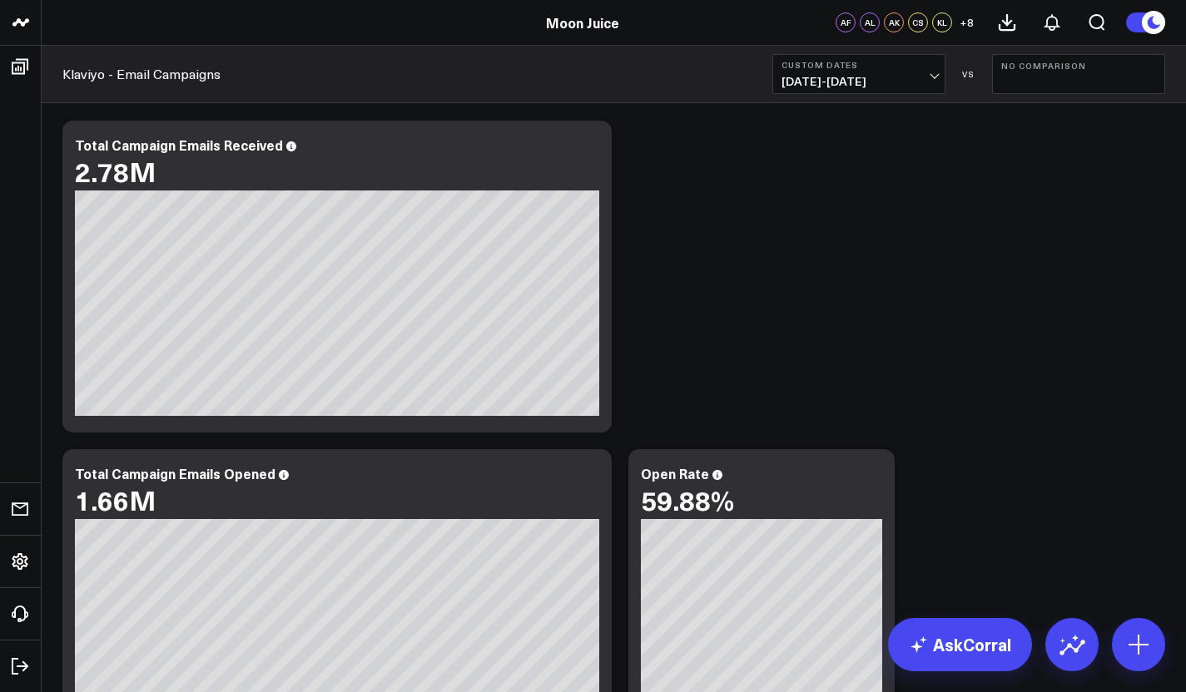
click at [925, 67] on b "Custom Dates" at bounding box center [859, 65] width 155 height 10
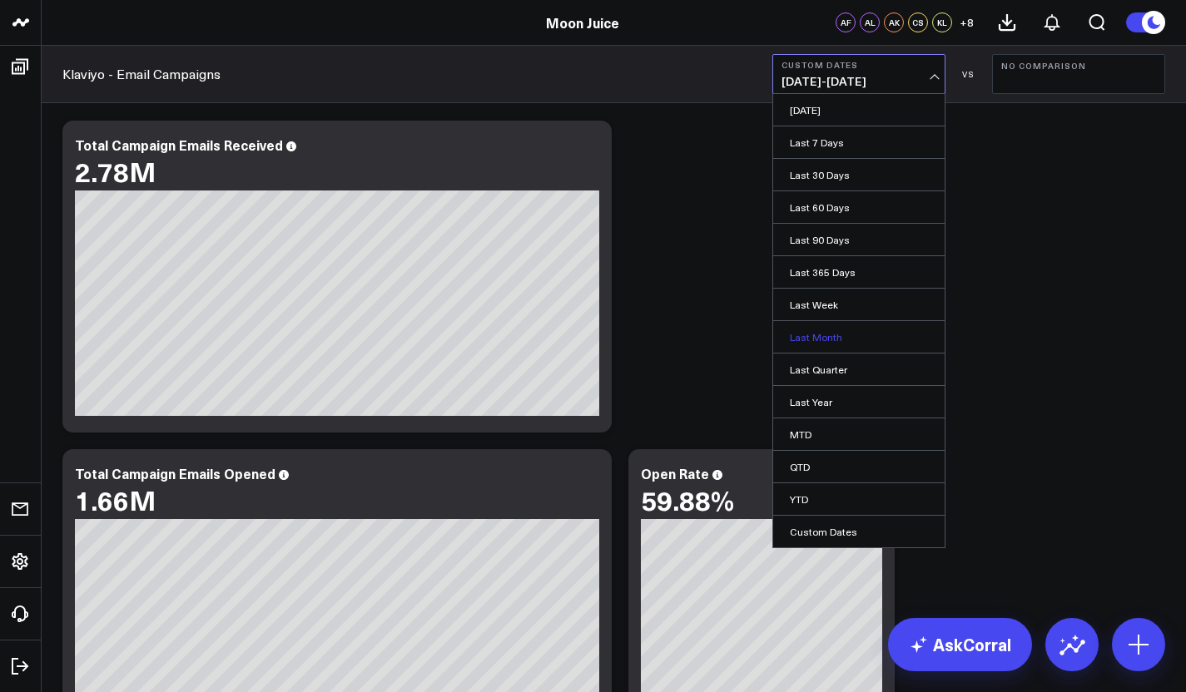
click at [812, 343] on link "Last Month" at bounding box center [858, 337] width 171 height 32
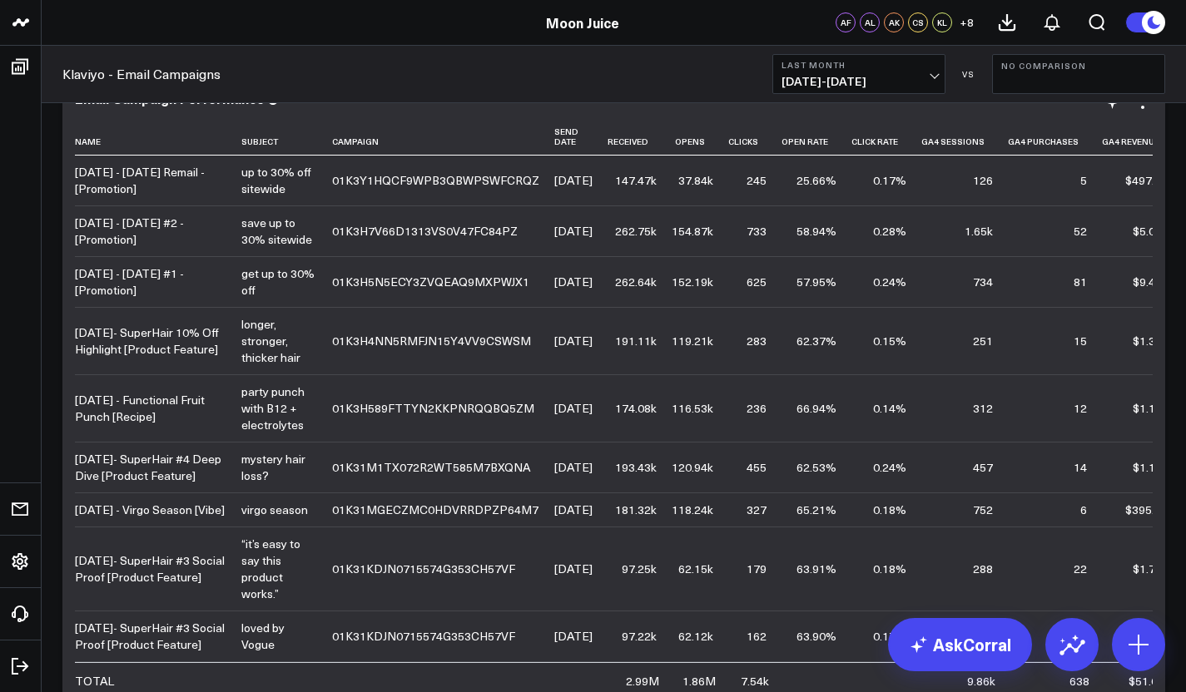
scroll to position [1248, 0]
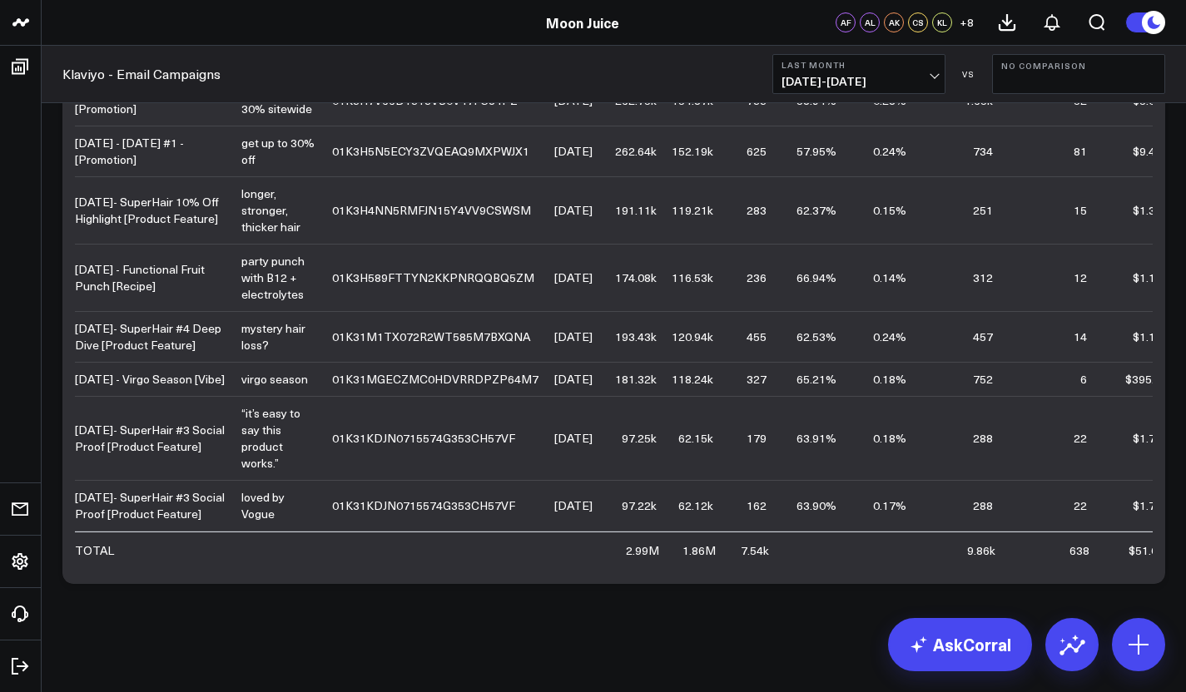
click at [887, 86] on span "[DATE] - [DATE]" at bounding box center [859, 81] width 155 height 13
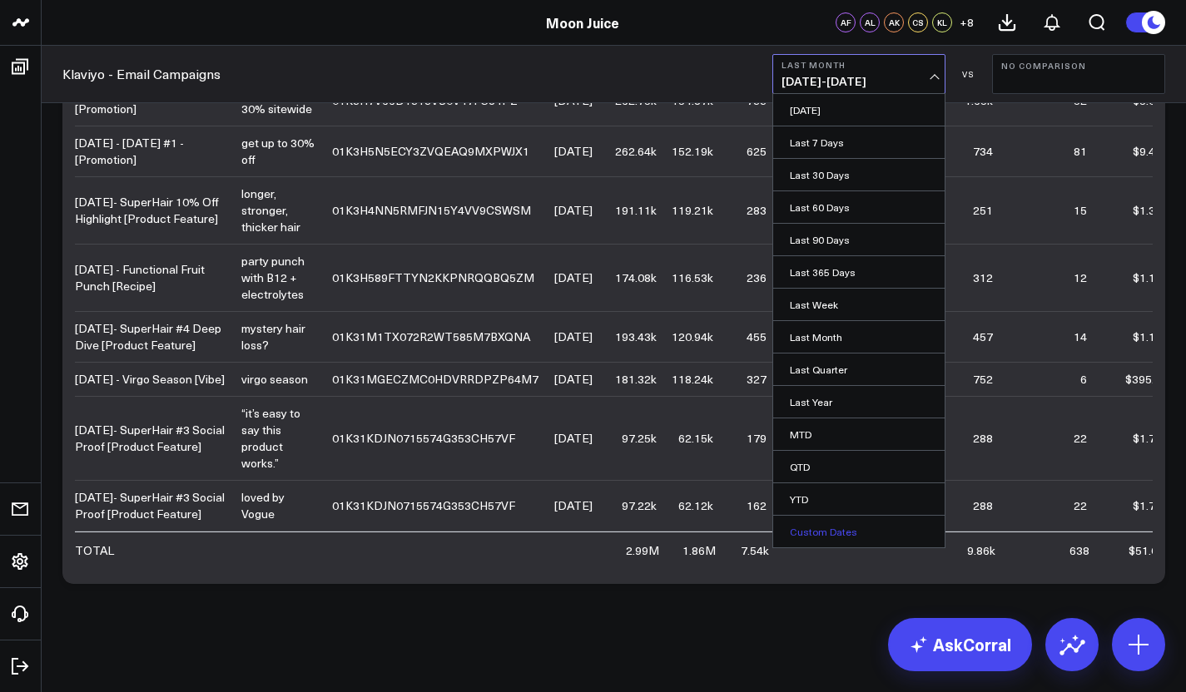
click at [821, 530] on link "Custom Dates" at bounding box center [858, 532] width 171 height 32
select select "8"
select select "2025"
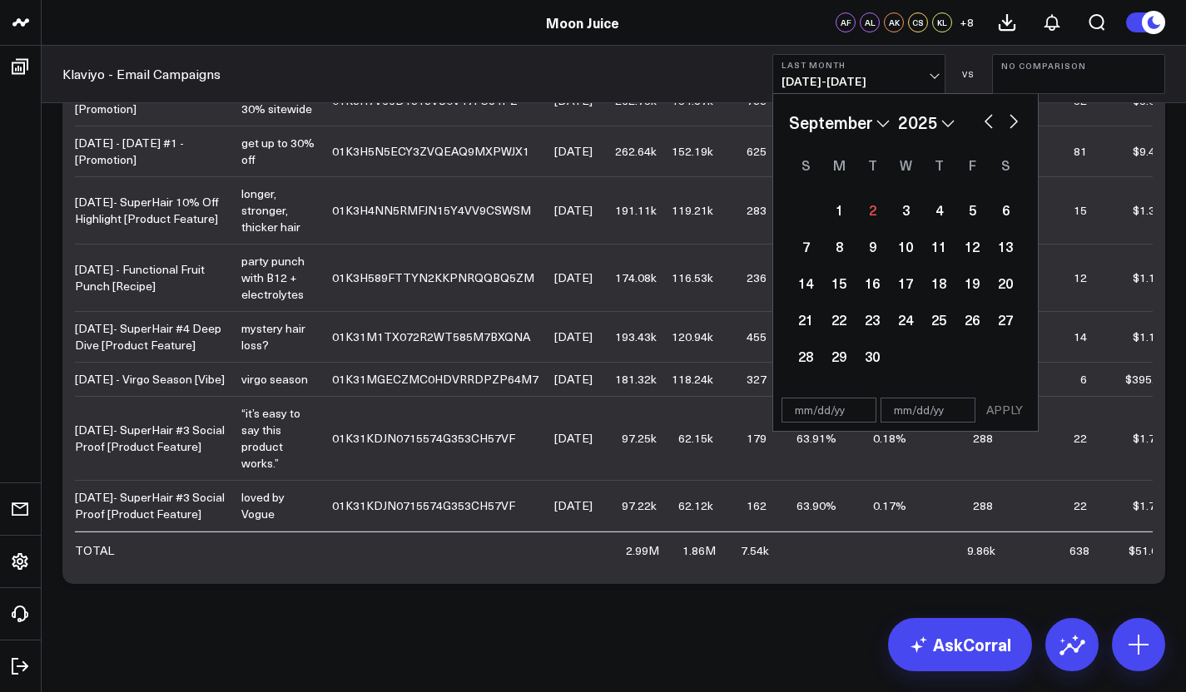
click at [988, 122] on button "button" at bounding box center [988, 120] width 17 height 20
select select "7"
select select "2025"
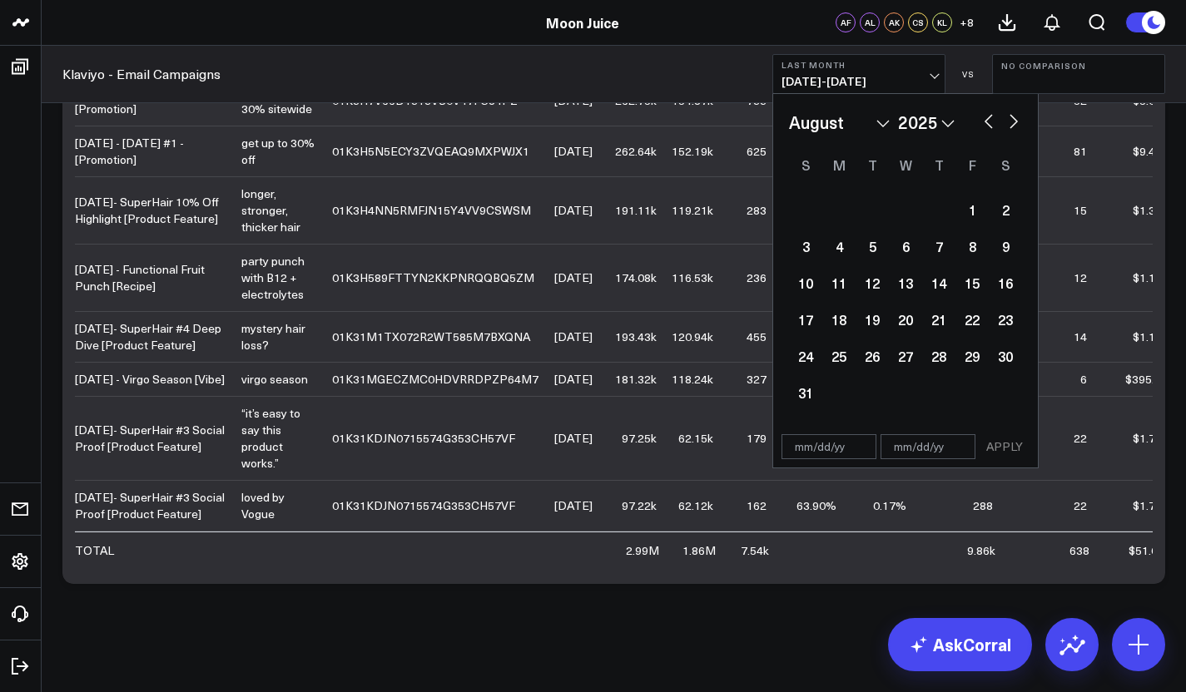
click at [988, 122] on button "button" at bounding box center [988, 120] width 17 height 20
select select "6"
select select "2025"
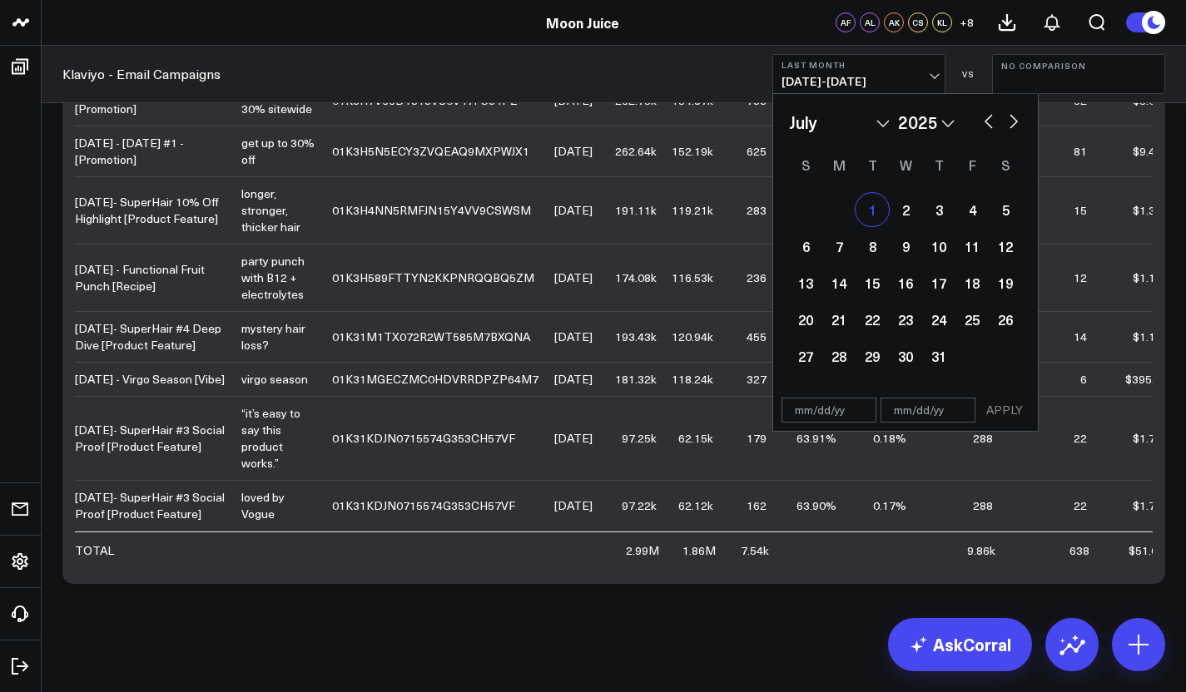
click at [870, 221] on div "1" at bounding box center [872, 209] width 33 height 33
type input "[DATE]"
select select "6"
select select "2025"
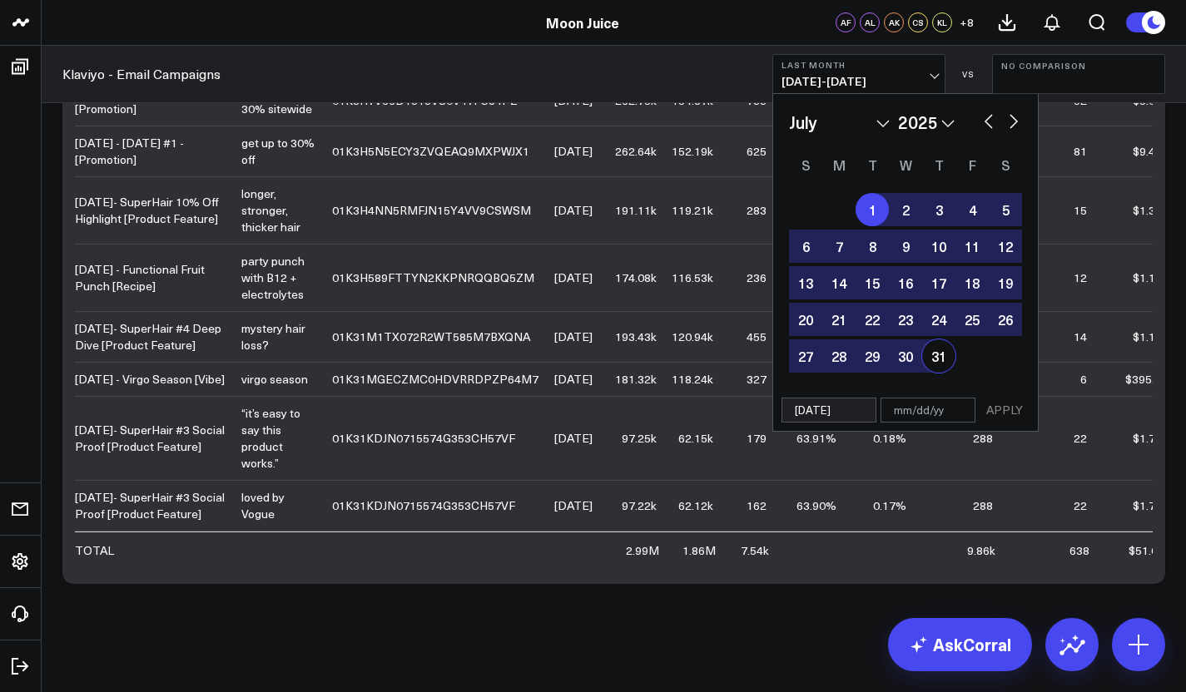
click at [938, 363] on div "31" at bounding box center [938, 356] width 33 height 33
type input "[DATE]"
select select "6"
select select "2025"
click at [1011, 410] on button "APPLY" at bounding box center [1005, 410] width 50 height 25
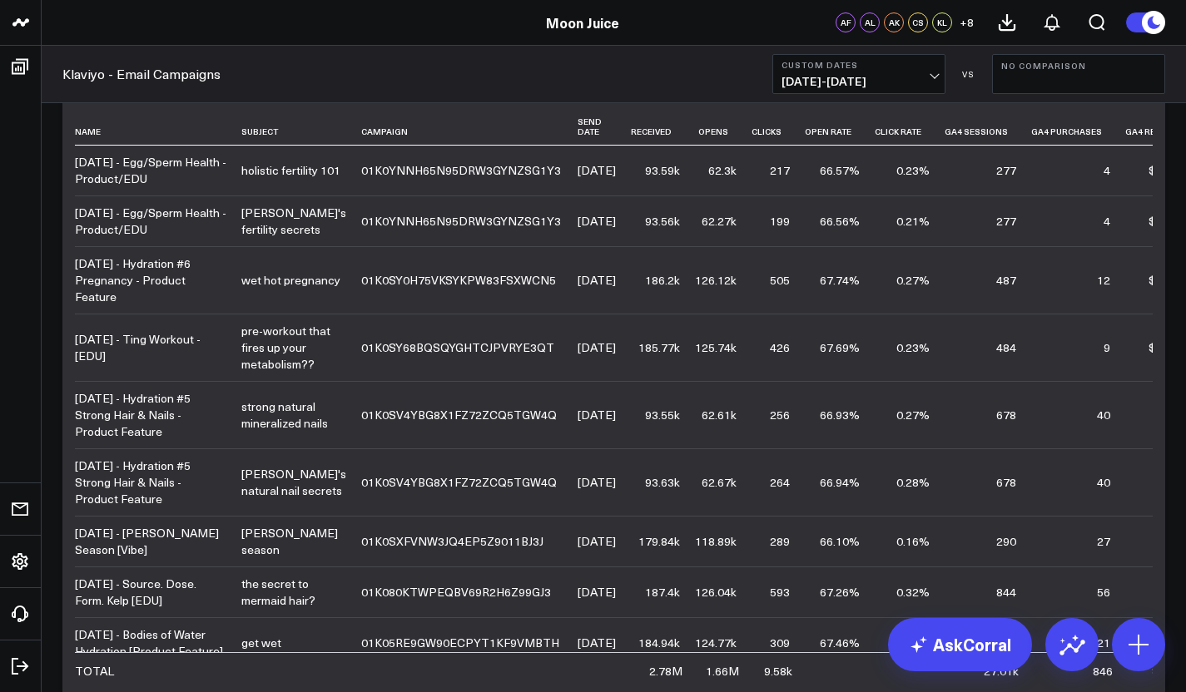
scroll to position [1116, 0]
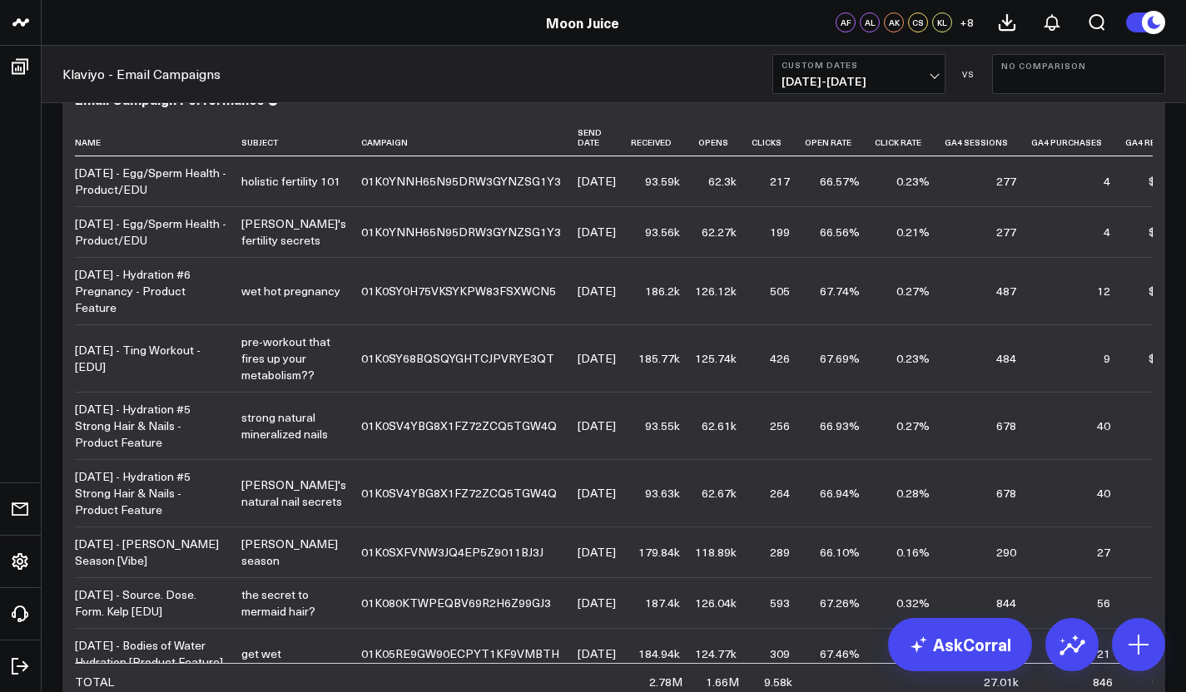
click at [837, 60] on b "Custom Dates" at bounding box center [859, 65] width 155 height 10
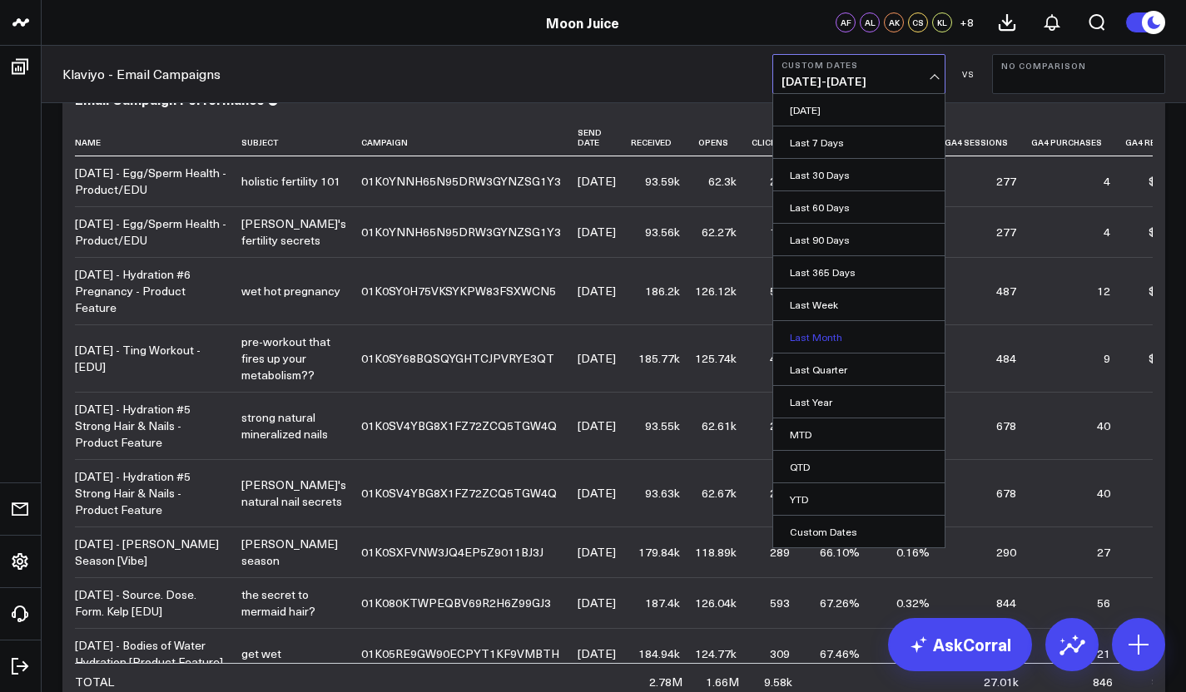
click at [816, 340] on link "Last Month" at bounding box center [858, 337] width 171 height 32
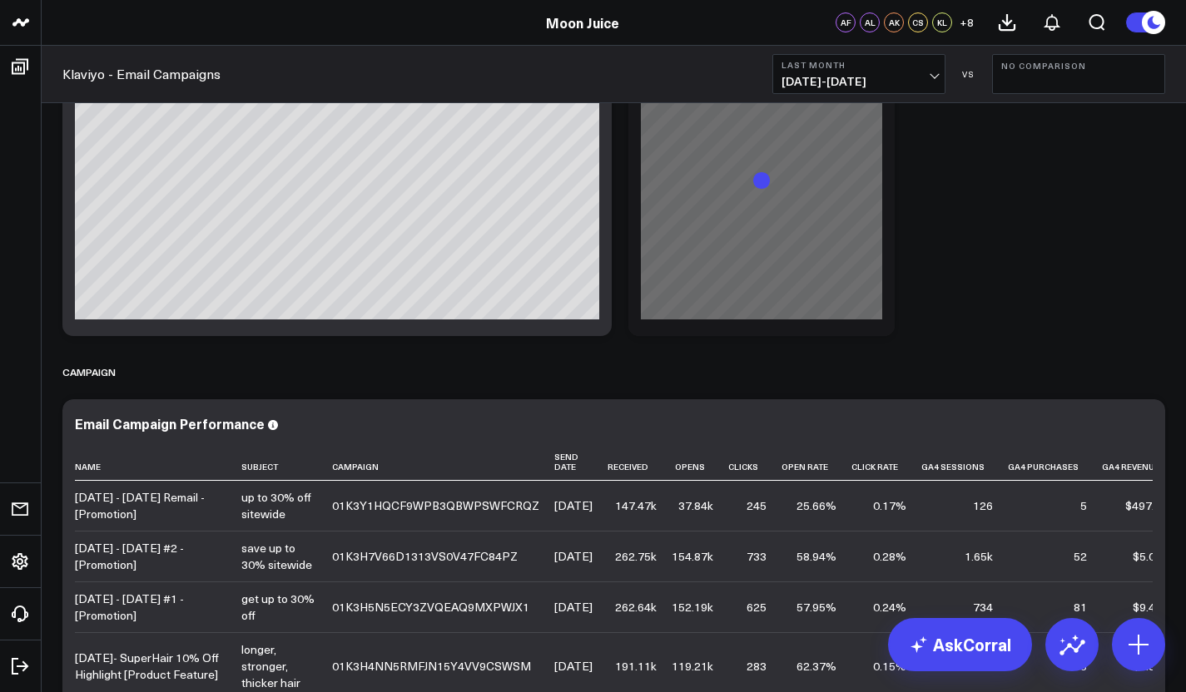
scroll to position [761, 0]
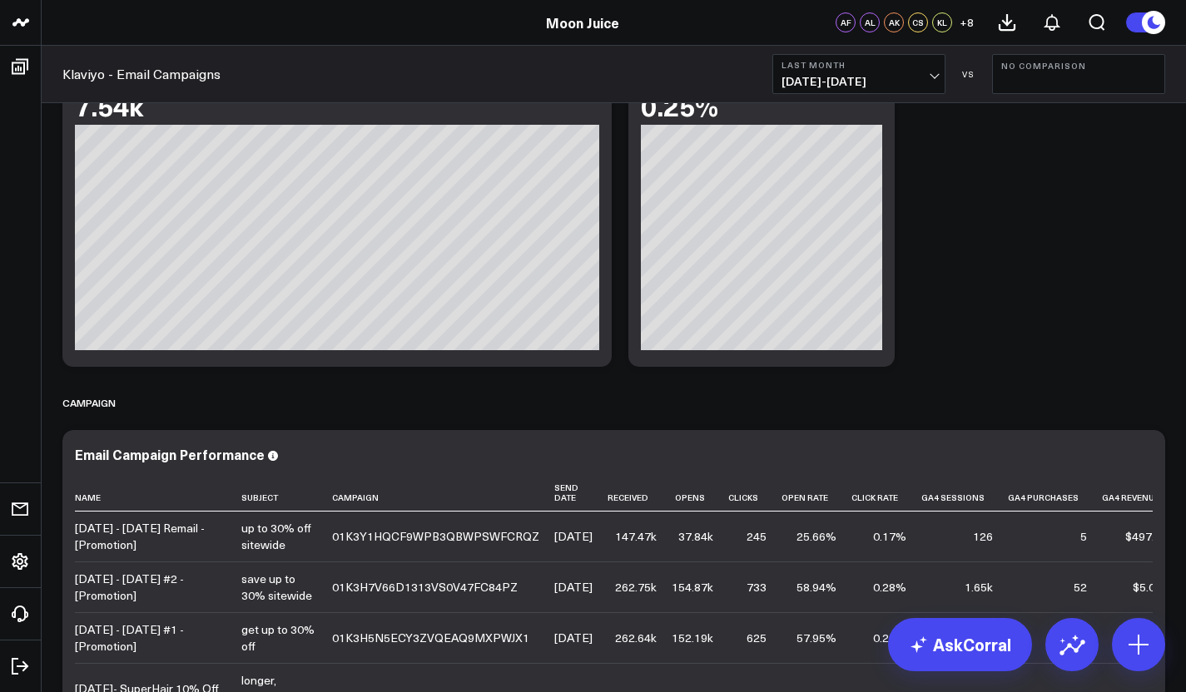
click at [862, 91] on button "Last Month [DATE] - [DATE]" at bounding box center [858, 74] width 173 height 40
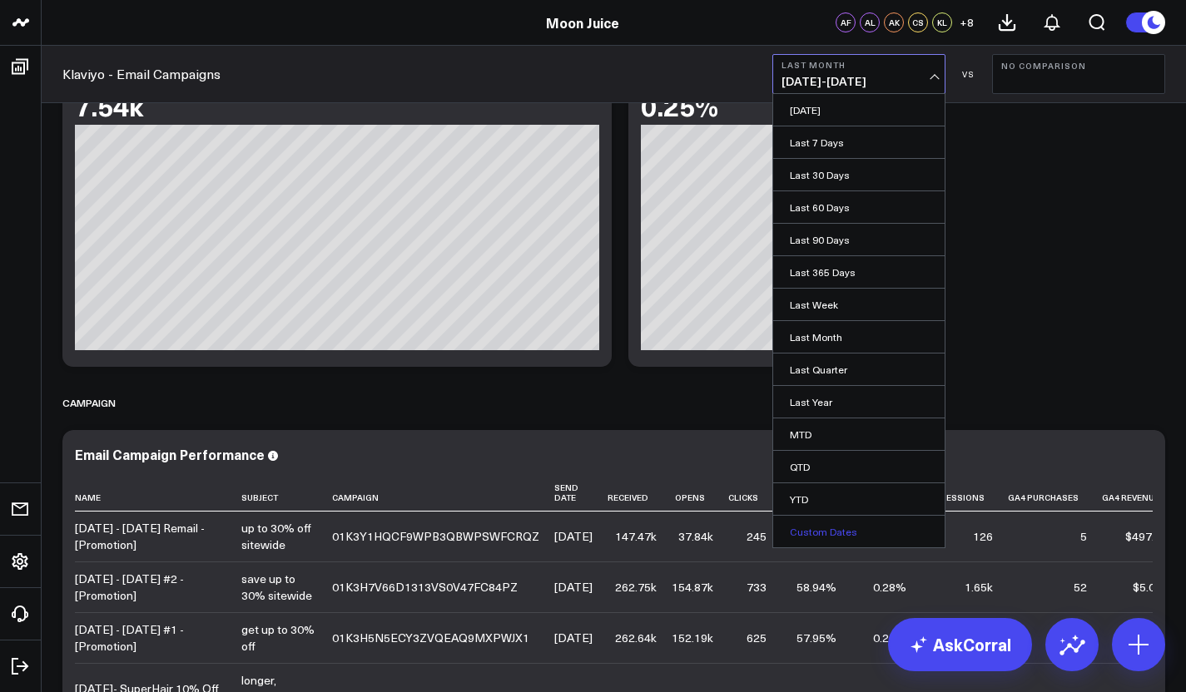
click at [814, 529] on link "Custom Dates" at bounding box center [858, 532] width 171 height 32
select select "8"
select select "2025"
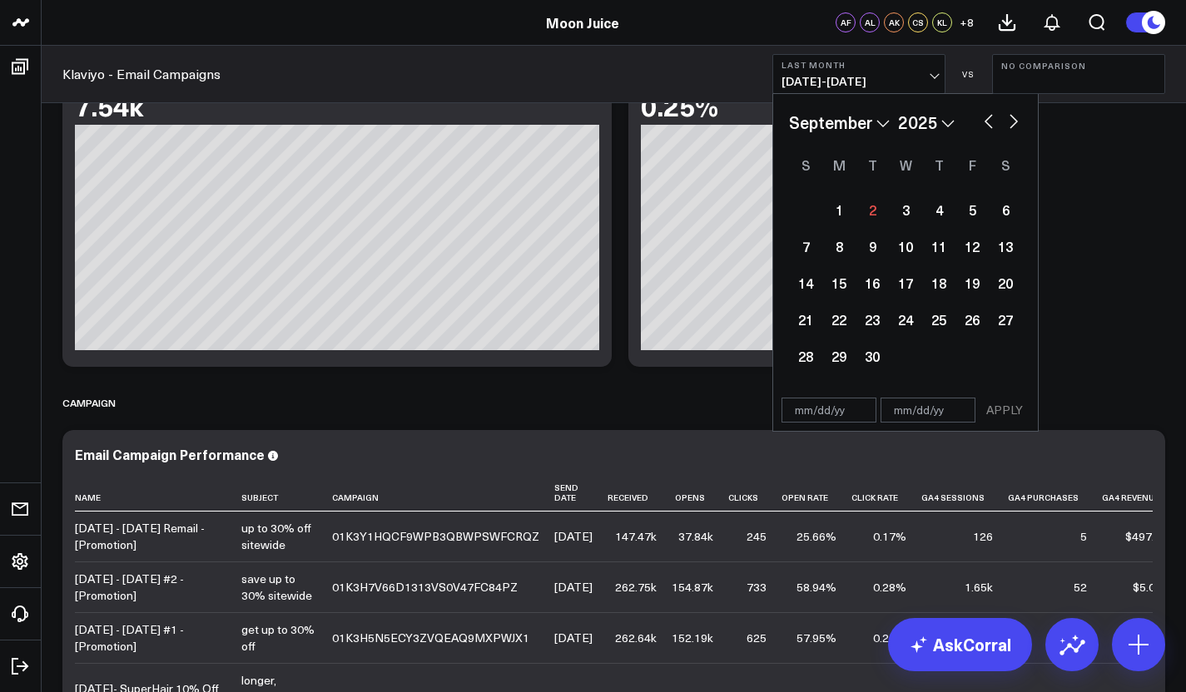
click at [959, 121] on div "January February March April May June July August September October November [D…" at bounding box center [905, 122] width 233 height 25
click at [947, 122] on select "2026 2025 2024 2023 2022 2021 2020 2019 2018 2017 2016 2015 2014 2013 2012 2011…" at bounding box center [926, 122] width 57 height 25
select select "8"
select select "2024"
click at [990, 126] on button "button" at bounding box center [988, 120] width 17 height 20
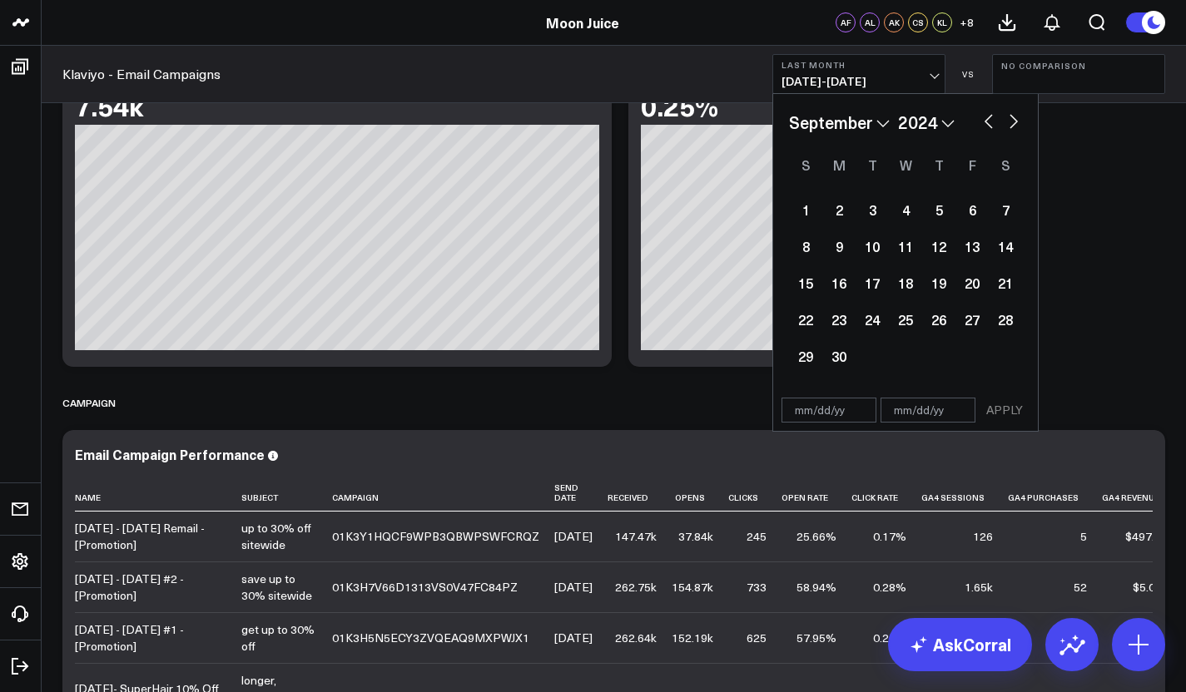
select select "7"
select select "2024"
click at [990, 126] on button "button" at bounding box center [988, 120] width 17 height 20
select select "6"
select select "2024"
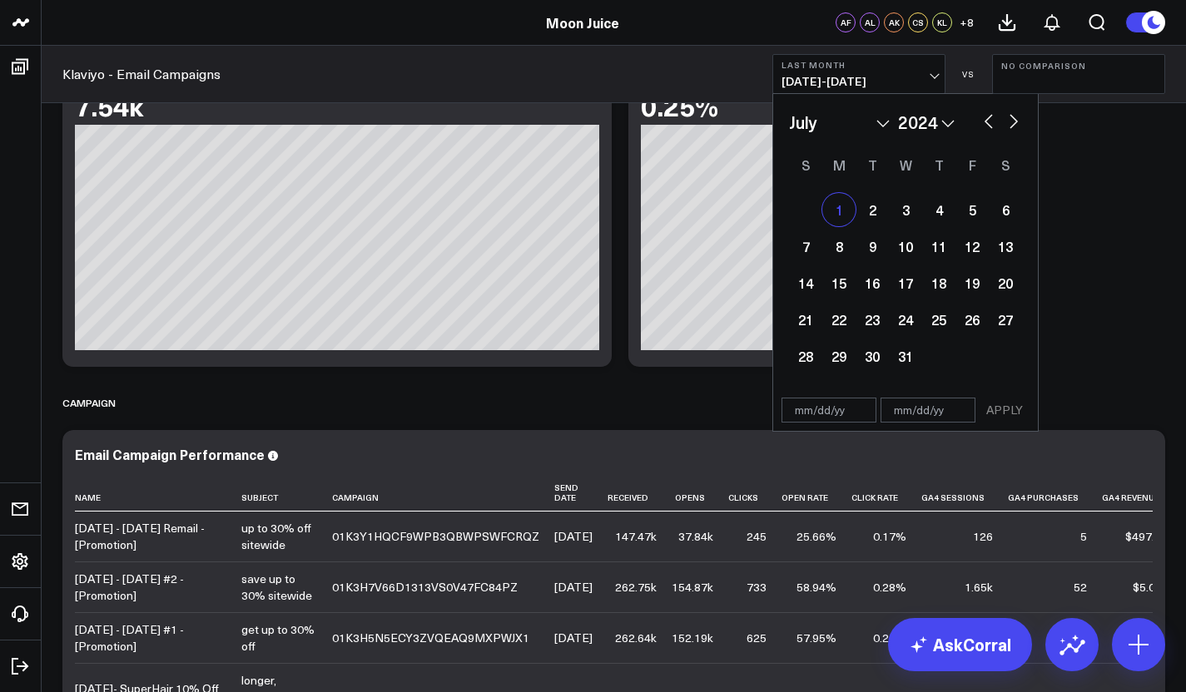
click at [842, 210] on div "1" at bounding box center [838, 209] width 33 height 33
type input "[DATE]"
select select "6"
select select "2024"
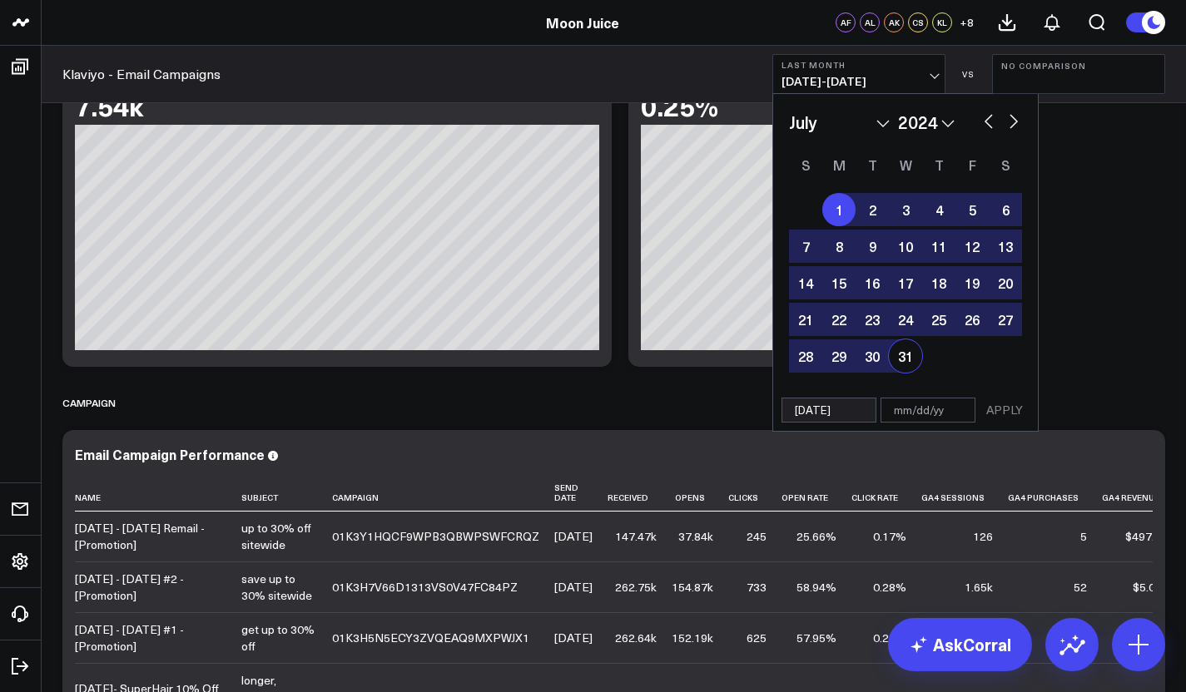
click at [911, 346] on div "31" at bounding box center [905, 356] width 33 height 33
select select "6"
select select "2024"
type input "[DATE]"
click at [987, 402] on button "APPLY" at bounding box center [1005, 410] width 50 height 25
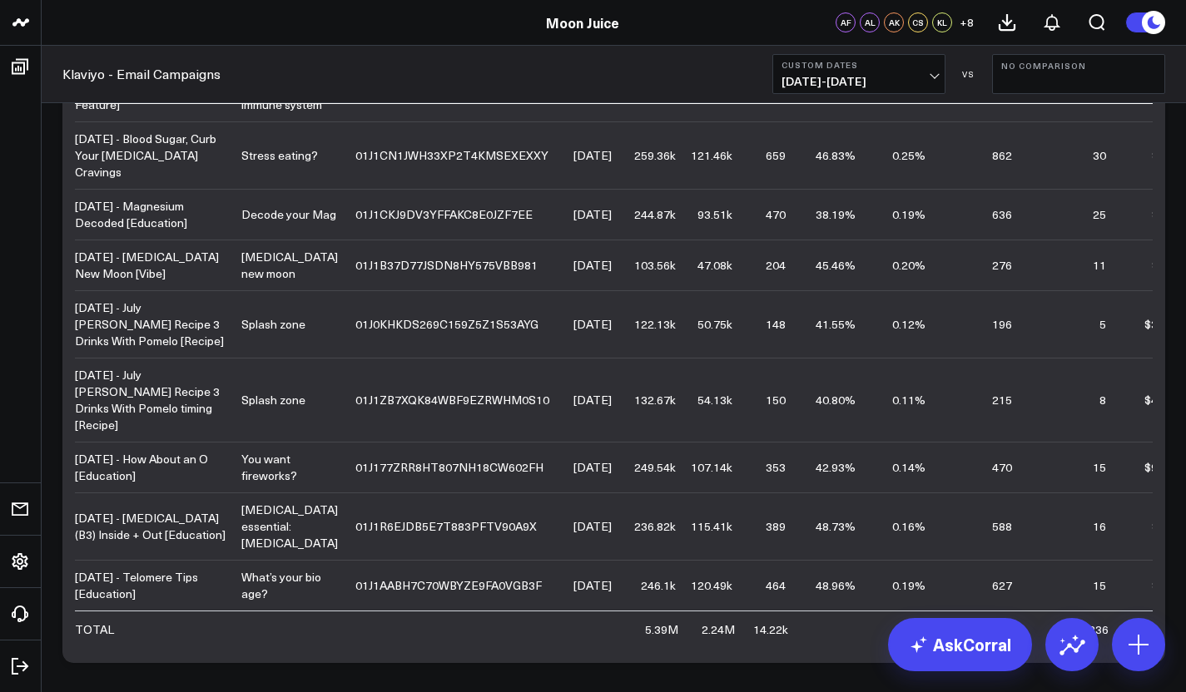
scroll to position [1173, 0]
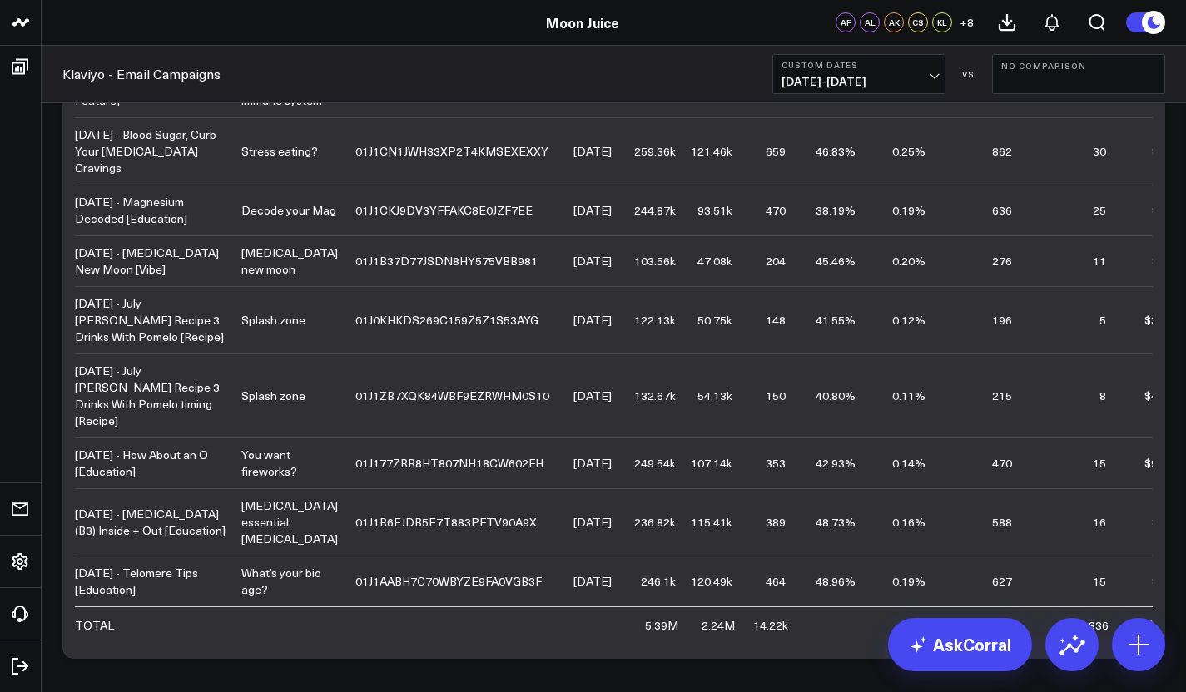
click at [911, 89] on button "Custom Dates [DATE] - [DATE]" at bounding box center [858, 74] width 173 height 40
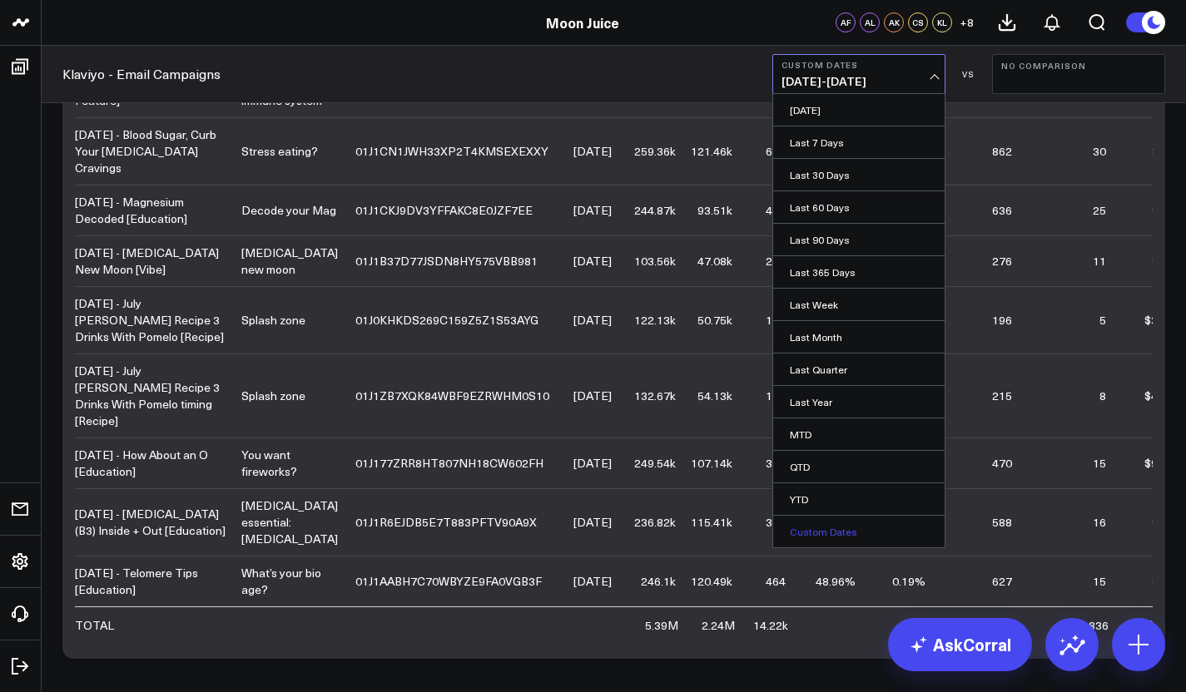
click at [827, 529] on link "Custom Dates" at bounding box center [858, 532] width 171 height 32
select select "8"
select select "2025"
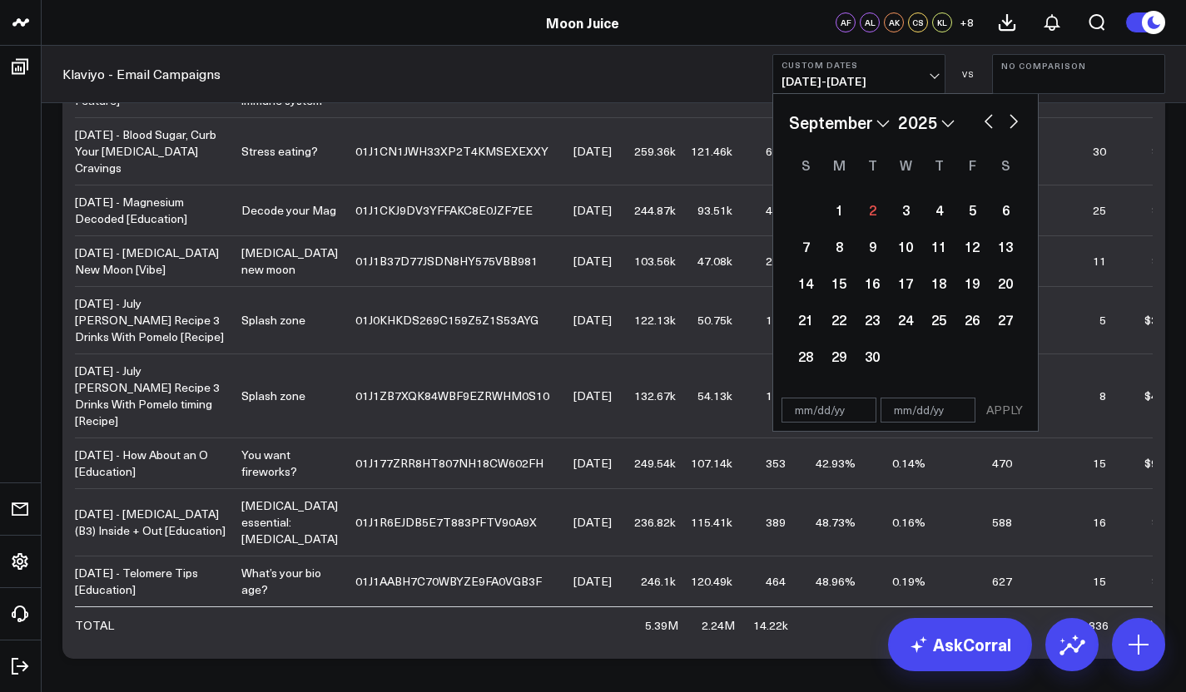
click at [941, 128] on select "2026 2025 2024 2023 2022 2021 2020 2019 2018 2017 2016 2015 2014 2013 2012 2011…" at bounding box center [926, 122] width 57 height 25
select select "8"
select select "2024"
click at [992, 124] on button "button" at bounding box center [988, 120] width 17 height 20
select select "7"
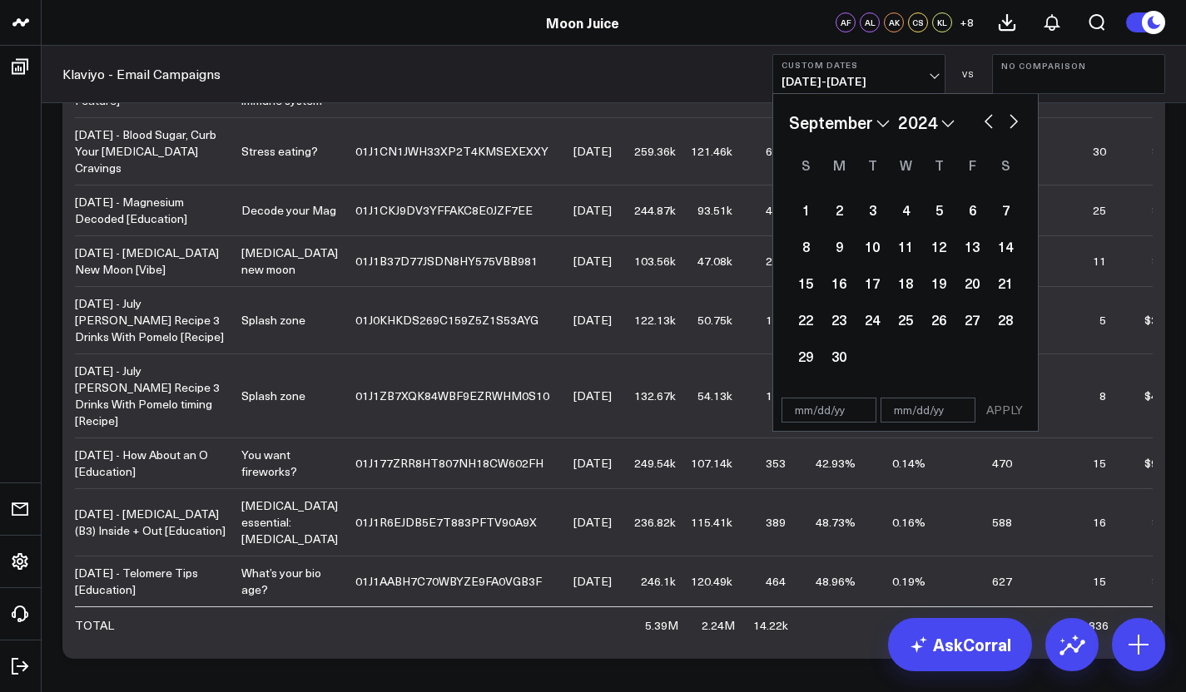
select select "2024"
click at [943, 205] on div "1" at bounding box center [938, 209] width 33 height 33
type input "[DATE]"
select select "7"
select select "2024"
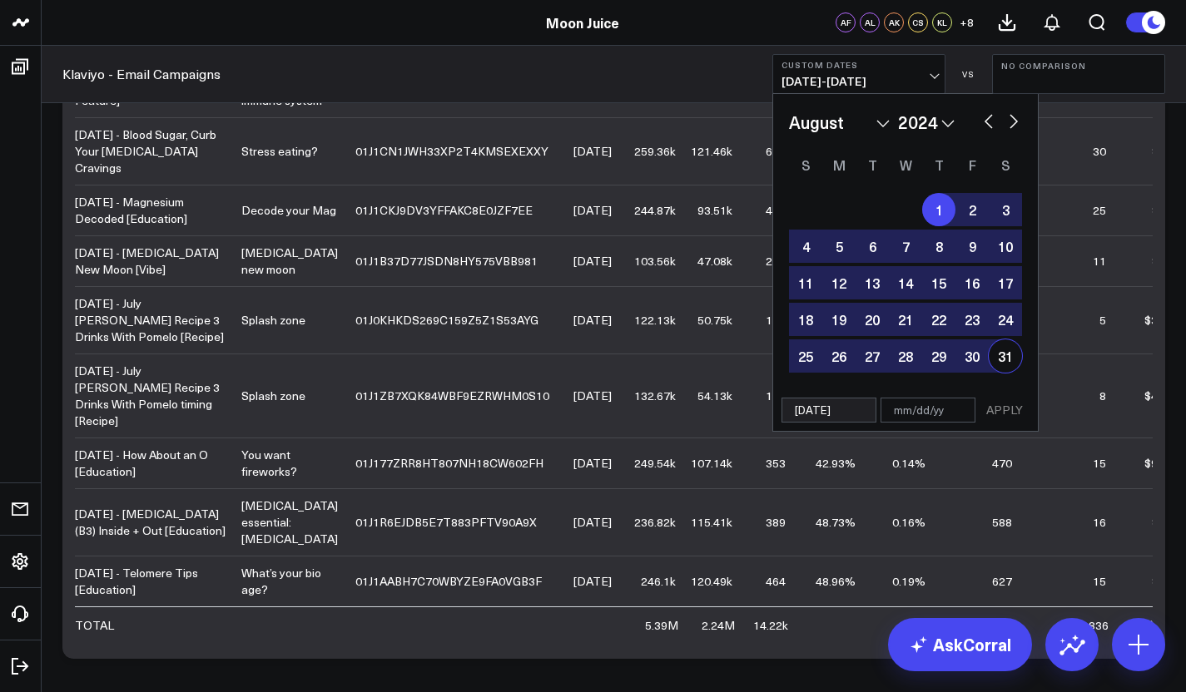
click at [990, 365] on div "31" at bounding box center [1005, 356] width 33 height 33
type input "[DATE]"
select select "7"
select select "2024"
click at [1011, 403] on button "APPLY" at bounding box center [1005, 410] width 50 height 25
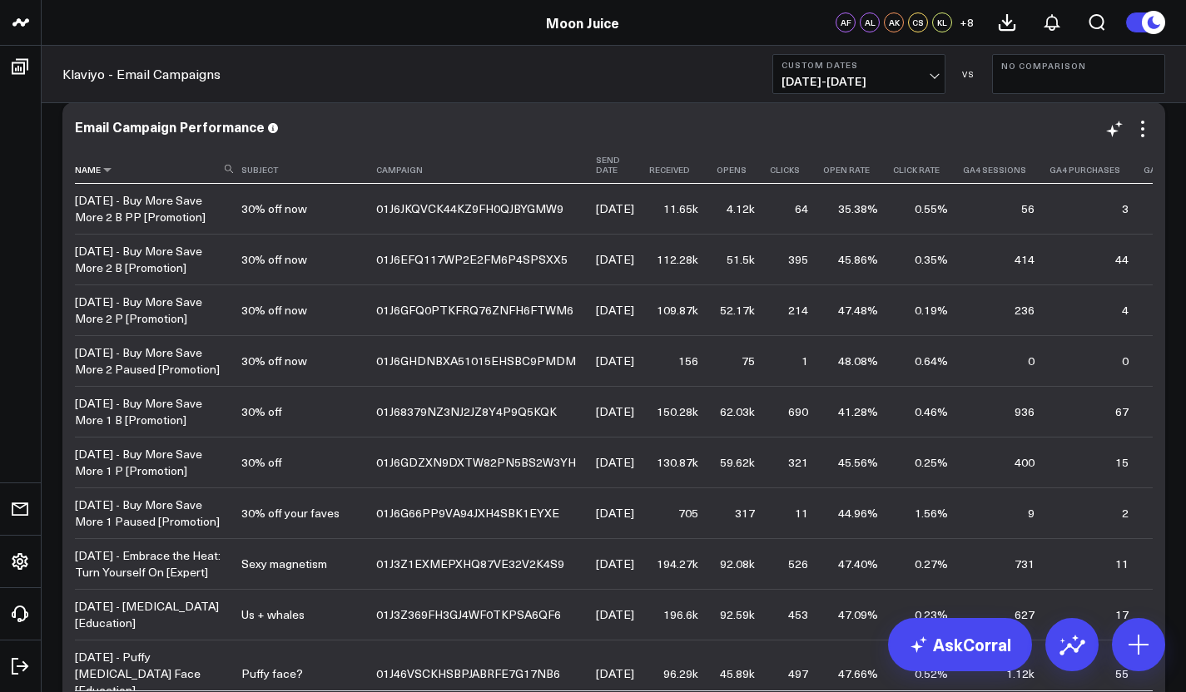
scroll to position [1072, 0]
